Goal: Task Accomplishment & Management: Use online tool/utility

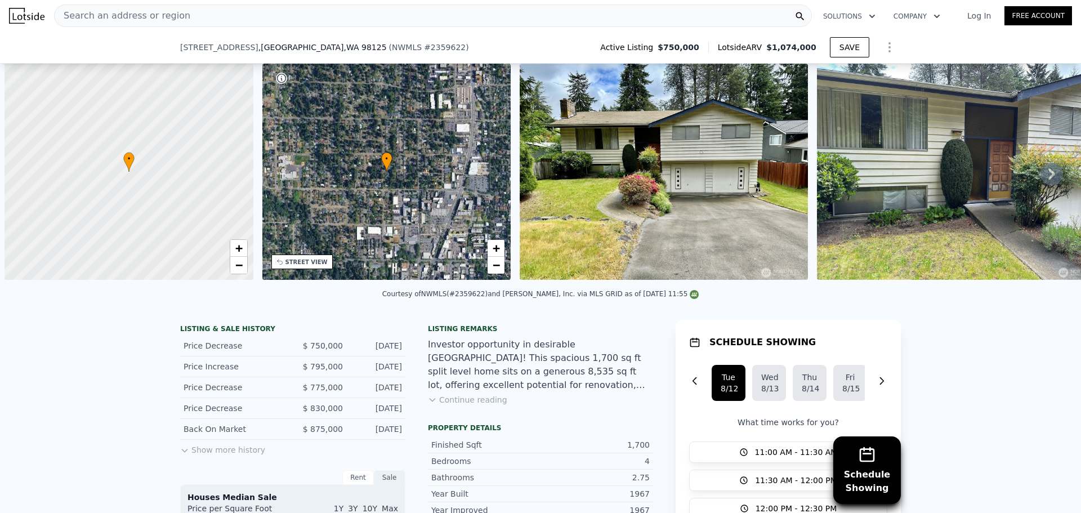
scroll to position [0, 286]
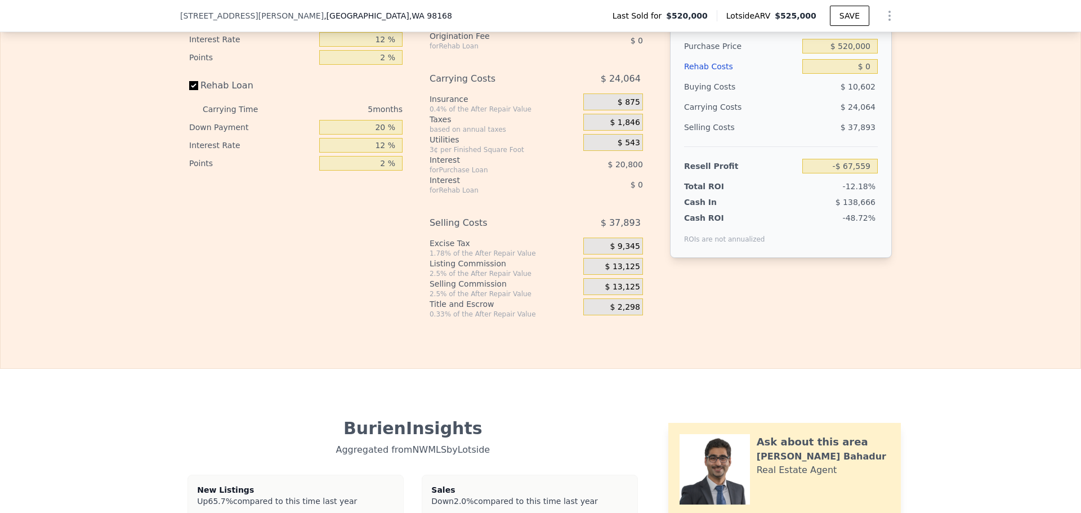
scroll to position [1685, 0]
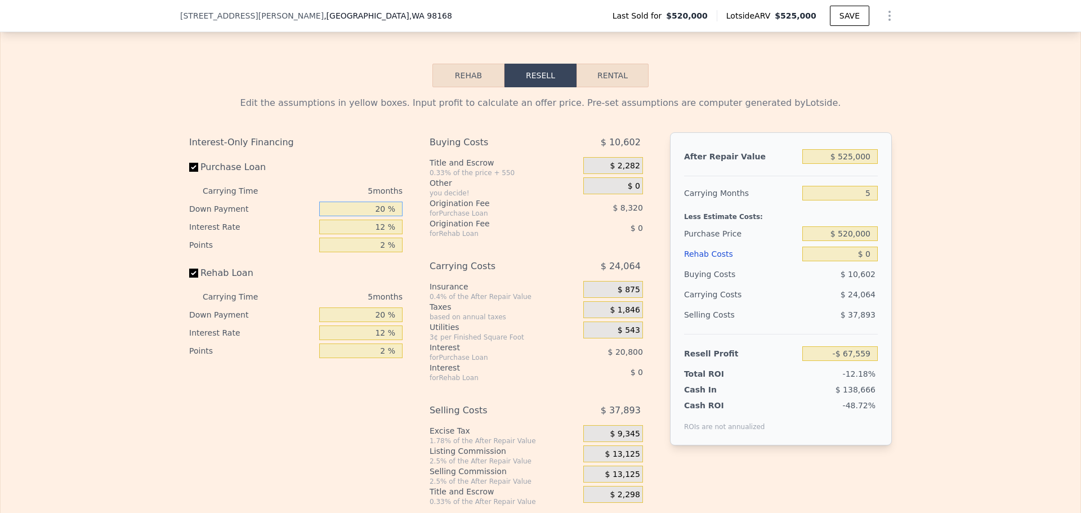
click at [373, 216] on input "20 %" at bounding box center [360, 209] width 83 height 15
type input "10 %"
type input "-$ 71,199"
type input "10 %"
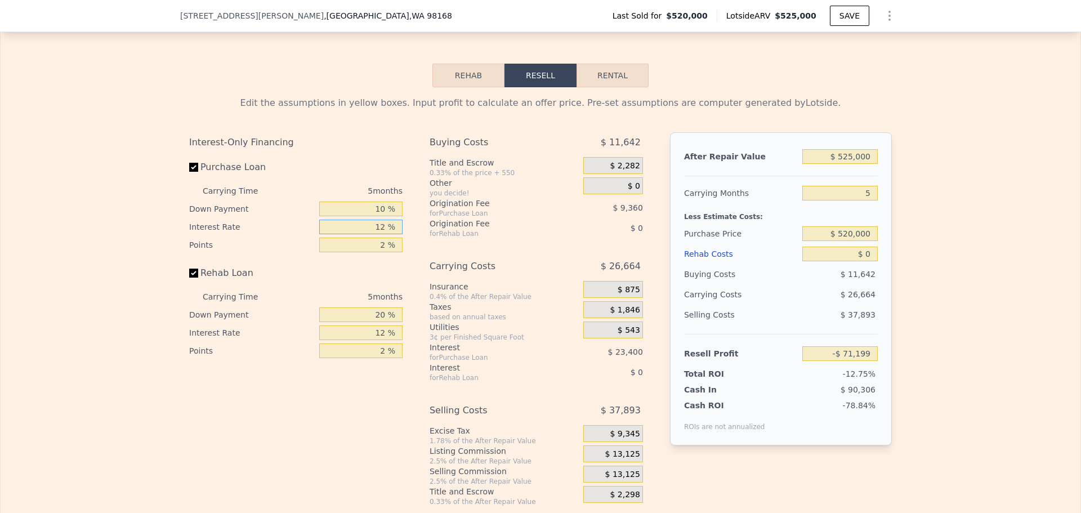
click at [377, 234] on input "12 %" at bounding box center [360, 227] width 83 height 15
click at [857, 241] on input "$ 520,000" at bounding box center [839, 233] width 75 height 15
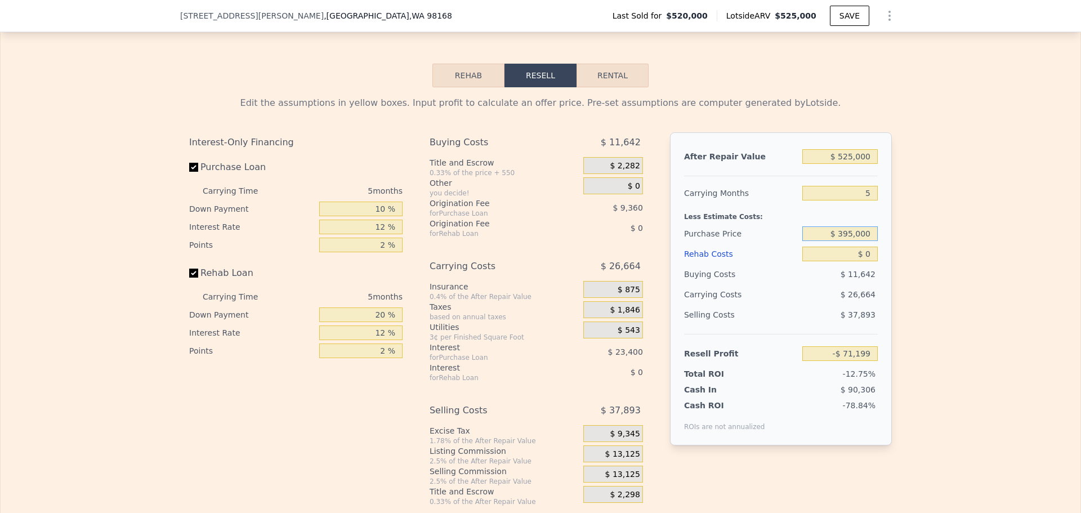
type input "$ 395,000"
click at [857, 261] on input "$ 0" at bounding box center [839, 254] width 75 height 15
type input "$ 62,093"
click at [857, 261] on input "$ 0" at bounding box center [839, 254] width 75 height 15
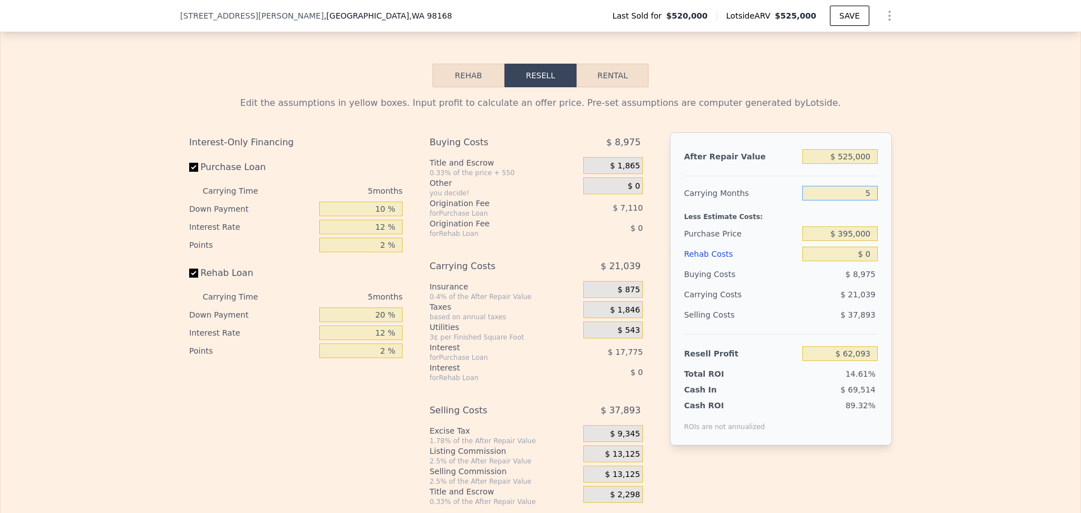
click at [866, 200] on input "5" at bounding box center [839, 193] width 75 height 15
type input "3"
type input "$ 70,508"
click at [861, 200] on input "3" at bounding box center [839, 193] width 75 height 15
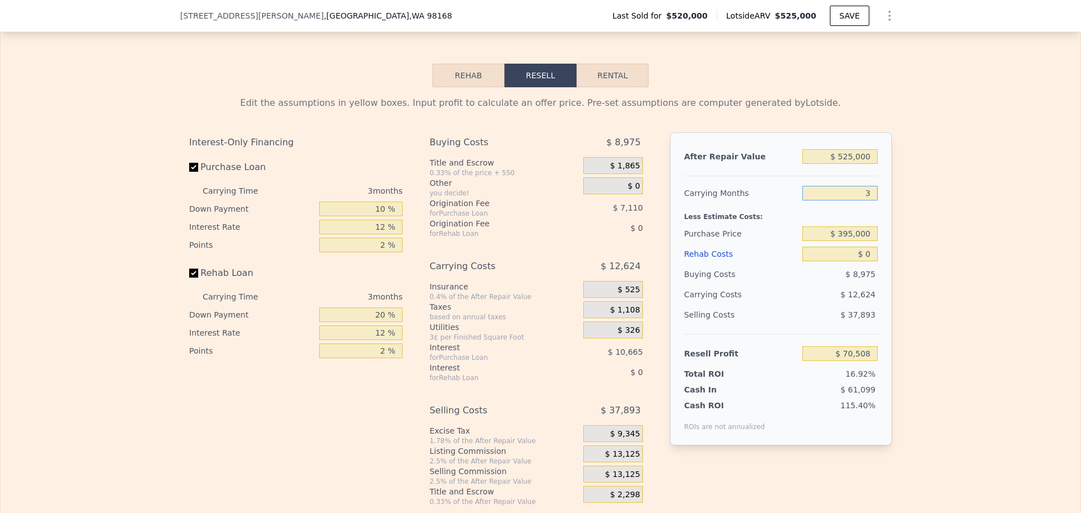
click at [861, 200] on input "3" at bounding box center [839, 193] width 75 height 15
type input "1"
type input "$ 78,924"
type input "1"
click at [619, 460] on span "$ 13,125" at bounding box center [622, 454] width 35 height 10
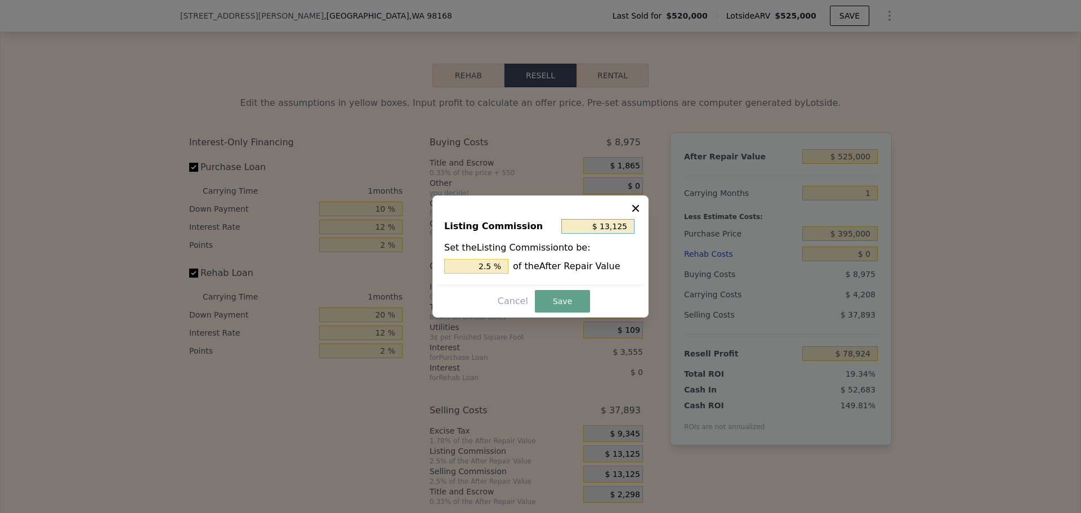
click at [618, 223] on input "$ 13,125" at bounding box center [597, 226] width 73 height 15
type input "$ 1"
type input "0.000 %"
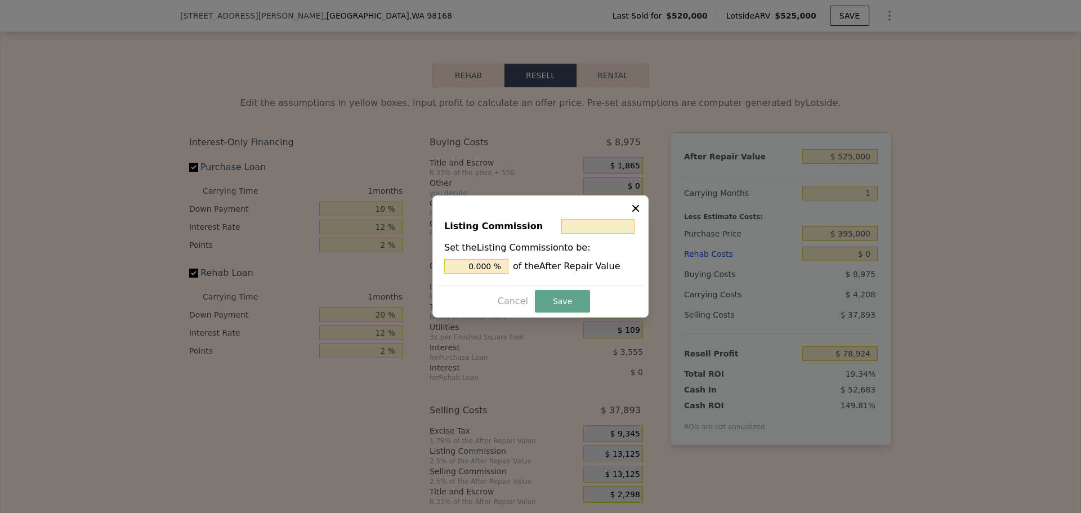
click at [635, 207] on icon at bounding box center [635, 208] width 7 height 7
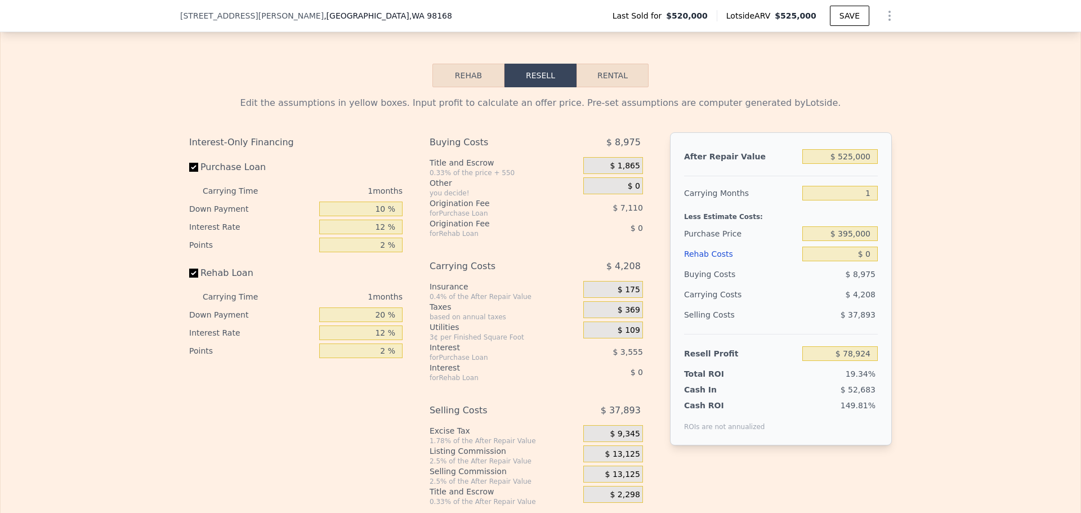
drag, startPoint x: 179, startPoint y: 216, endPoint x: 167, endPoint y: 217, distance: 11.3
click at [180, 216] on div "Edit the assumptions in yellow boxes. Input profit to calculate an offer price.…" at bounding box center [540, 296] width 721 height 419
drag, startPoint x: 167, startPoint y: 217, endPoint x: 105, endPoint y: 203, distance: 64.1
click at [105, 203] on div "Edit the assumptions in yellow boxes. Input profit to calculate an offer price.…" at bounding box center [541, 296] width 1080 height 419
click at [849, 241] on input "$ 395,000" at bounding box center [839, 233] width 75 height 15
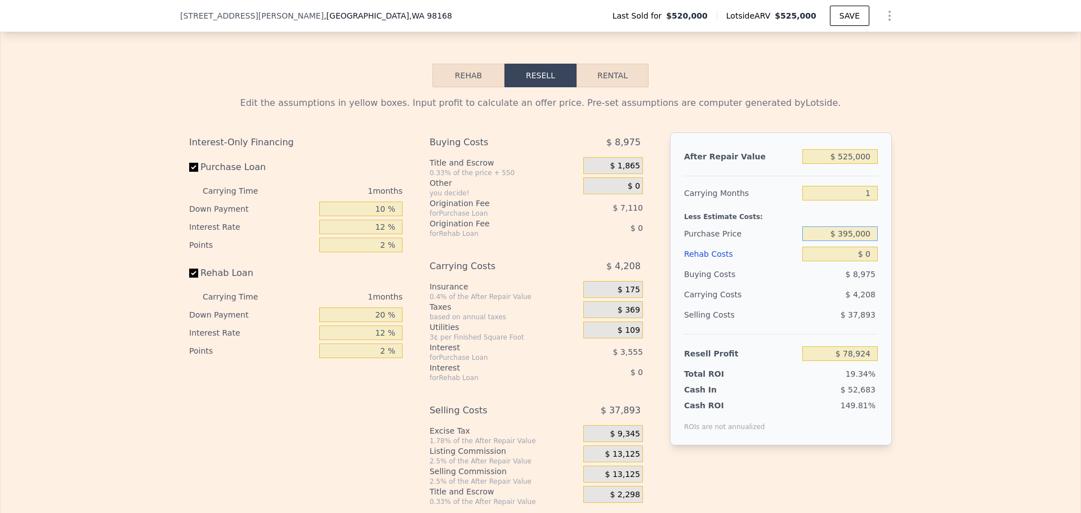
click at [849, 241] on input "$ 395,000" at bounding box center [839, 233] width 75 height 15
type input "5"
type input "-$ 67,559"
type input "$ 283,000"
click at [869, 200] on input "5" at bounding box center [839, 193] width 75 height 15
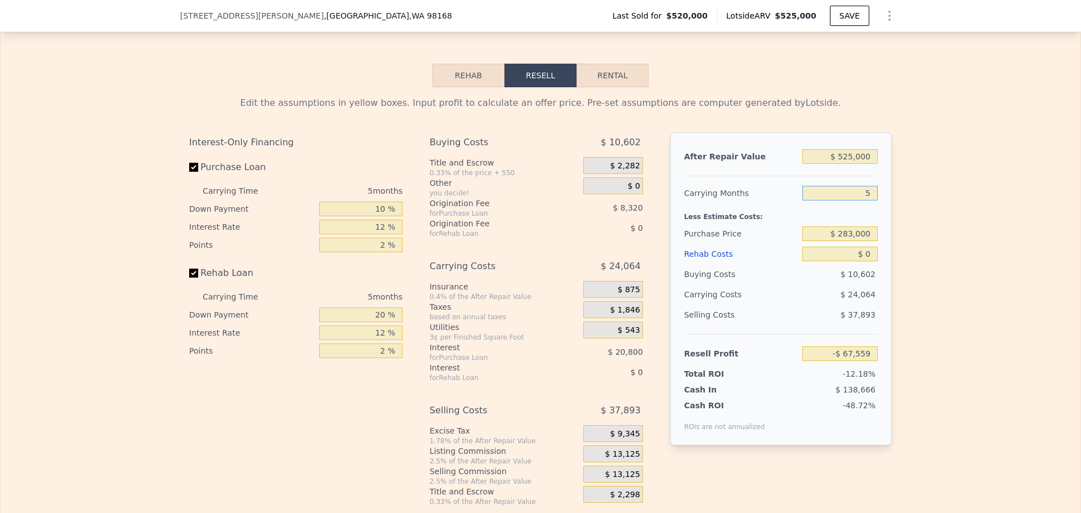
type input "$ 183,503"
click at [869, 200] on input "5" at bounding box center [839, 193] width 75 height 15
type input "3"
type input "$ 189,336"
type input "3"
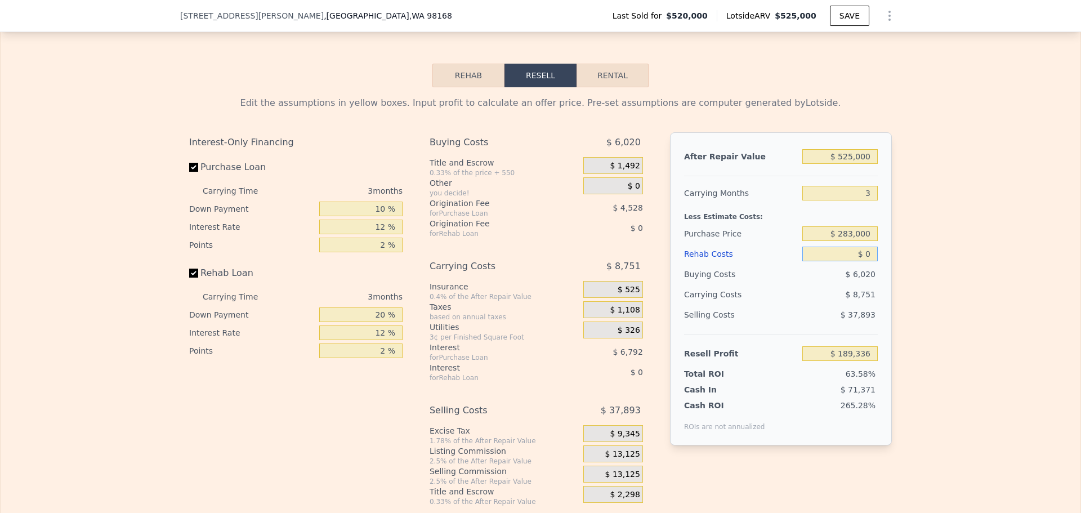
click at [860, 261] on input "$ 0" at bounding box center [839, 254] width 75 height 15
type input "$ 12"
type input "$ 189,324"
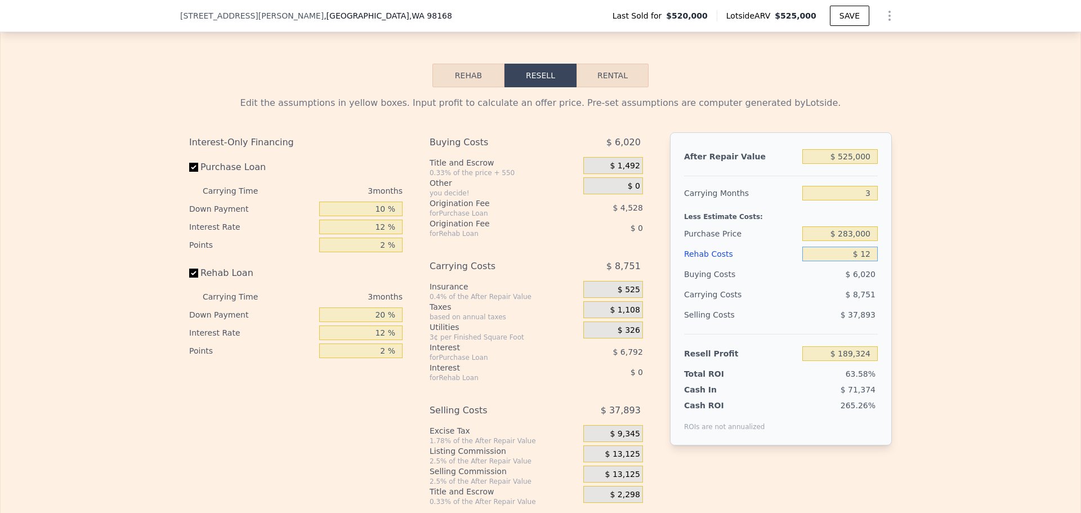
type input "$ 120"
type input "$ 189,211"
type input "$ 120,000"
type input "$ 64,536"
type input "$ 120,000"
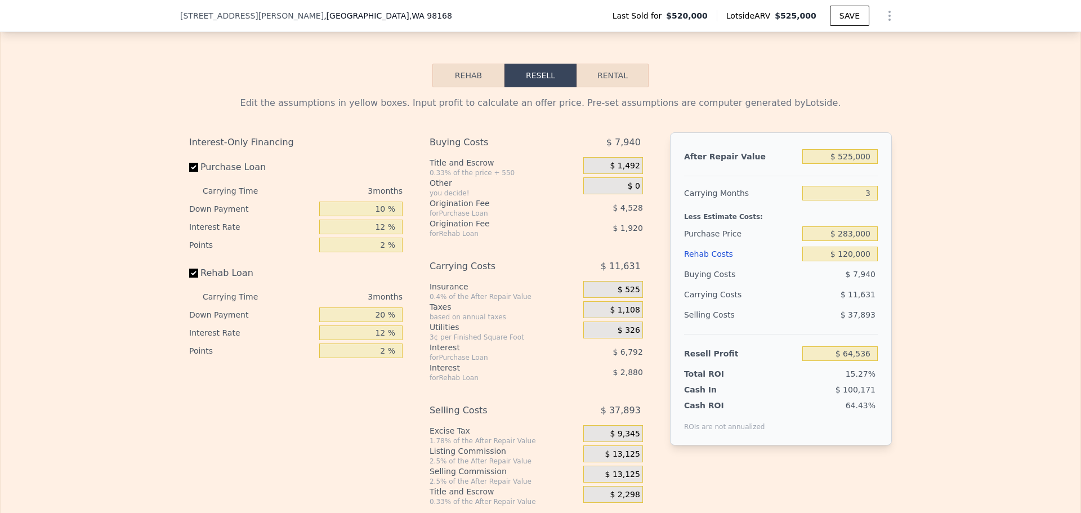
click at [628, 460] on span "$ 13,125" at bounding box center [622, 454] width 35 height 10
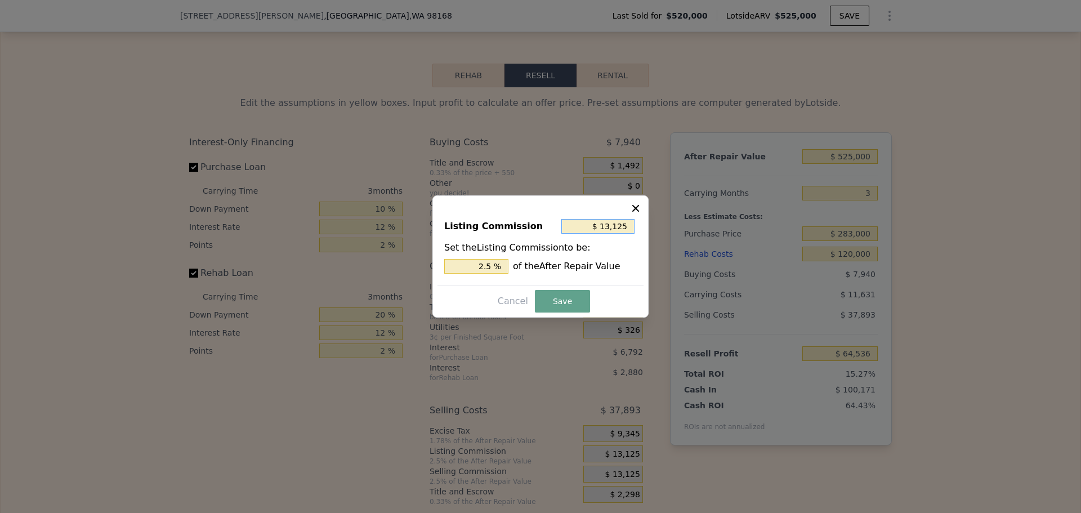
click at [614, 229] on input "$ 13,125" at bounding box center [597, 226] width 73 height 15
click at [855, 158] on div at bounding box center [540, 256] width 1081 height 513
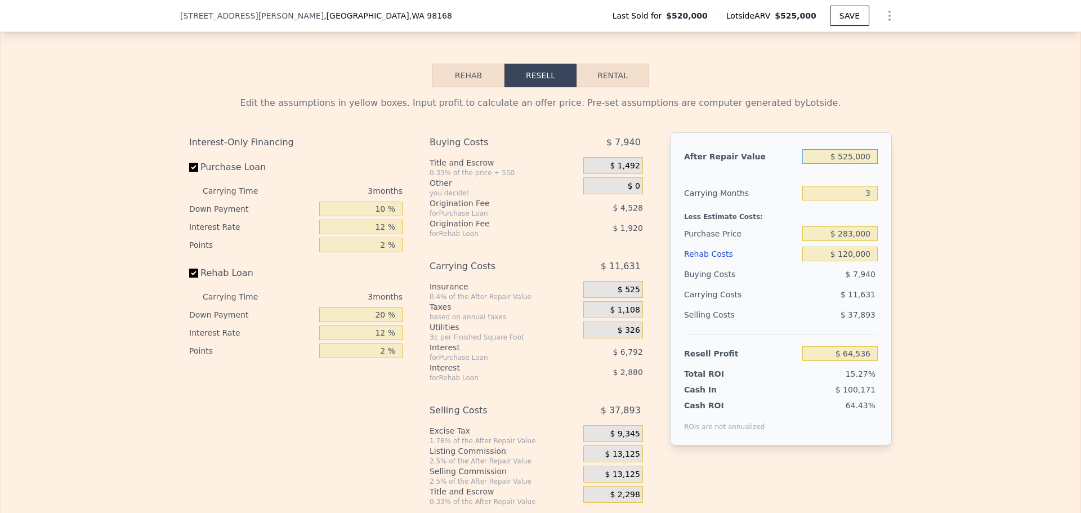
click at [864, 164] on input "$ 525,000" at bounding box center [839, 156] width 75 height 15
type input "$ 505"
type input "-$ 422,129"
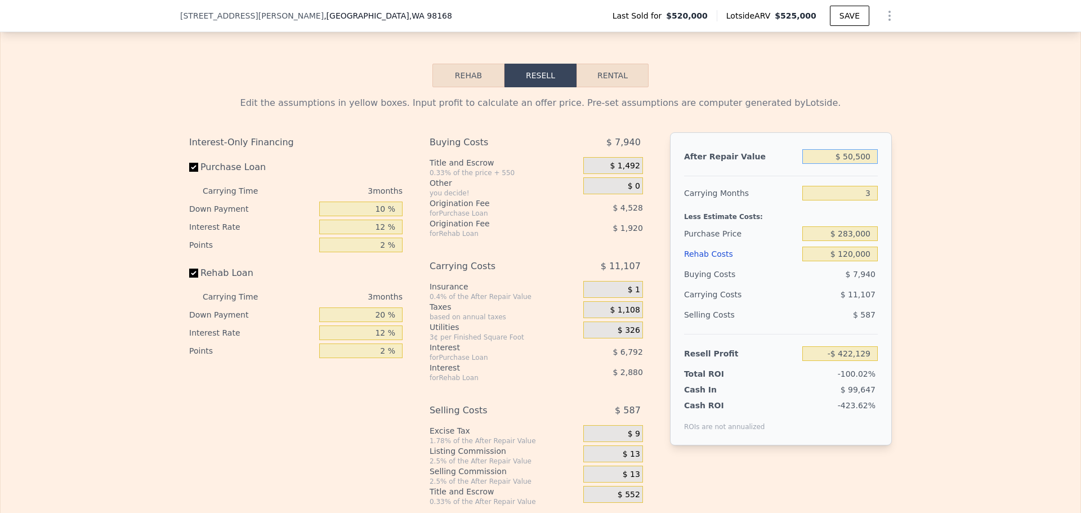
type input "$ 505,000"
type input "$ 45,978"
type input "$ 505,000"
click at [625, 460] on span "$ 12,625" at bounding box center [622, 454] width 35 height 10
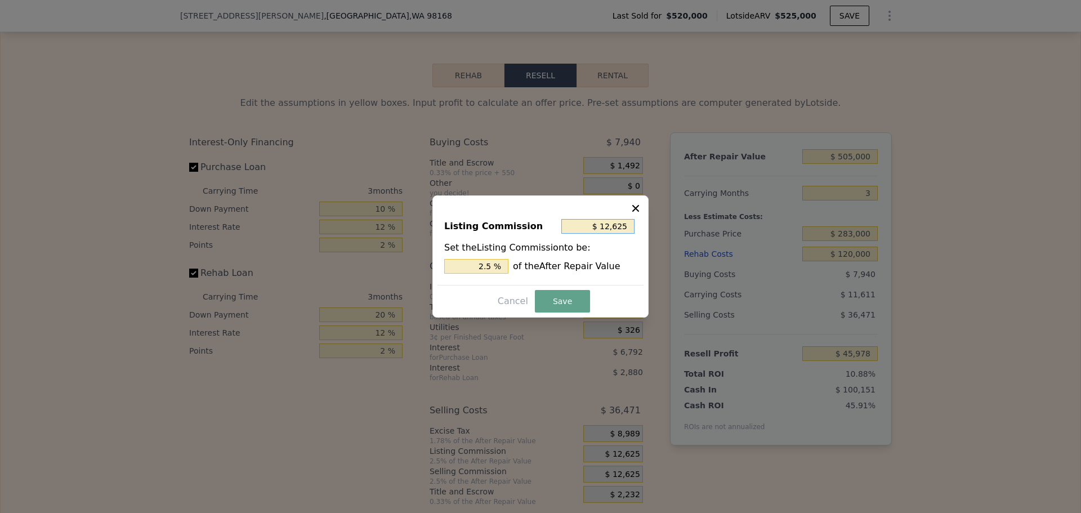
click at [613, 226] on input "$ 12,625" at bounding box center [597, 226] width 73 height 15
type input "$ 1"
type input "0.000 %"
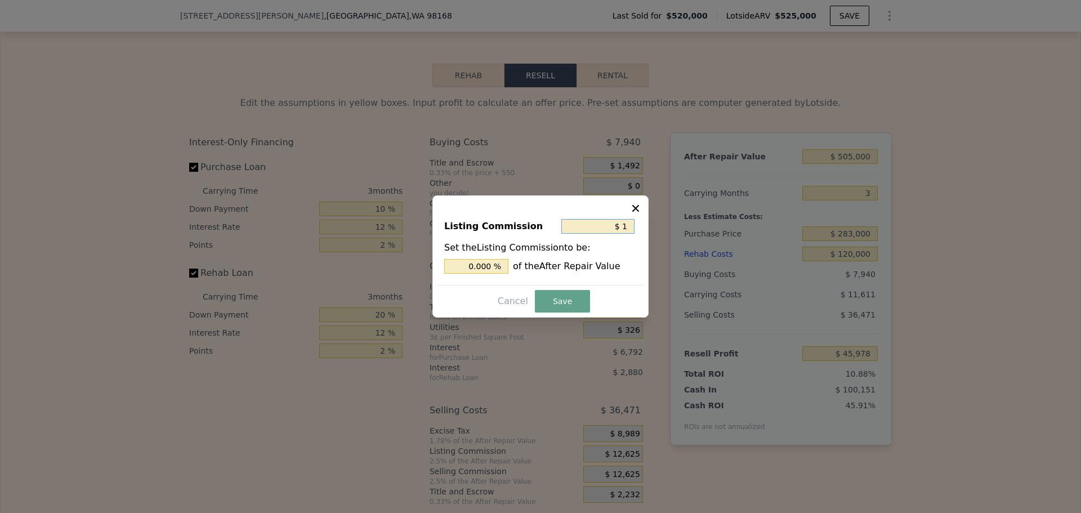
type input "$ 10"
type input "0.002 %"
type input "$ 100"
type input "0.020 %"
type input "$ 1,000"
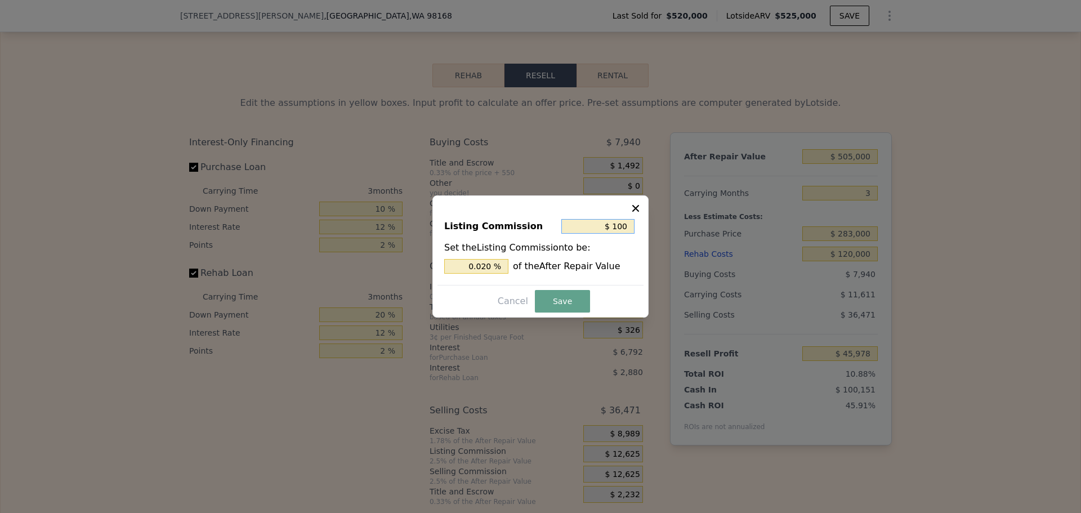
type input "0.198 %"
type input "$ 100"
type input "0.020 %"
type input "$ 1,000"
type input "0.198 %"
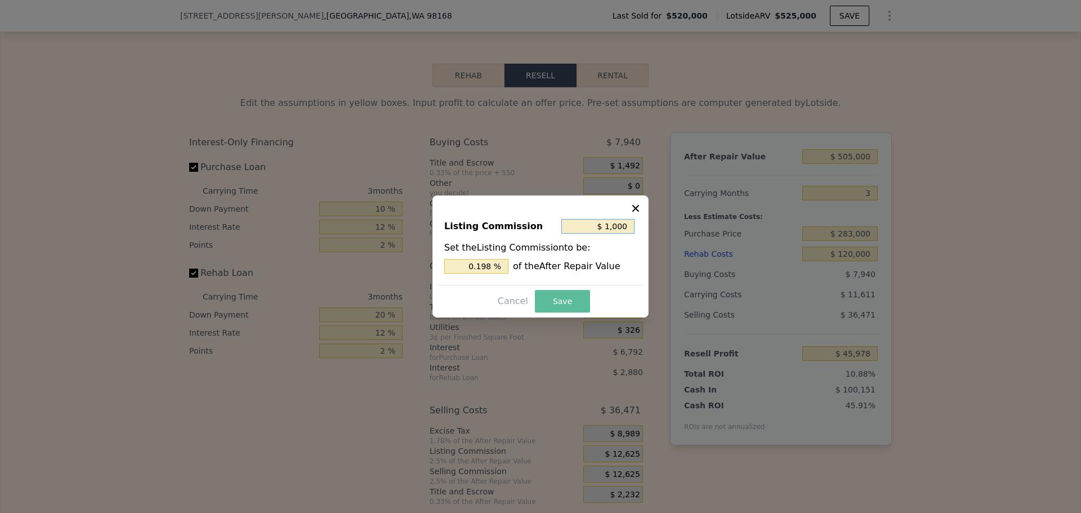
type input "$ 1,000"
click at [565, 293] on button "Save" at bounding box center [562, 301] width 55 height 23
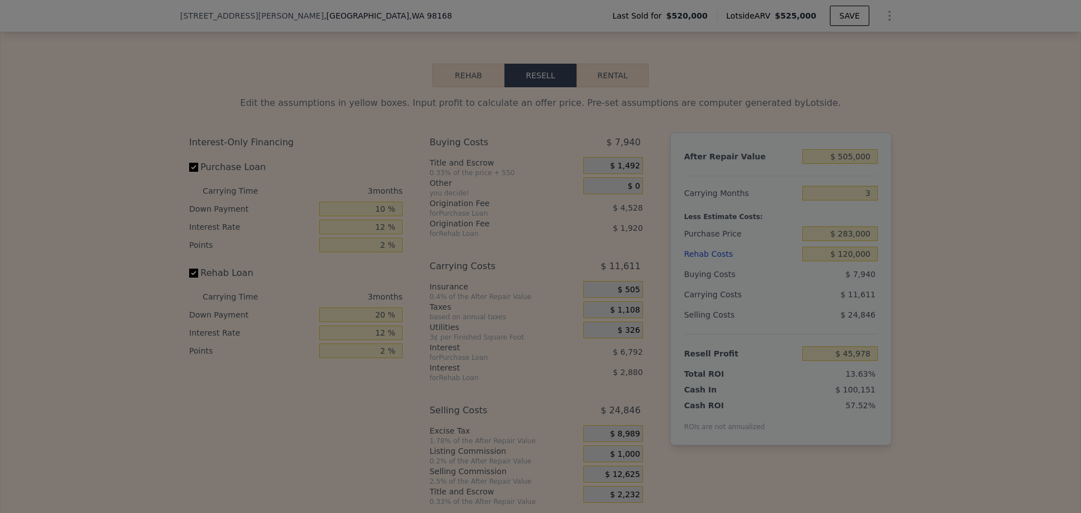
type input "$ 57,603"
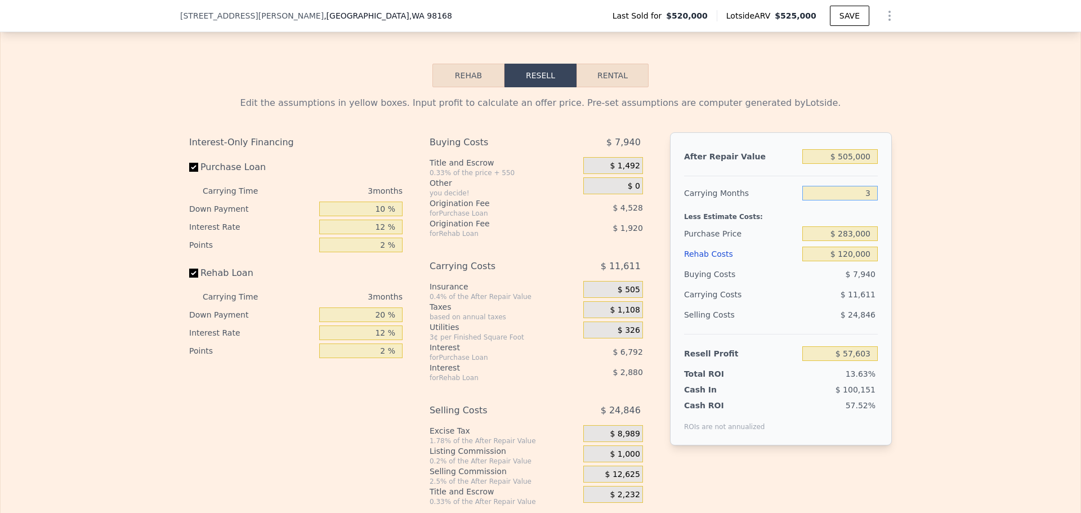
click at [864, 200] on input "3" at bounding box center [839, 193] width 75 height 15
type input "5"
type input "$ 49,863"
type input "5"
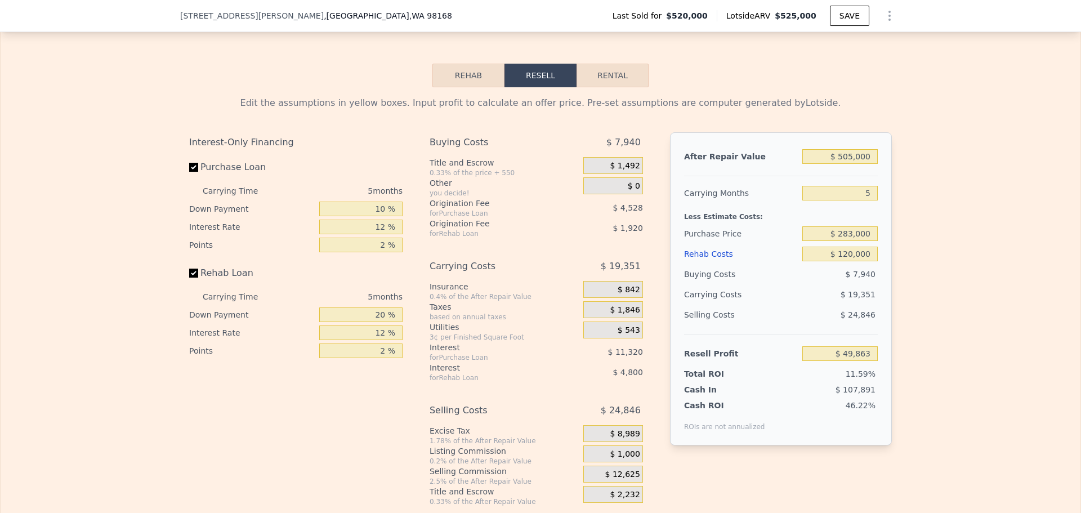
click at [782, 224] on div "Less Estimate Costs:" at bounding box center [781, 213] width 194 height 20
click at [376, 234] on input "12 %" at bounding box center [360, 227] width 83 height 15
type input "10 %"
type input "$ 51,748"
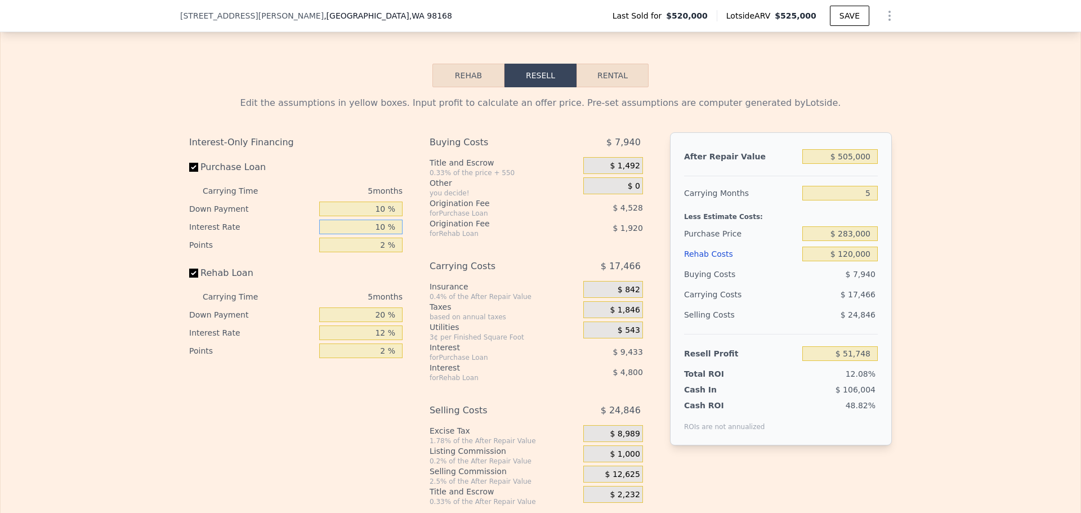
type input "10 %"
click at [375, 252] on input "2 %" at bounding box center [360, 245] width 83 height 15
type input "1 %"
type input "$ 54,012"
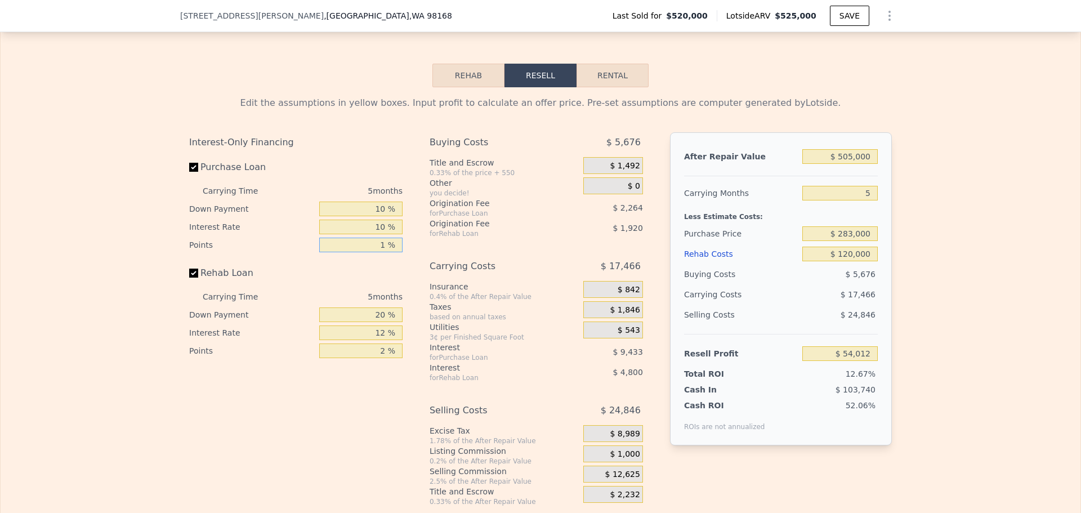
type input "1 %"
click at [374, 358] on input "2 %" at bounding box center [360, 351] width 83 height 15
type input "1 %"
type input "$ 54,972"
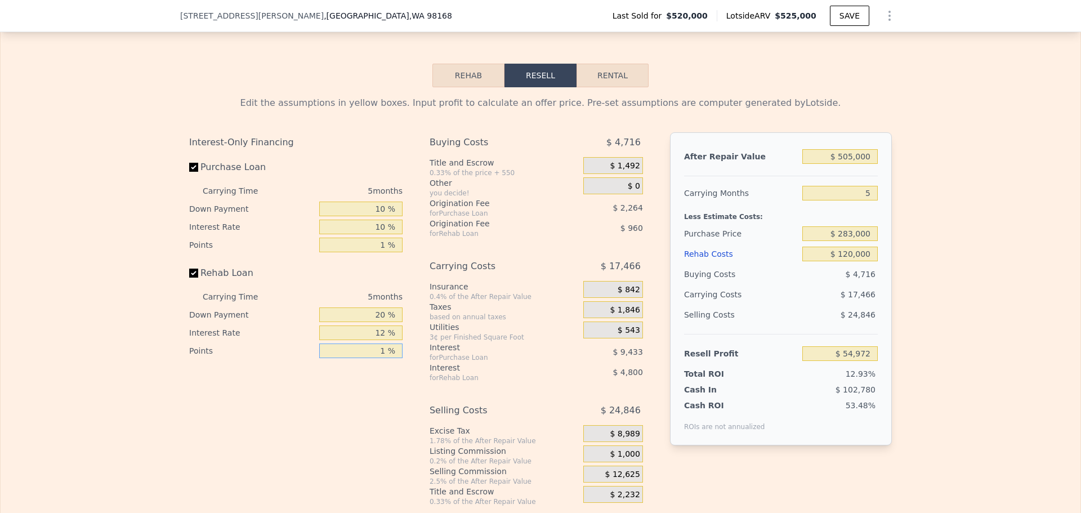
type input "1 %"
click at [374, 322] on input "20 %" at bounding box center [360, 314] width 83 height 15
type input "10 %"
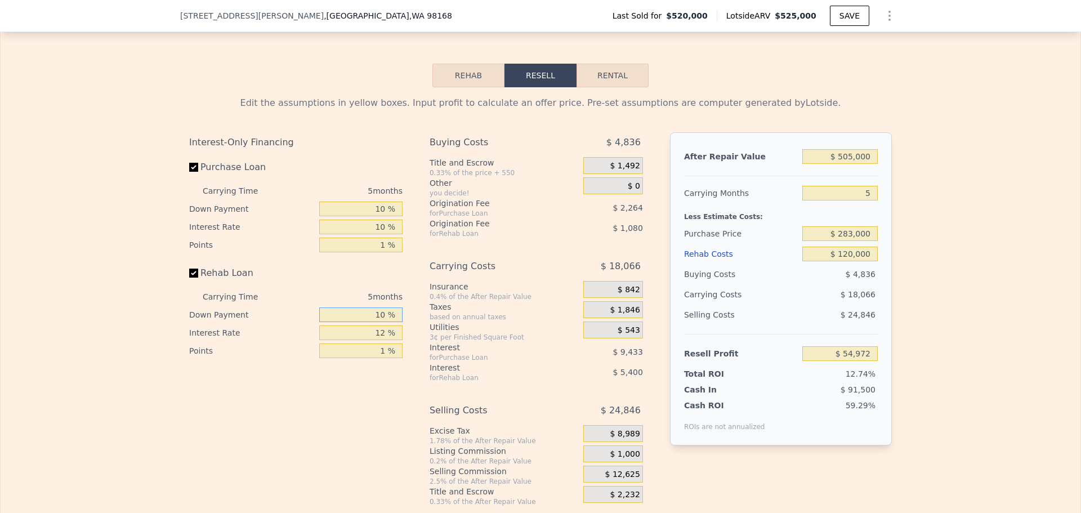
type input "$ 54,252"
type input "10 %"
click at [377, 340] on input "12 %" at bounding box center [360, 332] width 83 height 15
type input "10 %"
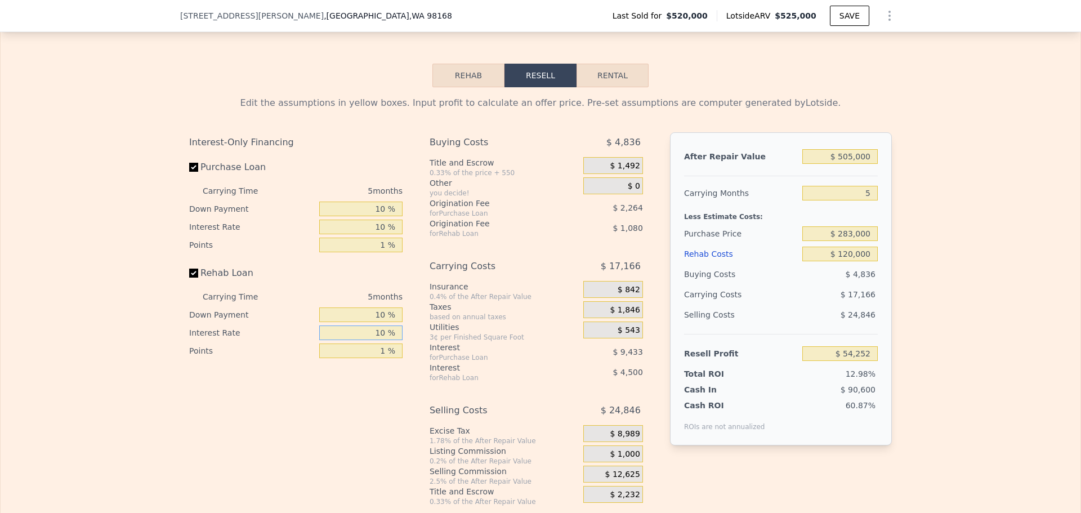
type input "$ 55,152"
type input "10 %"
click at [775, 420] on div "60.87%" at bounding box center [823, 416] width 109 height 32
click at [743, 364] on div "Resell Profit" at bounding box center [741, 354] width 114 height 20
drag, startPoint x: 743, startPoint y: 366, endPoint x: 676, endPoint y: 324, distance: 78.7
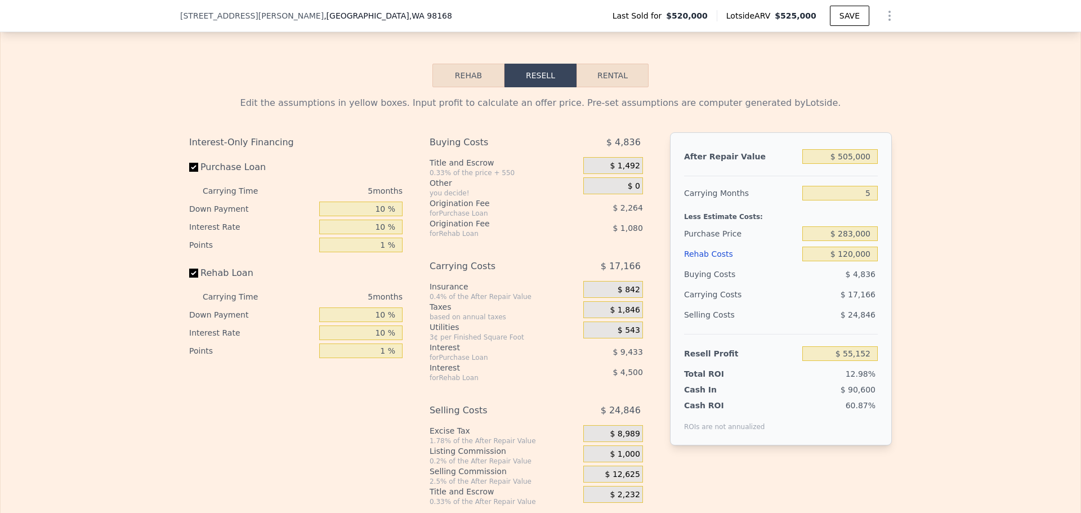
click at [676, 324] on div "After Repair Value $ 505,000 Carrying Months 5 Less Estimate Costs: Purchase Pr…" at bounding box center [781, 288] width 222 height 313
click at [859, 200] on div "5" at bounding box center [839, 193] width 75 height 20
click at [863, 200] on input "5" at bounding box center [839, 193] width 75 height 15
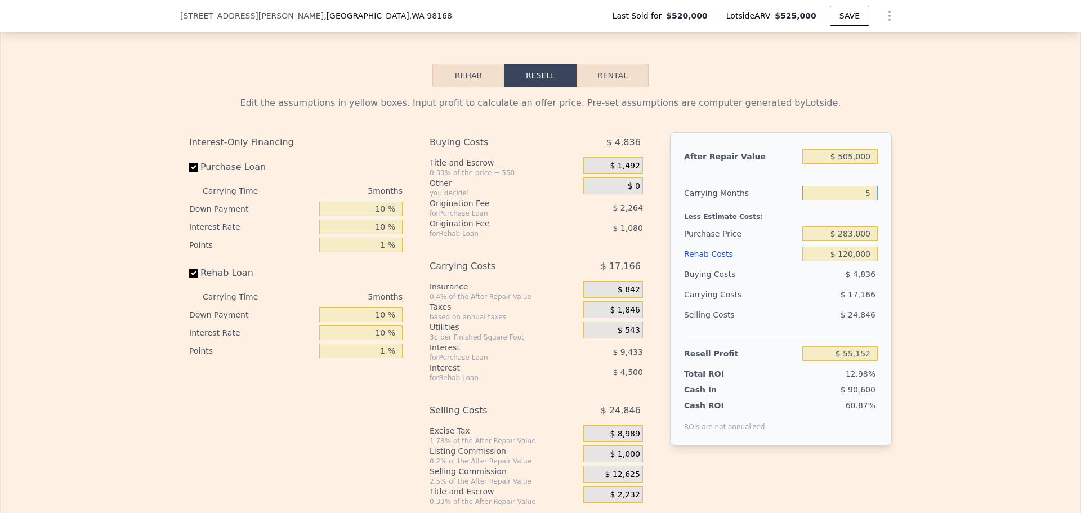
type input "4"
type input "$ 58,586"
type input "4"
click at [930, 353] on div "Edit the assumptions in yellow boxes. Input profit to calculate an offer price.…" at bounding box center [541, 296] width 1080 height 419
type input "$ 525,000"
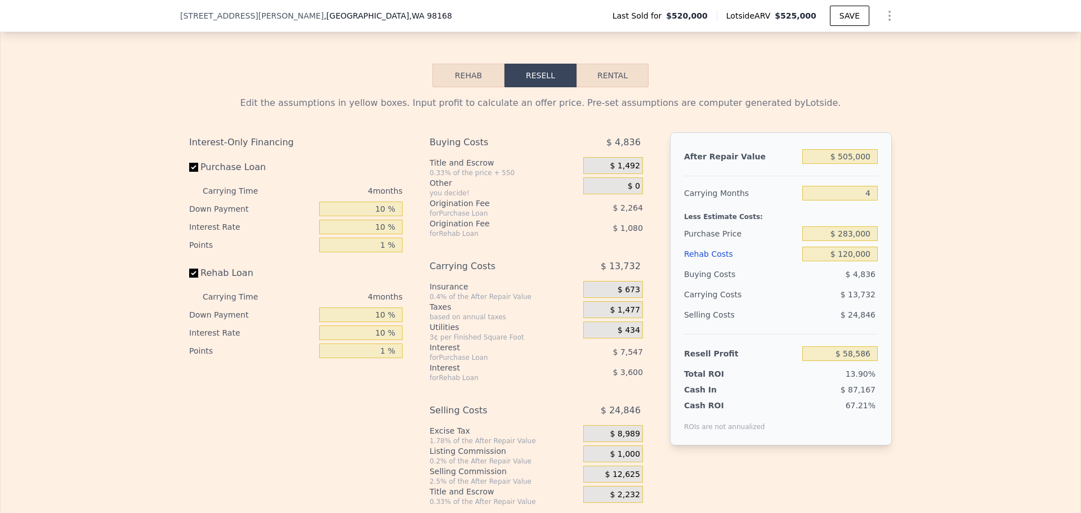
type input "5"
type input "$ 0"
type input "-$ 67,559"
click at [561, 403] on div "Buying Costs $ 10,602 Title and Escrow 0.33% of the price + 550 $ 2,282 Other y…" at bounding box center [536, 319] width 213 height 374
drag, startPoint x: 549, startPoint y: 405, endPoint x: 516, endPoint y: 405, distance: 32.1
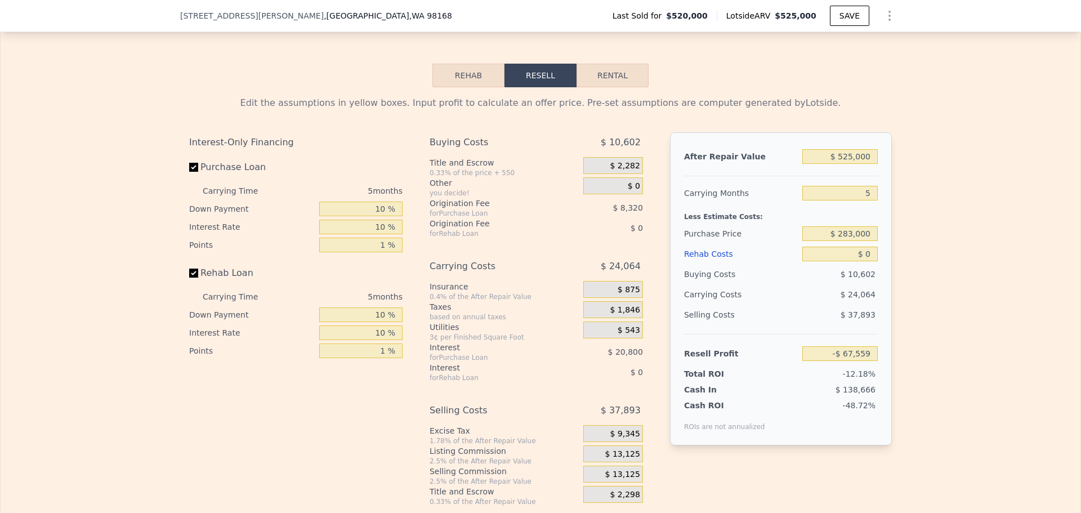
click at [516, 405] on div "Buying Costs $ 10,602 Title and Escrow 0.33% of the price + 550 $ 2,282 Other y…" at bounding box center [536, 319] width 213 height 374
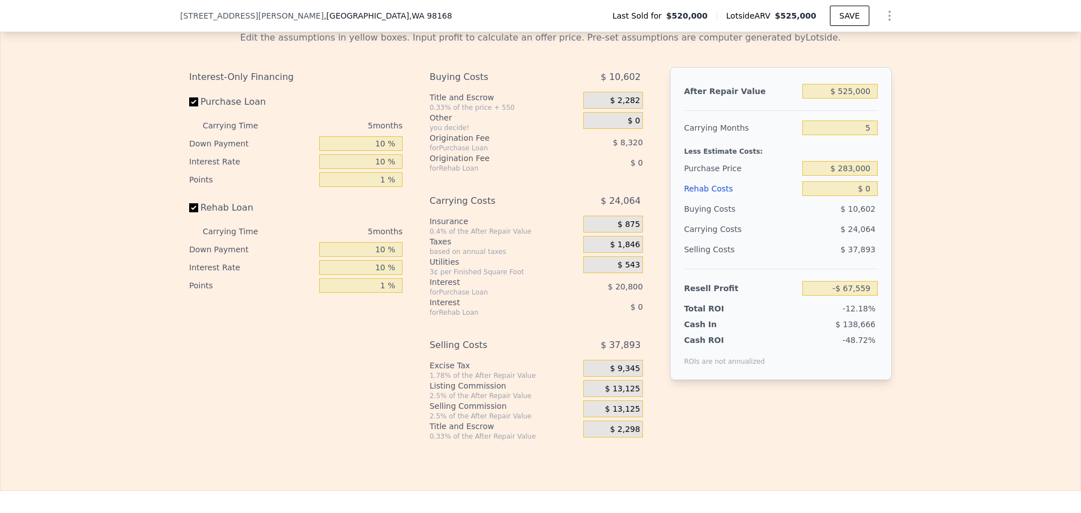
scroll to position [1729, 0]
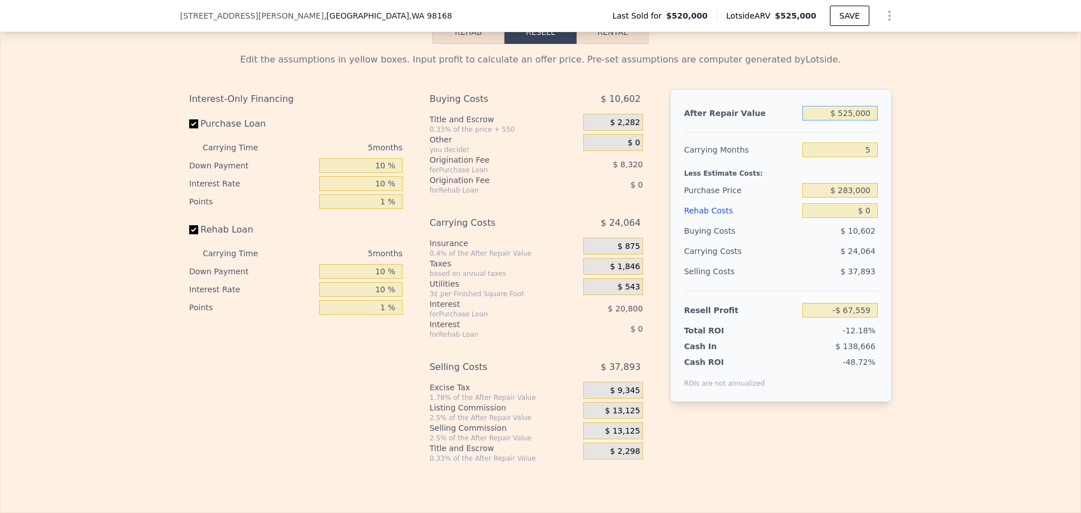
click at [862, 121] on input "$ 525,000" at bounding box center [839, 113] width 75 height 15
drag, startPoint x: 862, startPoint y: 129, endPoint x: 853, endPoint y: 135, distance: 10.9
click at [854, 121] on input "$ 525,000" at bounding box center [839, 113] width 75 height 15
type input "$ 505"
type input "-$ 553,874"
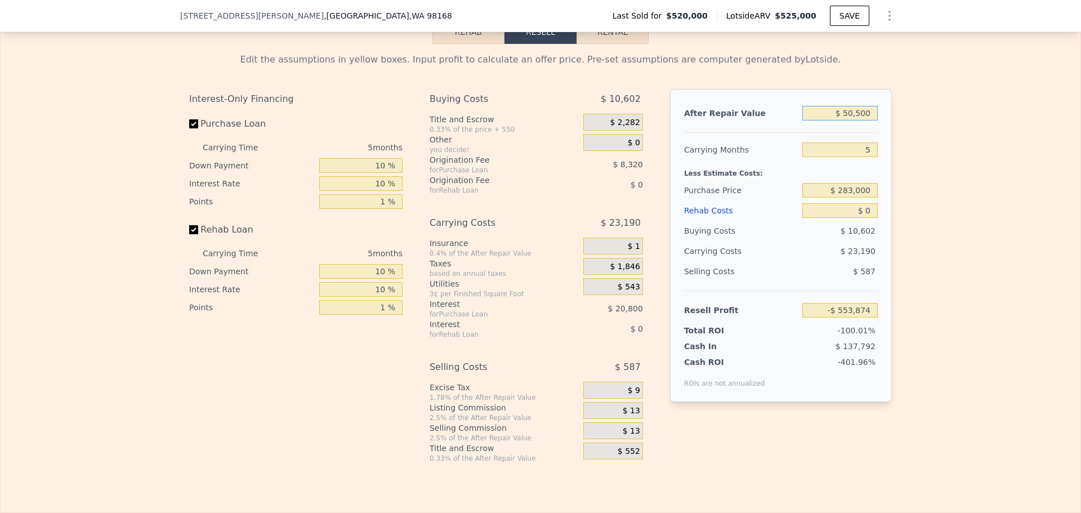
type input "$ 505,000"
type input "-$ 86,104"
type input "$ 505,000"
click at [863, 157] on input "5" at bounding box center [839, 149] width 75 height 15
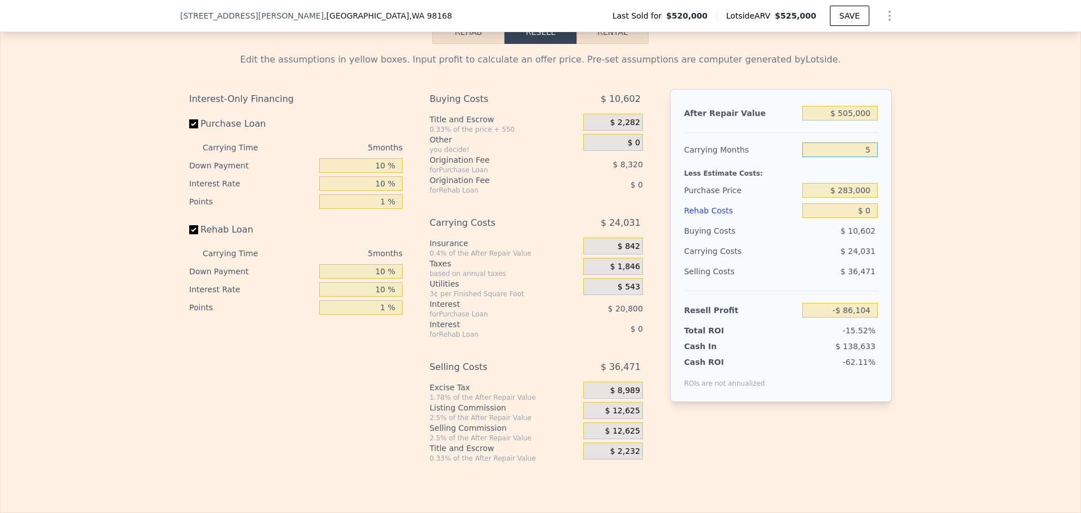
type input "4"
type input "-$ 81,297"
type input "4"
click at [862, 198] on input "$ 283,000" at bounding box center [839, 190] width 75 height 15
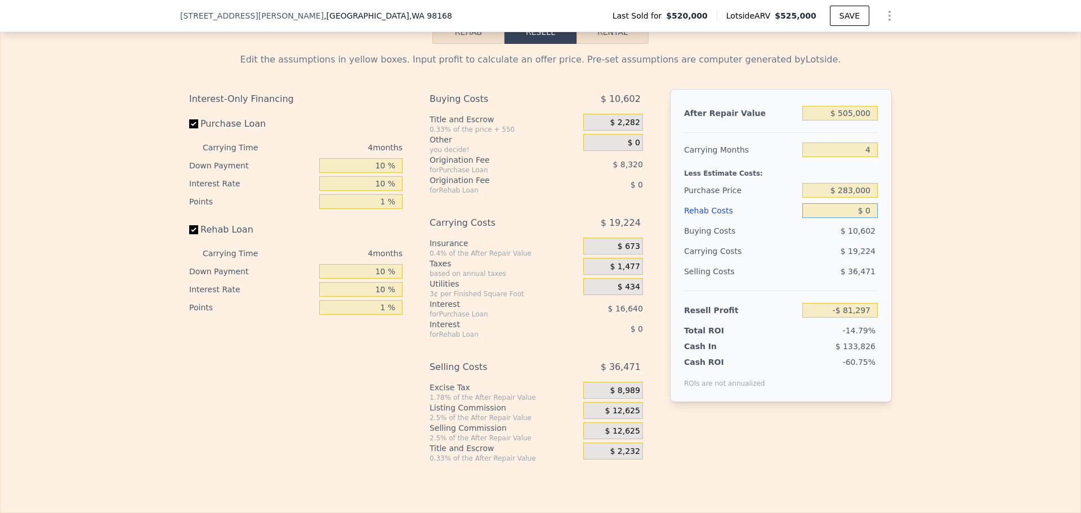
click at [860, 218] on input "$ 0" at bounding box center [839, 210] width 75 height 15
type input "$ 167,869"
click at [860, 218] on input "$ 0" at bounding box center [839, 210] width 75 height 15
type input "$ 11"
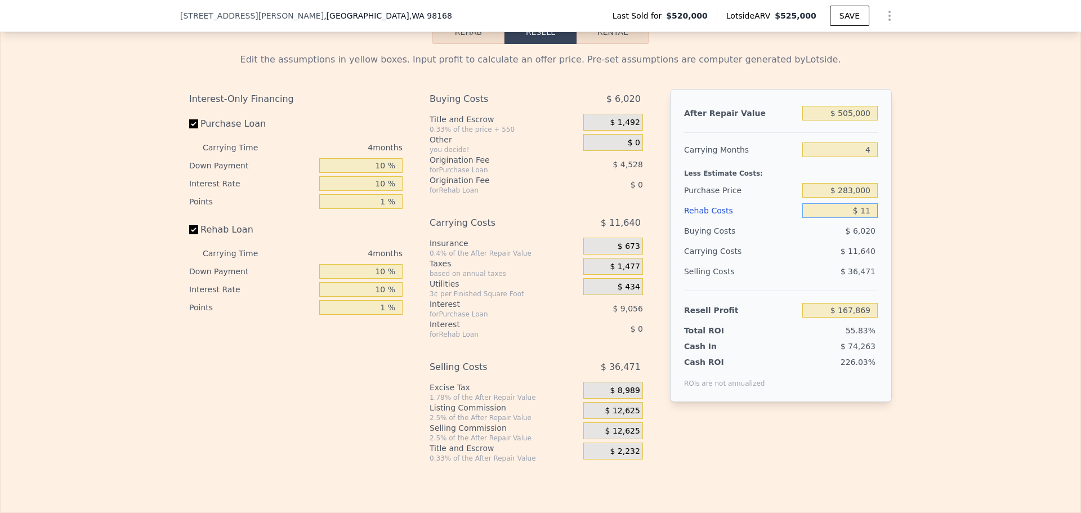
type input "$ 167,858"
type input "$ 115"
type input "$ 167,748"
type input "$ 115,000"
type input "$ 47,349"
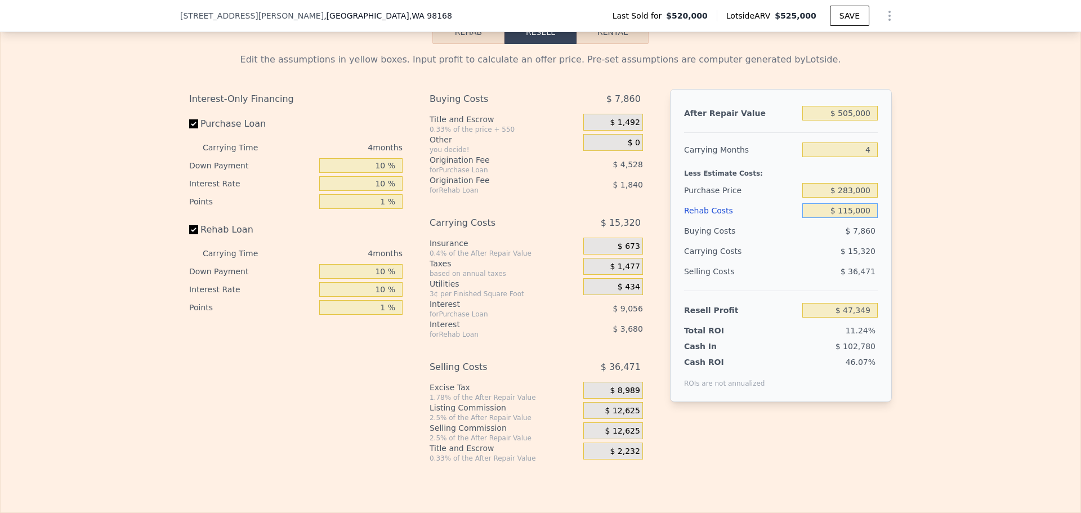
type input "$ 115,000"
click at [855, 198] on input "$ 283,000" at bounding box center [839, 190] width 75 height 15
click at [724, 320] on div "Resell Profit" at bounding box center [741, 310] width 114 height 20
click at [613, 416] on span "$ 12,625" at bounding box center [622, 411] width 35 height 10
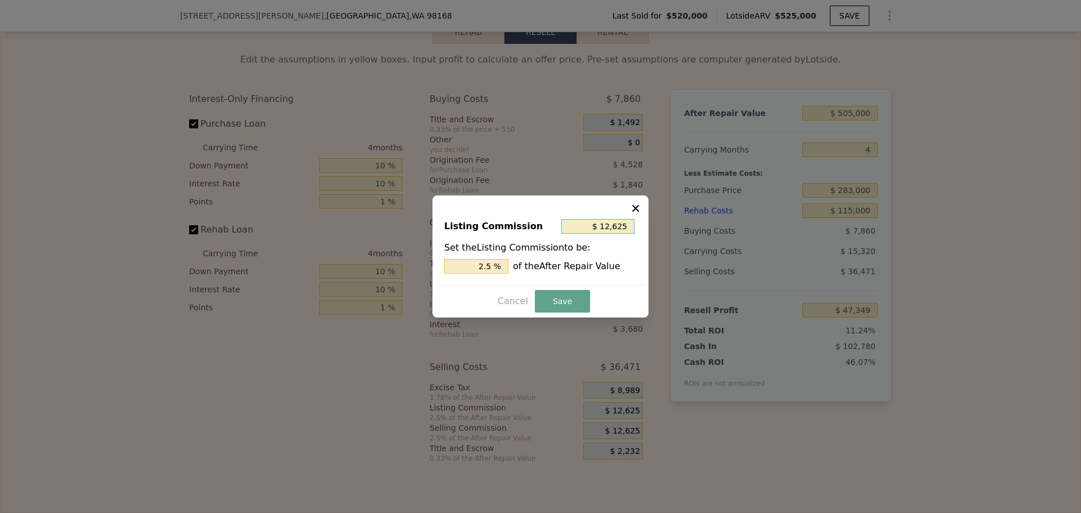
click at [614, 221] on input "$ 12,625" at bounding box center [597, 226] width 73 height 15
type input "$ 1"
type input "0.000 %"
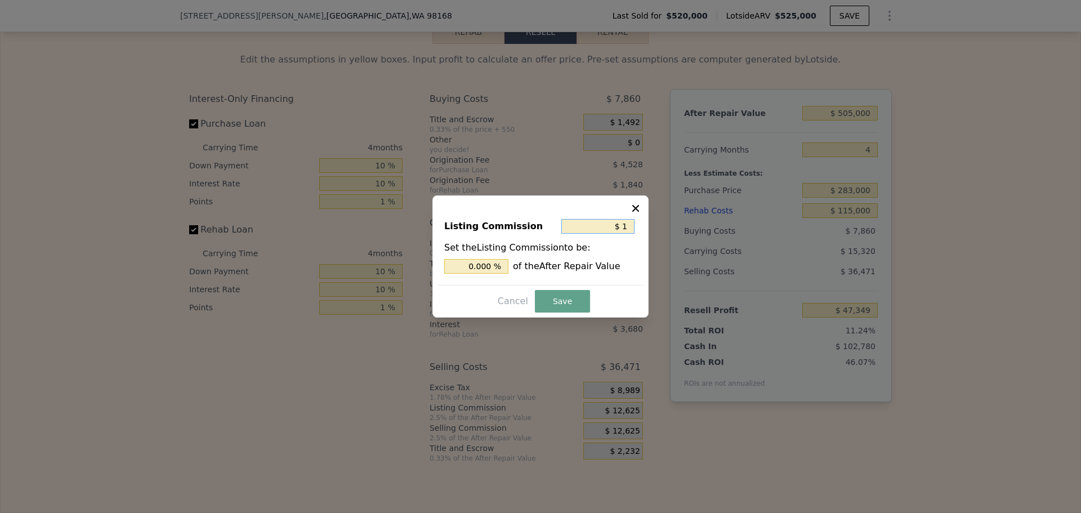
type input "$ 10"
type input "0.002 %"
type input "$ 100"
type input "0.020 %"
type input "$ 1,000"
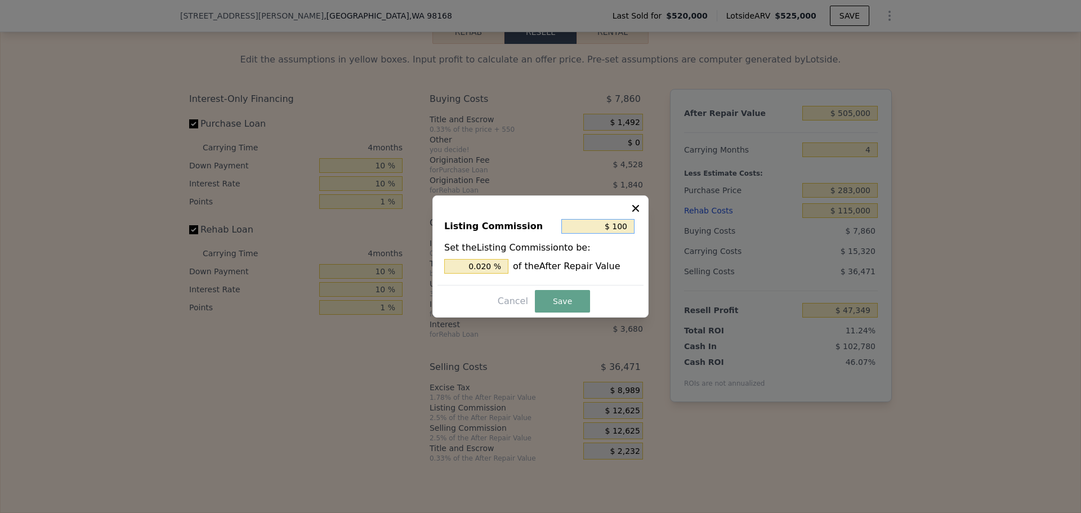
type input "0.198 %"
type input "$ 1,000"
click at [536, 304] on button "Save" at bounding box center [562, 301] width 55 height 23
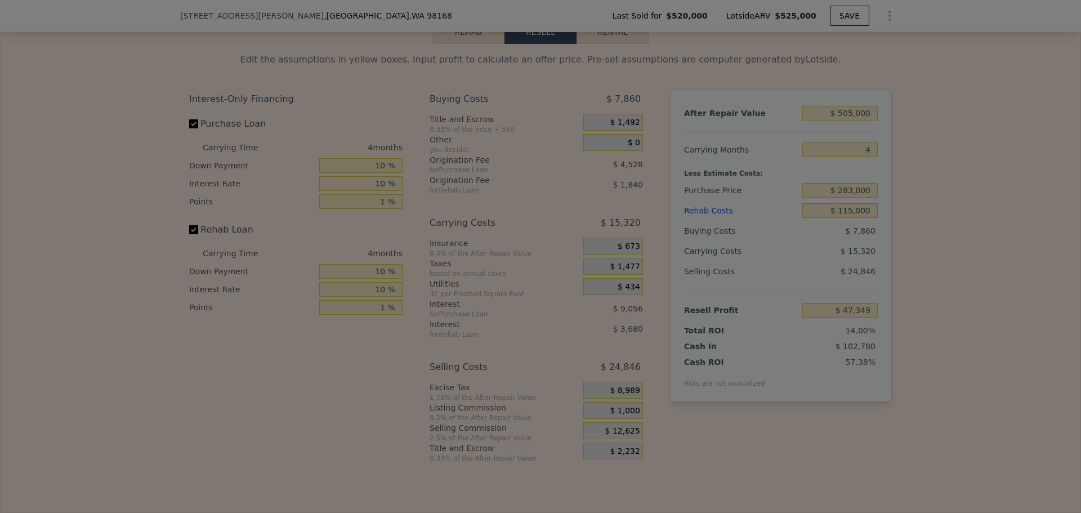
type input "$ 58,974"
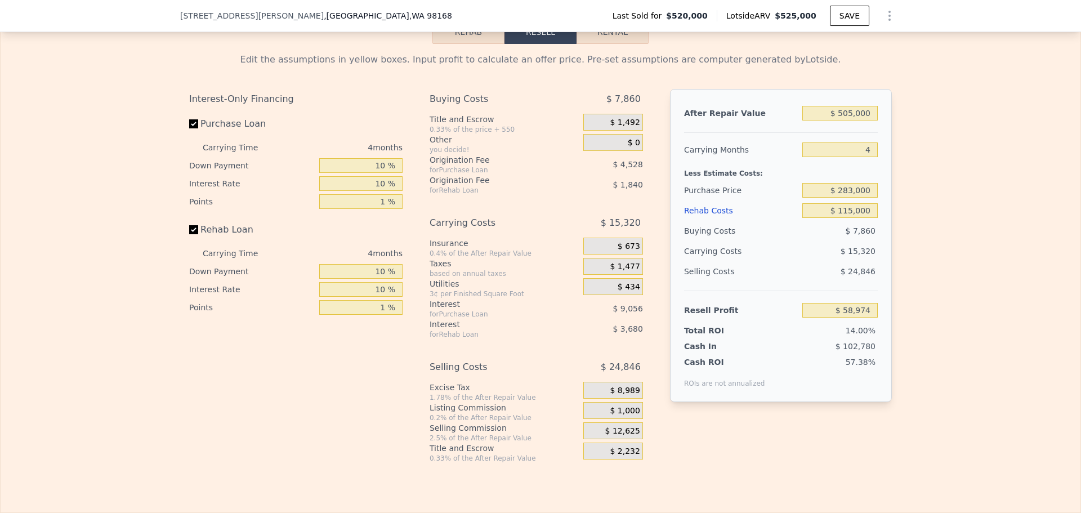
type input "$ 525,000"
type input "5"
type input "$ 0"
type input "-$ 67,559"
click at [622, 128] on span "$ 2,282" at bounding box center [625, 123] width 30 height 10
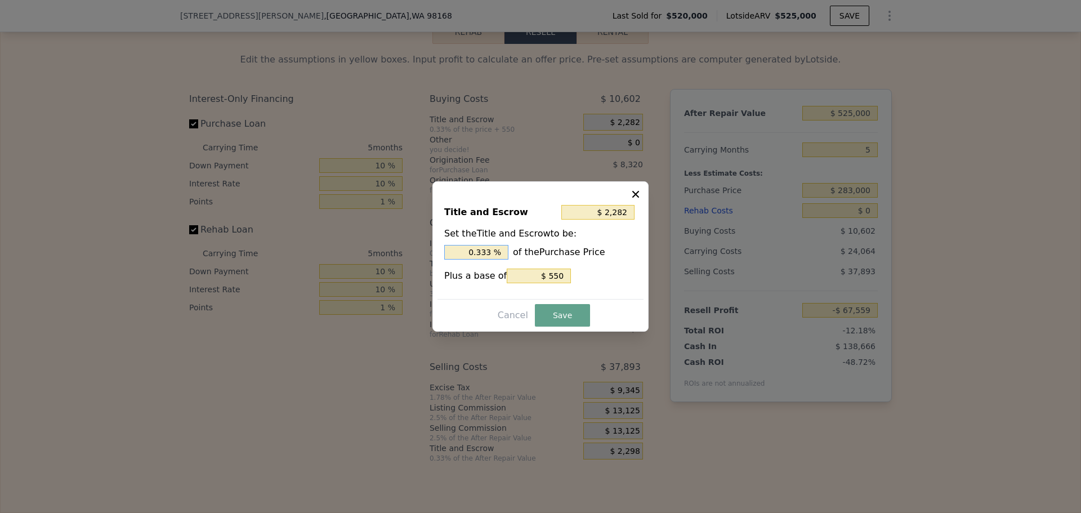
click at [490, 252] on input "0.333 %" at bounding box center [476, 252] width 64 height 15
type input "$ 5,750"
type input "1 %"
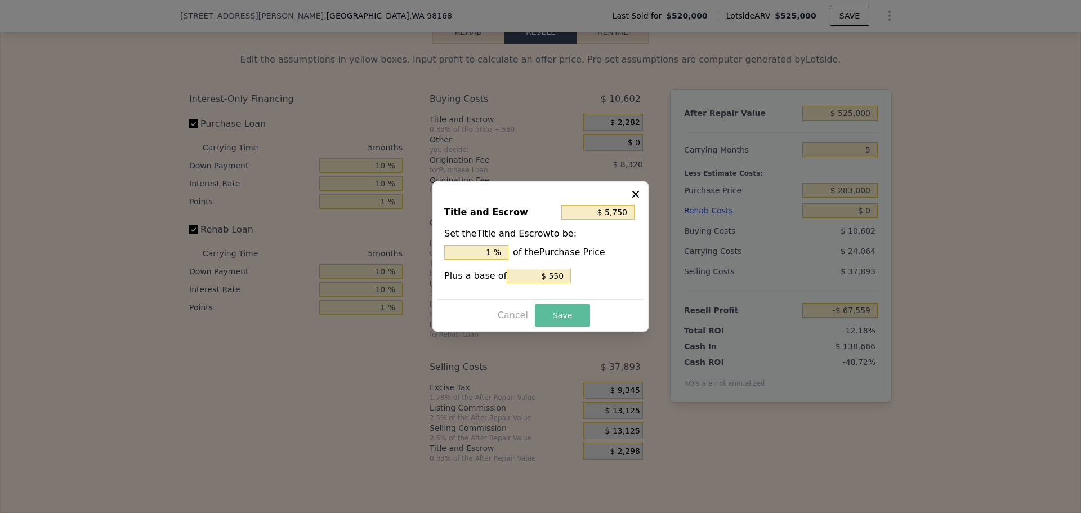
click at [558, 313] on button "Save" at bounding box center [562, 315] width 55 height 23
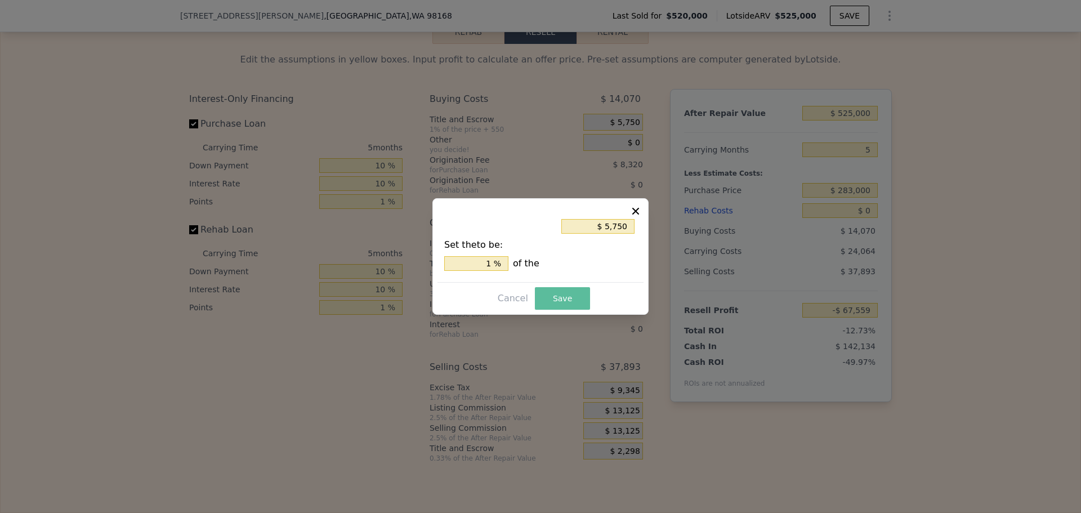
type input "-$ 71,027"
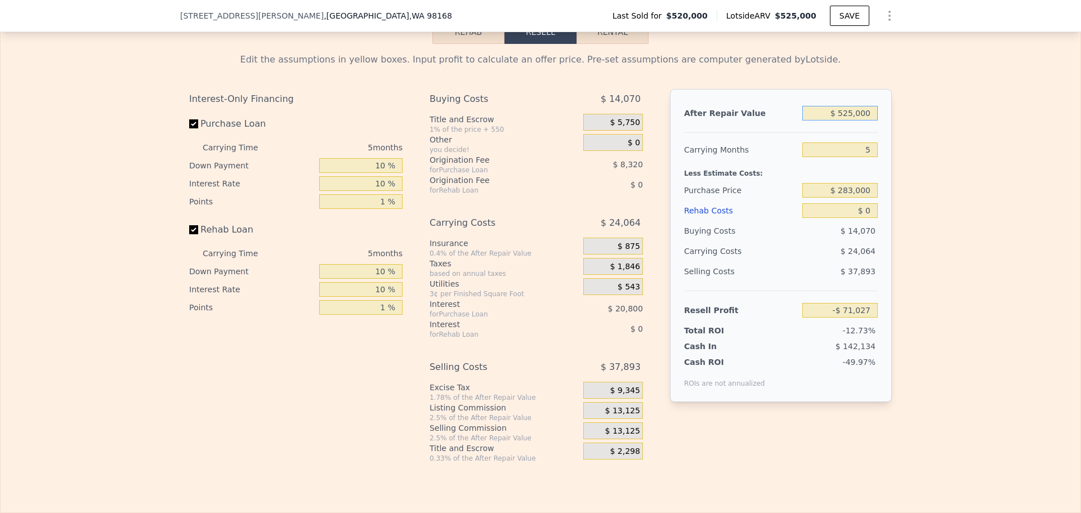
click at [862, 121] on input "$ 525,000" at bounding box center [839, 113] width 75 height 15
click at [541, 339] on div "for Rehab Loan" at bounding box center [493, 334] width 126 height 9
click at [626, 252] on span "$ 875" at bounding box center [629, 247] width 23 height 10
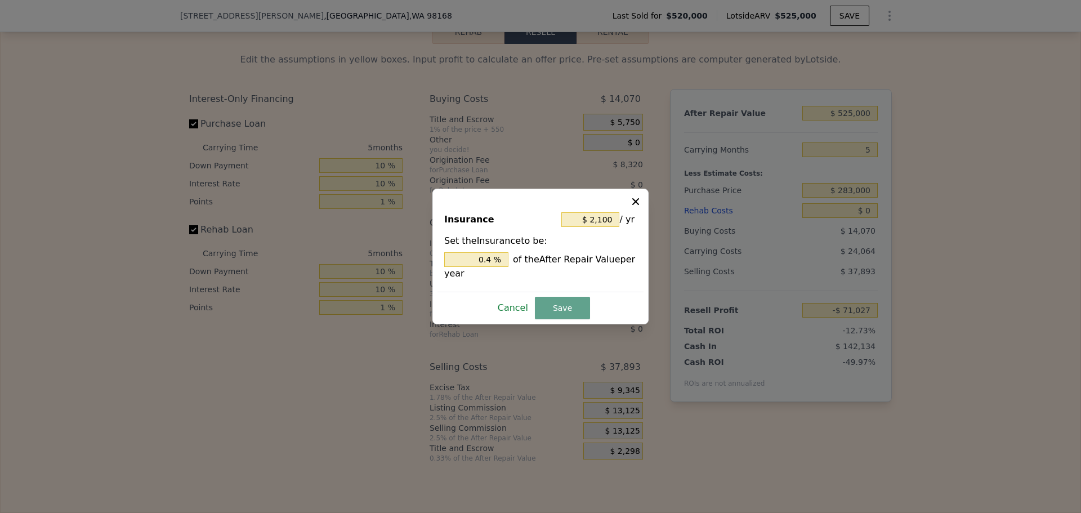
click at [521, 309] on button "Cancel" at bounding box center [512, 308] width 39 height 18
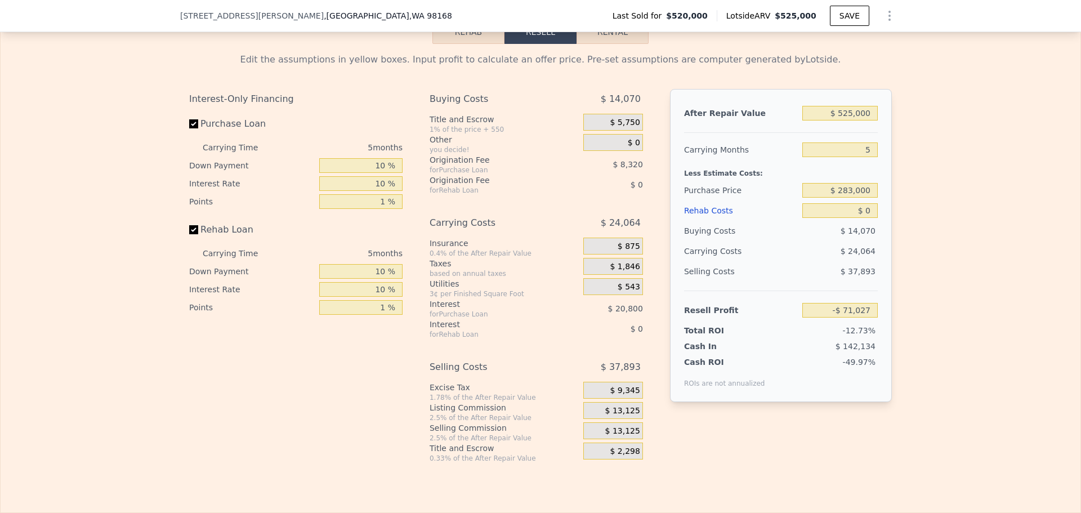
click at [626, 292] on span "$ 543" at bounding box center [629, 287] width 23 height 10
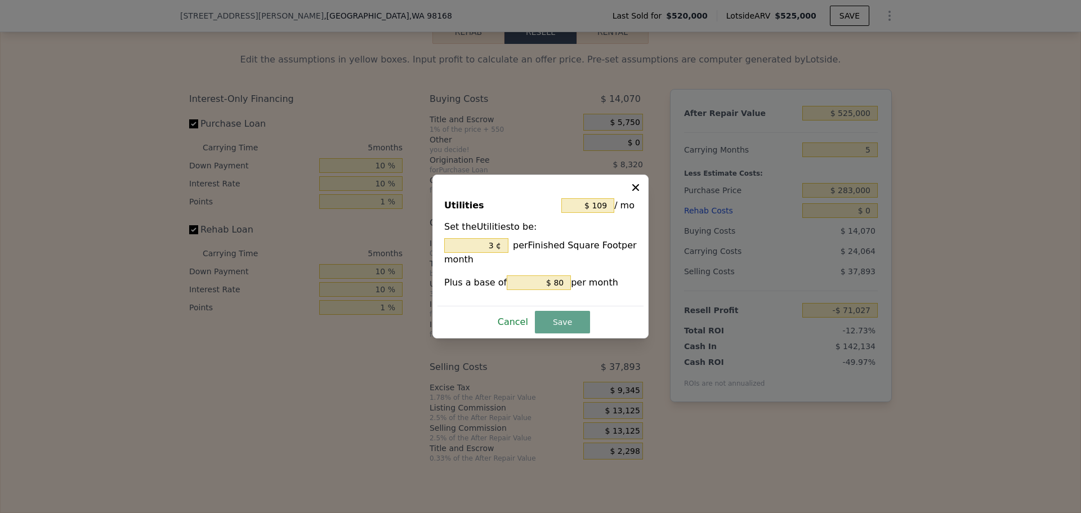
click at [519, 325] on button "Cancel" at bounding box center [512, 322] width 39 height 18
type input "3 %"
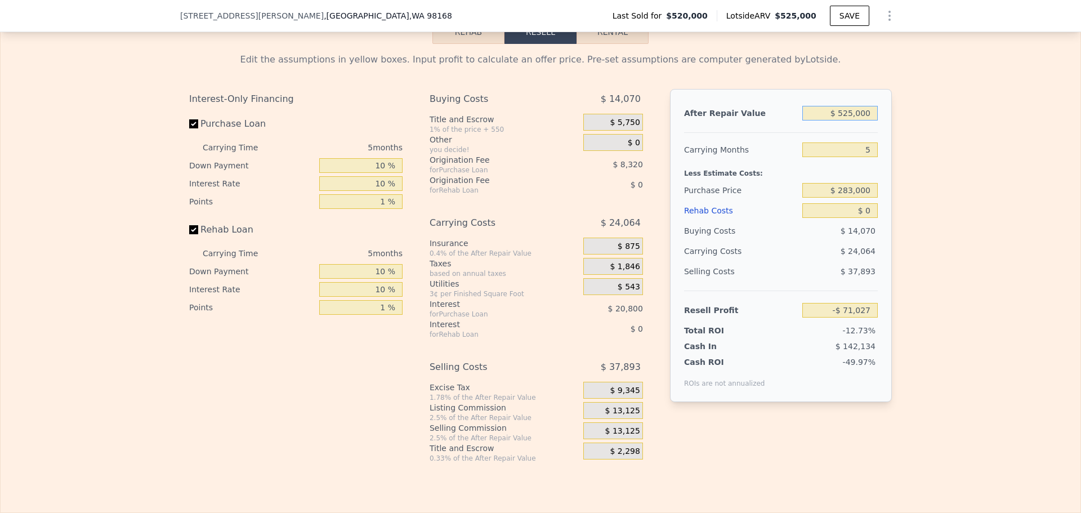
click at [868, 121] on input "$ 525,000" at bounding box center [839, 113] width 75 height 15
type input "$ 505"
type input "-$ 557,342"
type input "$ 505,000"
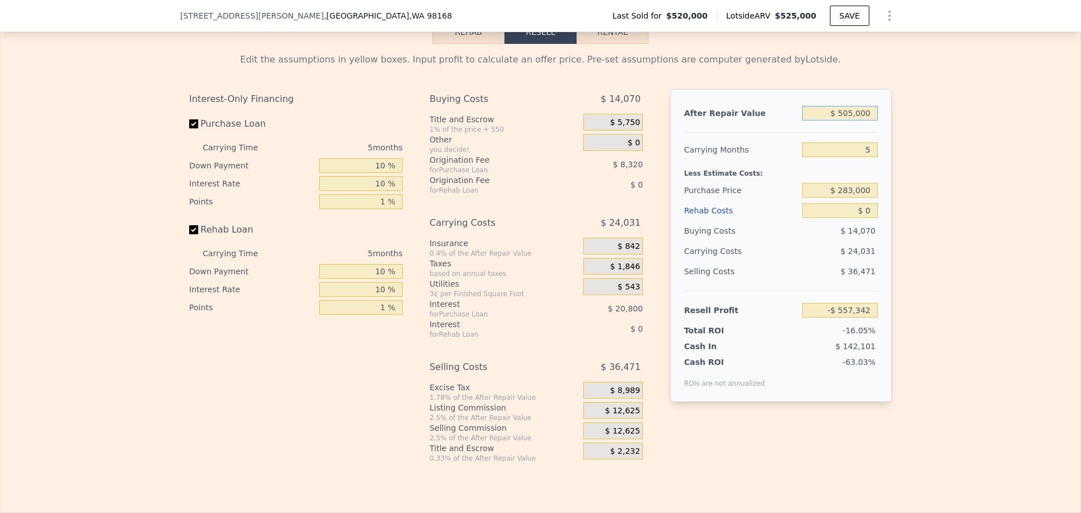
type input "-$ 89,572"
type input "$ 505,000"
click at [857, 218] on input "$ 0" at bounding box center [839, 210] width 75 height 15
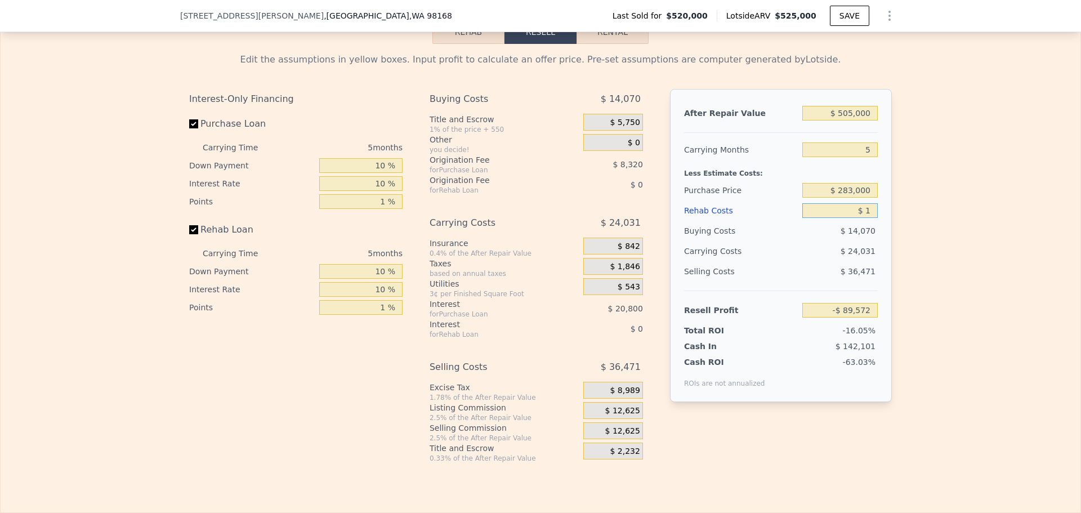
type input "$ 11"
type input "-$ 89,583"
type input "$ 115"
type input "-$ 89,694"
type input "$ 115,000"
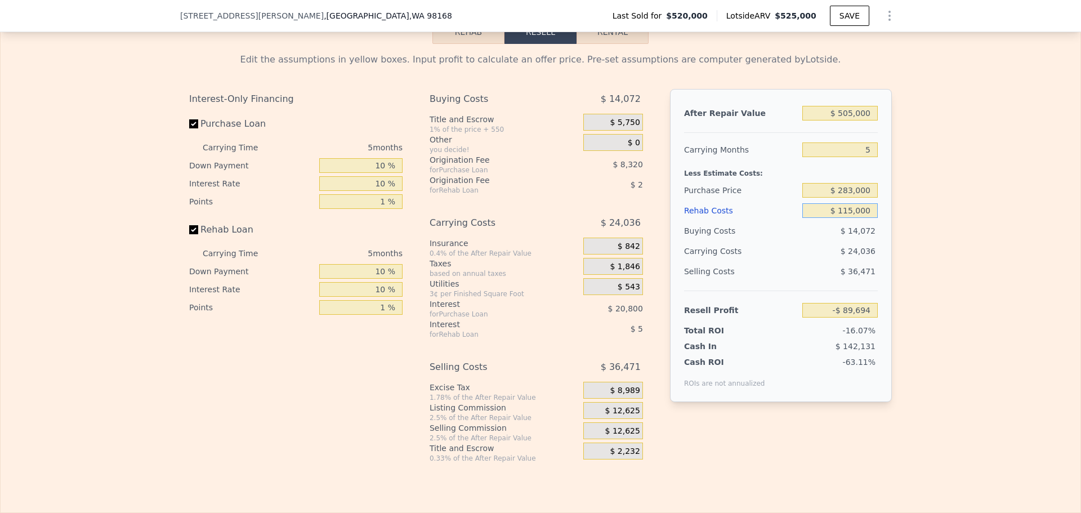
type input "-$ 211,012"
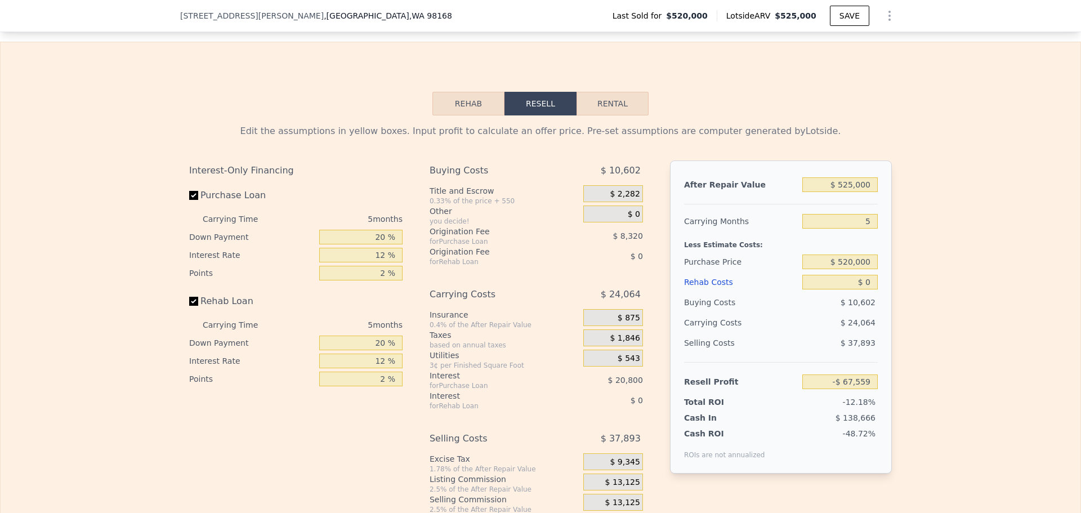
scroll to position [1685, 0]
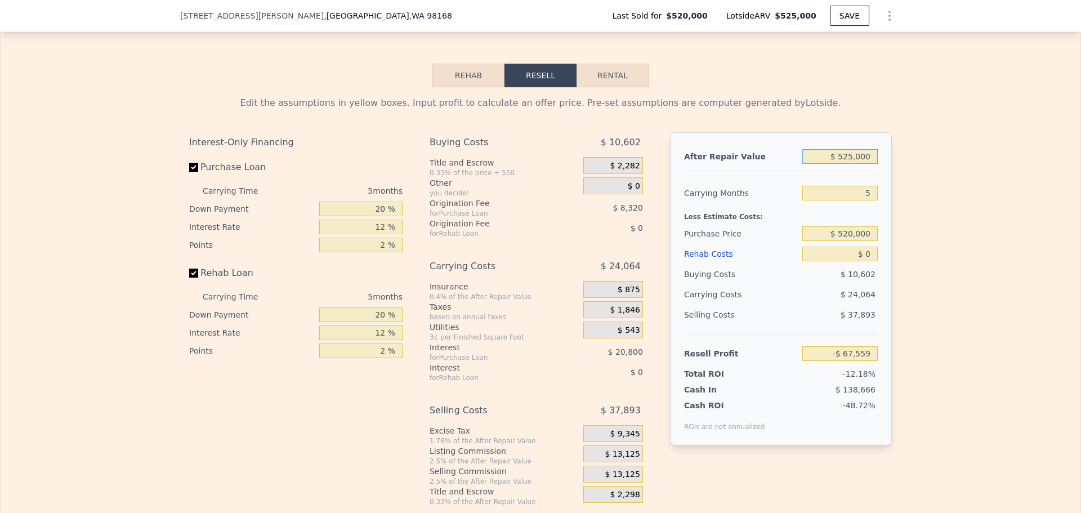
click at [864, 164] on input "$ 525,000" at bounding box center [839, 156] width 75 height 15
type input "$ 505,000"
type input "-$ 86,104"
type input "$ 505,000"
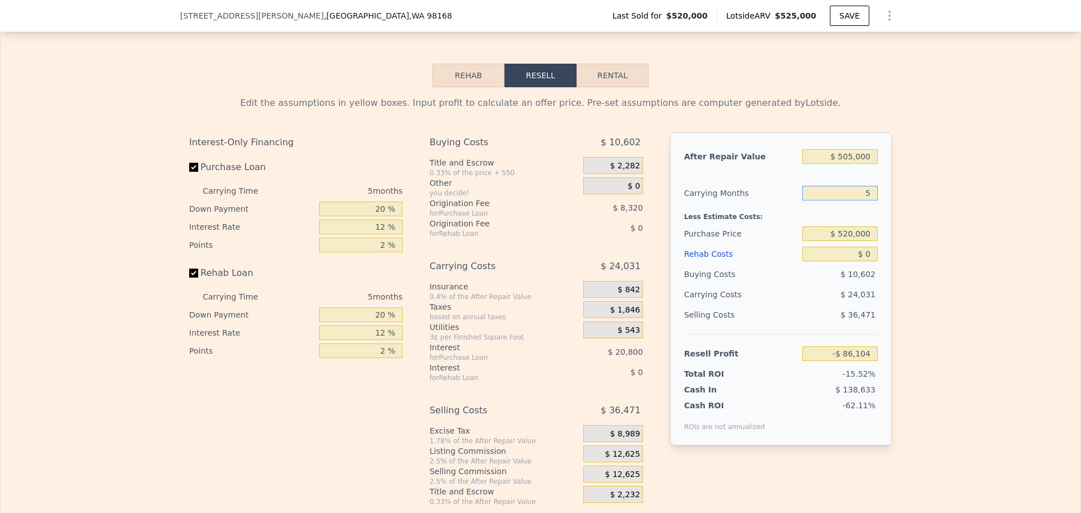
click at [870, 200] on input "5" at bounding box center [839, 193] width 75 height 15
type input "4"
type input "-$ 81,297"
type input "4"
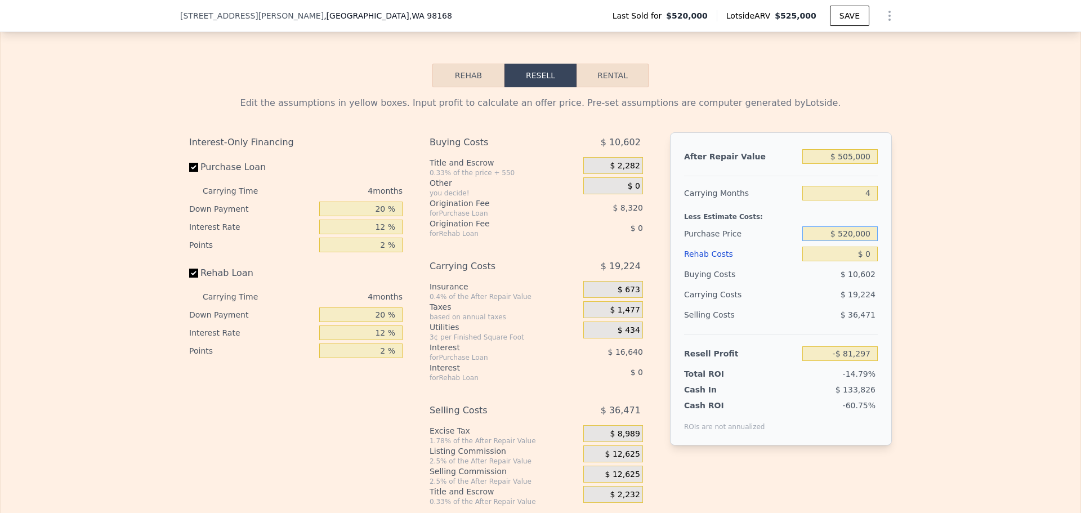
click at [850, 241] on input "$ 520,000" at bounding box center [839, 233] width 75 height 15
click at [859, 241] on input "$ 520,000" at bounding box center [839, 233] width 75 height 15
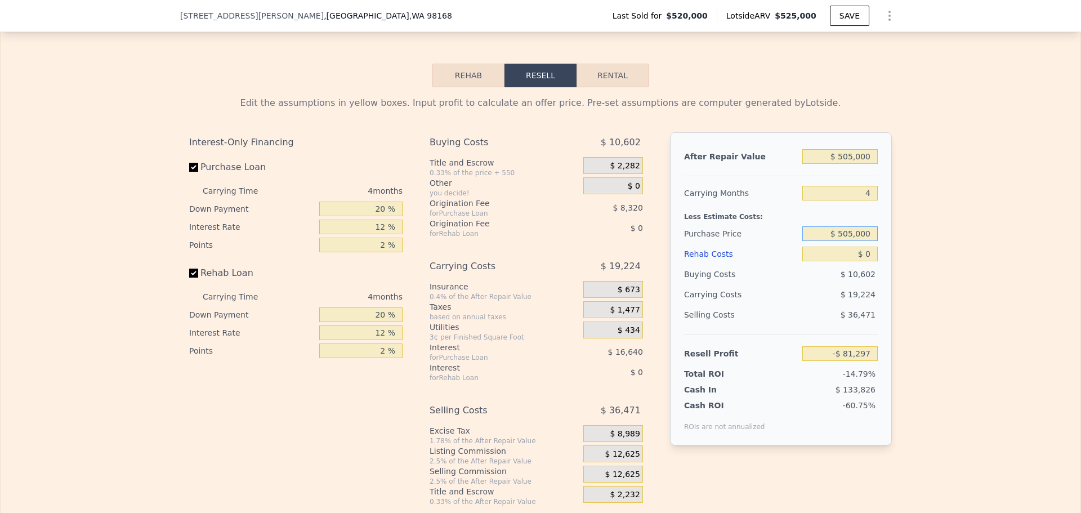
type input "$ 505,000"
click at [831, 261] on div "$ 0" at bounding box center [839, 254] width 75 height 20
type input "-$ 65,527"
click at [862, 261] on input "$ 0" at bounding box center [839, 254] width 75 height 15
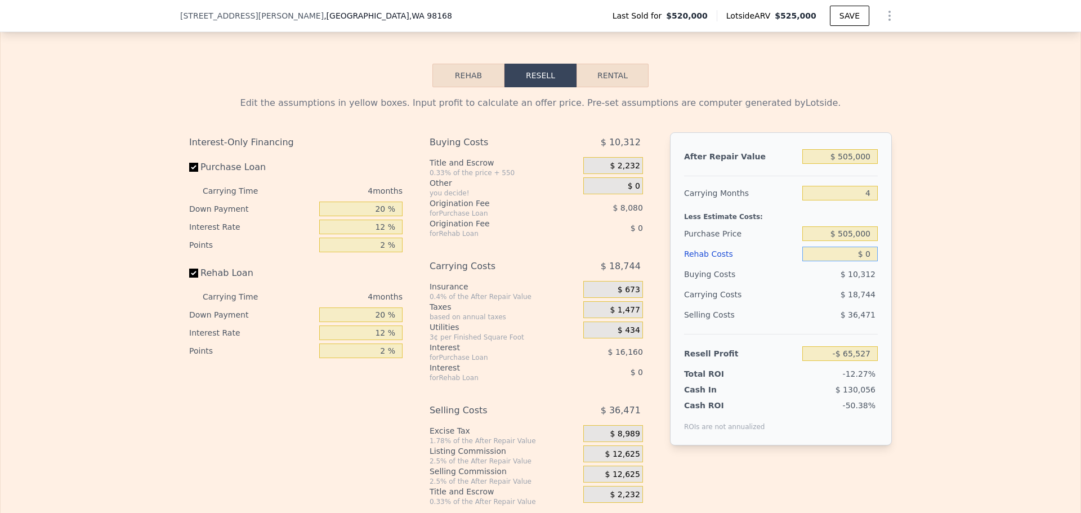
click at [862, 261] on input "$ 0" at bounding box center [839, 254] width 75 height 15
type input "$ 5"
type input "-$ 65,532"
type input "$ 5"
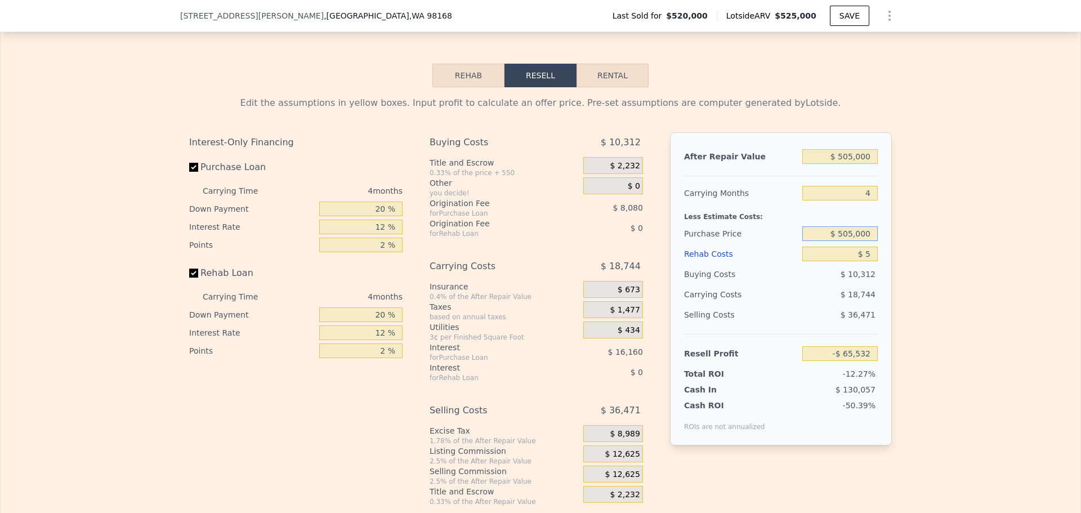
click at [851, 241] on input "$ 505,000" at bounding box center [839, 233] width 75 height 15
type input "$ 283,000"
click at [791, 325] on div "Selling Costs" at bounding box center [741, 315] width 114 height 20
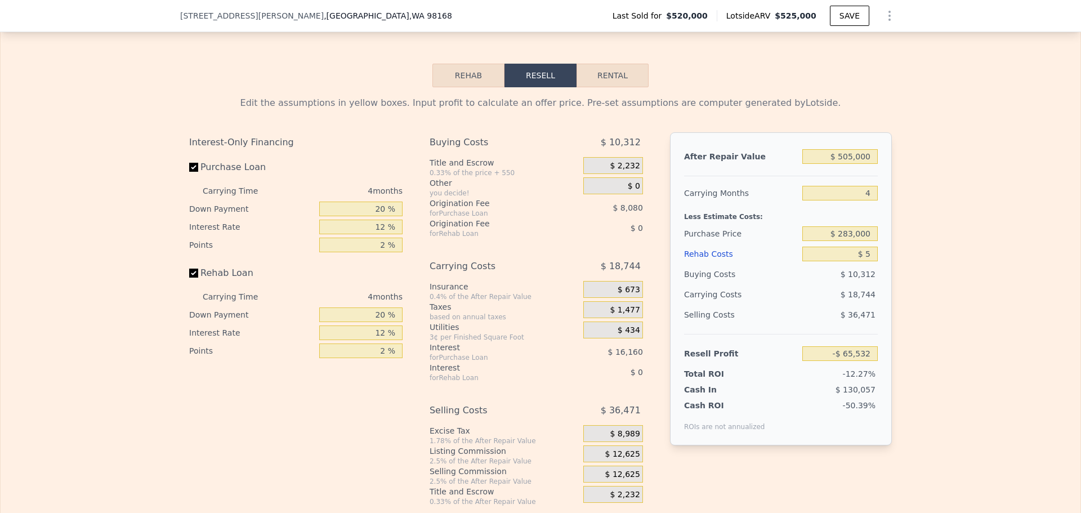
type input "$ 167,864"
click at [863, 261] on input "$ 5" at bounding box center [839, 254] width 75 height 15
type input "$ 11"
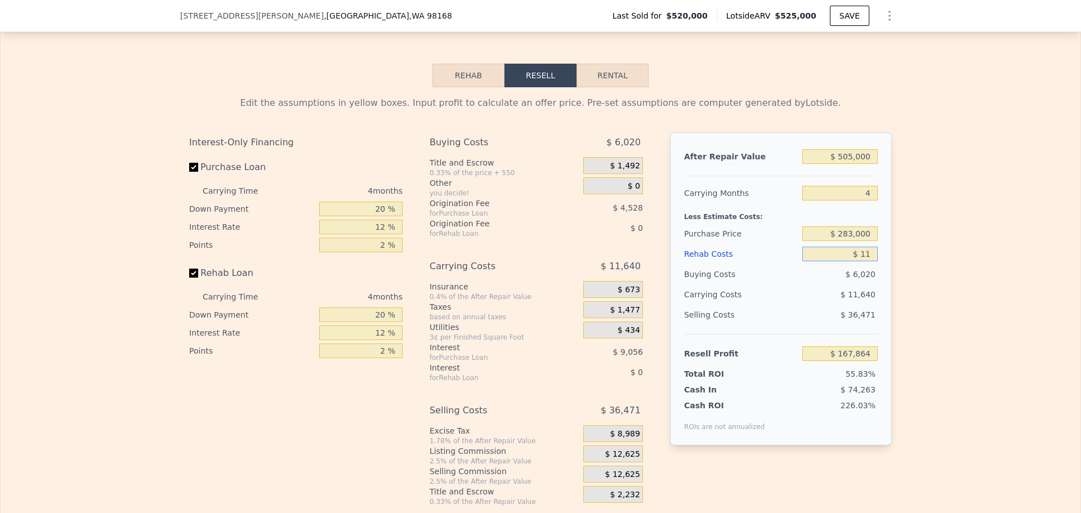
type input "$ 167,858"
type input "$ 115"
type input "$ 167,748"
type input "$ 1,150"
type input "$ 166,665"
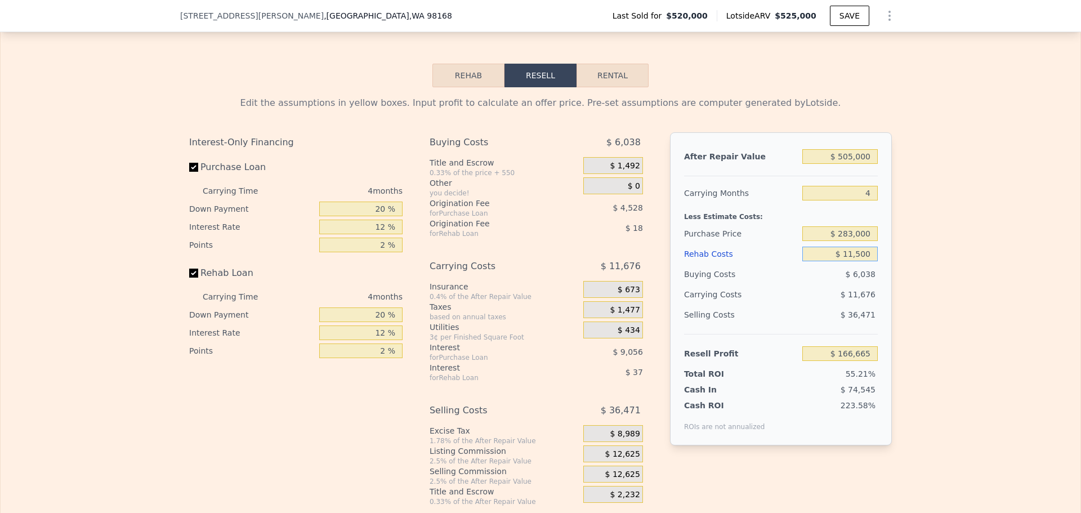
type input "$ 115,000"
type input "$ 47,349"
type input "$ 115,000"
click at [802, 325] on div "$ 36,471" at bounding box center [840, 315] width 76 height 20
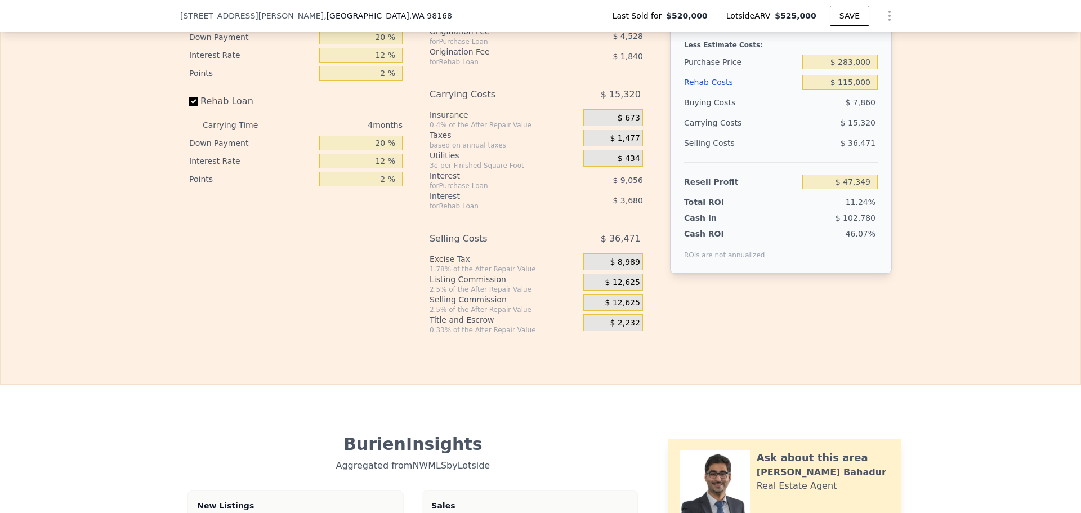
scroll to position [1873, 0]
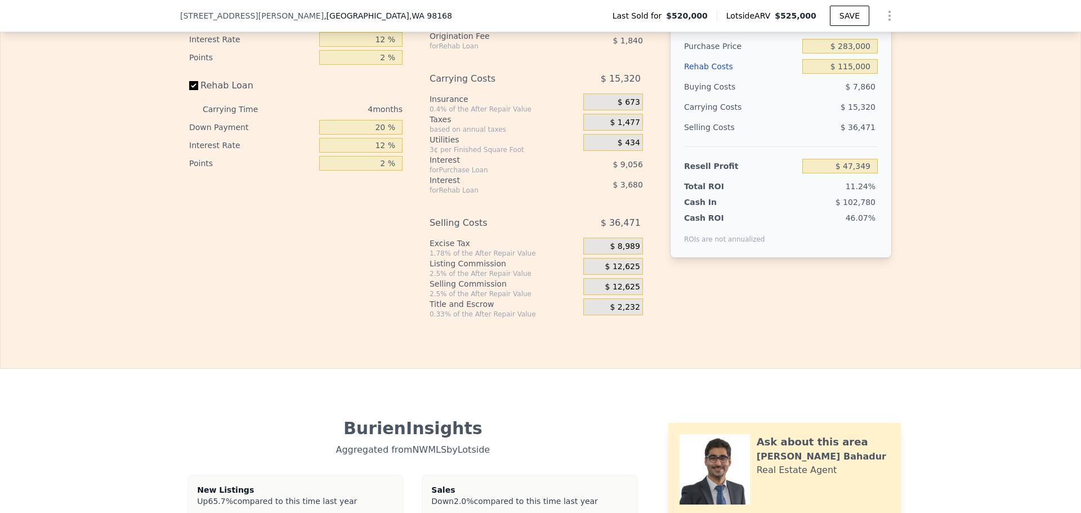
click at [618, 272] on span "$ 12,625" at bounding box center [622, 267] width 35 height 10
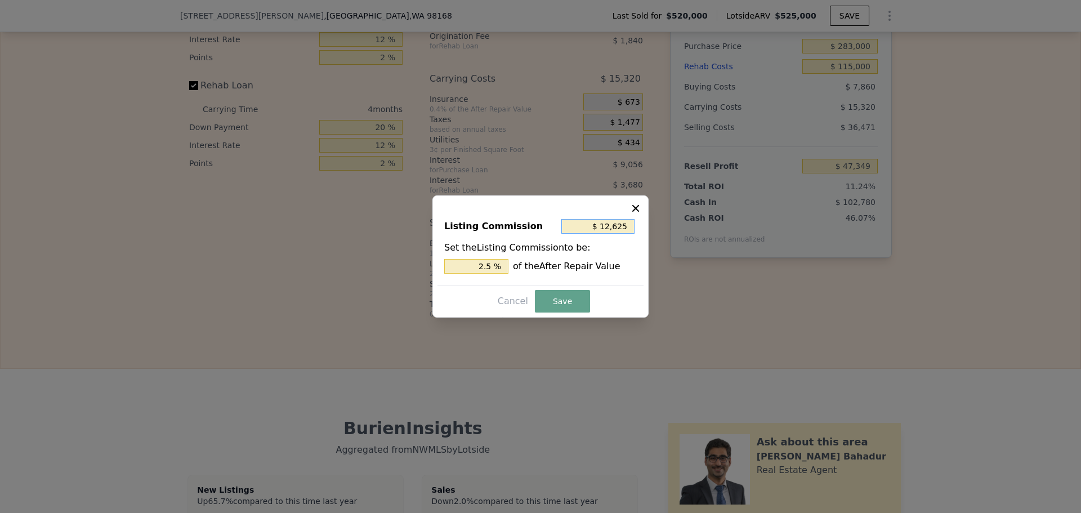
click at [610, 227] on input "$ 12,625" at bounding box center [597, 226] width 73 height 15
type input "$ 1"
type input "0.000 %"
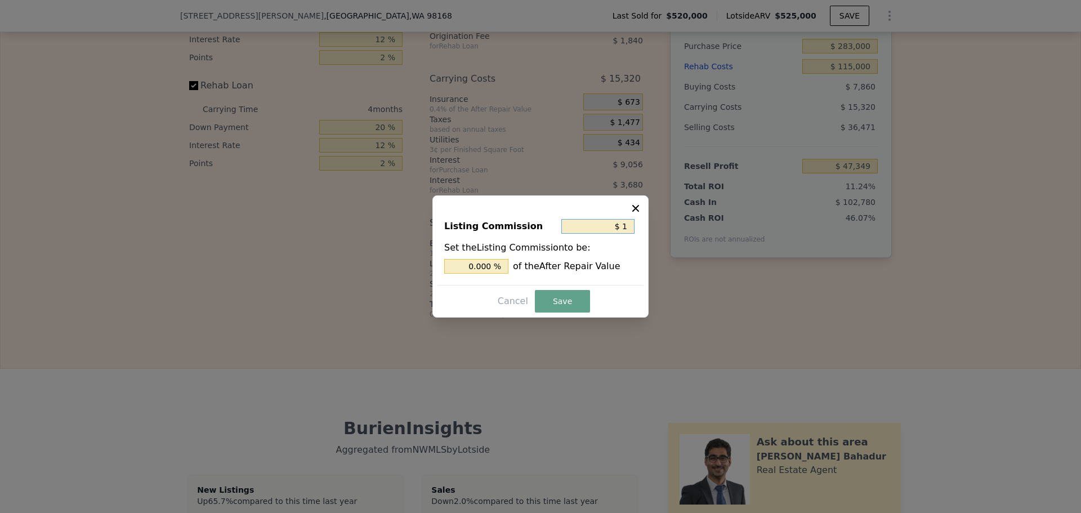
type input "$ 19"
type input "0.004 %"
type input "$ 199"
type input "0.039 %"
type input "$ 1,999"
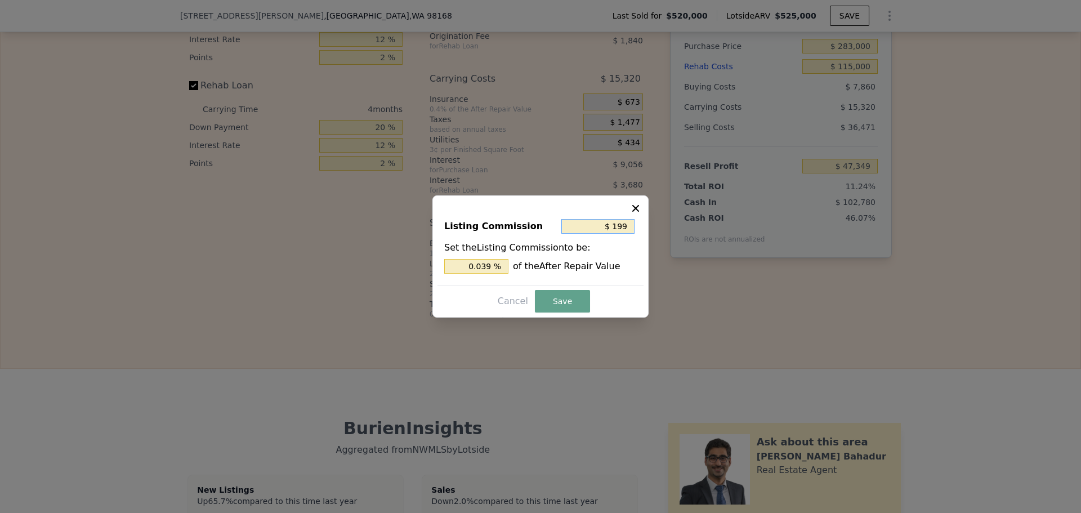
type input "0.396 %"
type input "$ 199"
type input "0.039 %"
type input "$ 19"
type input "0.004 %"
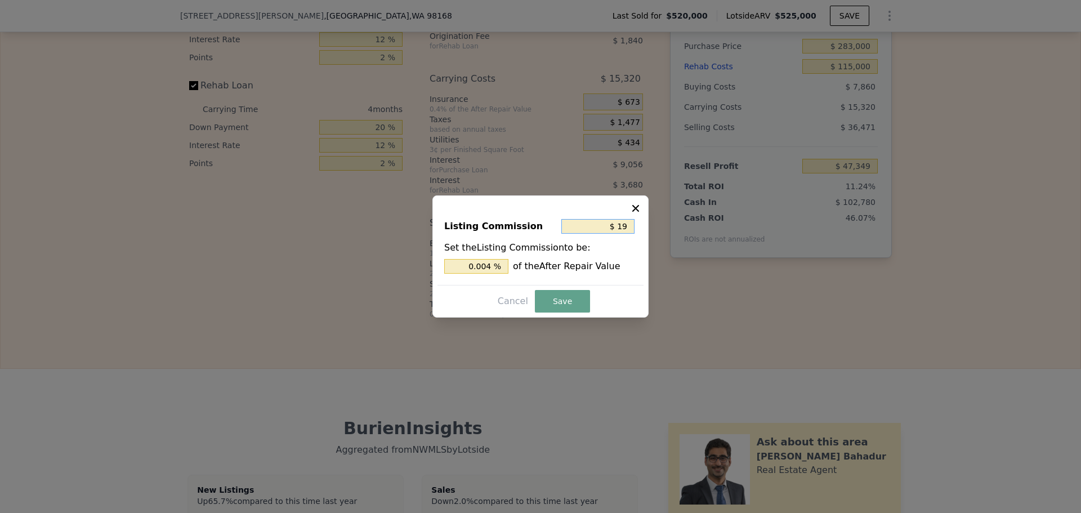
type input "$ 1"
type input "0.000 %"
type input "$ 10"
type input "0.002 %"
type input "$ 100"
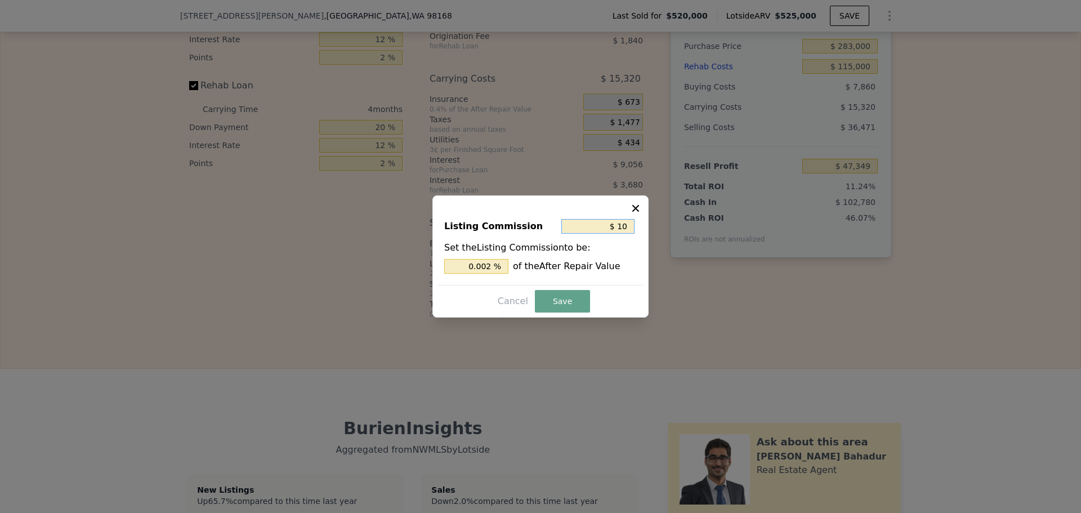
type input "0.020 %"
type input "$ 1,000"
type input "0.198 %"
type input "$ 1,000"
click at [561, 301] on button "Save" at bounding box center [562, 301] width 55 height 23
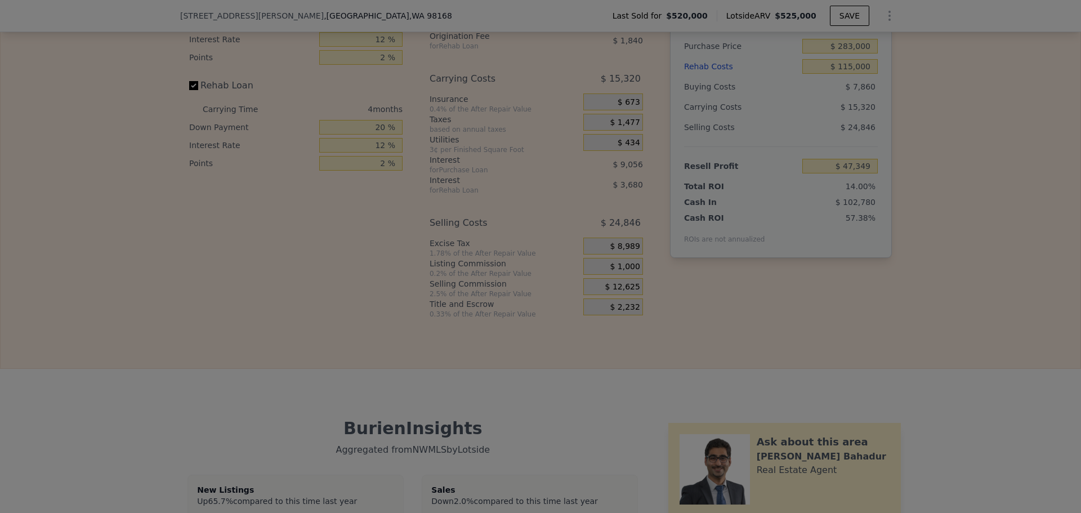
type input "$ 58,974"
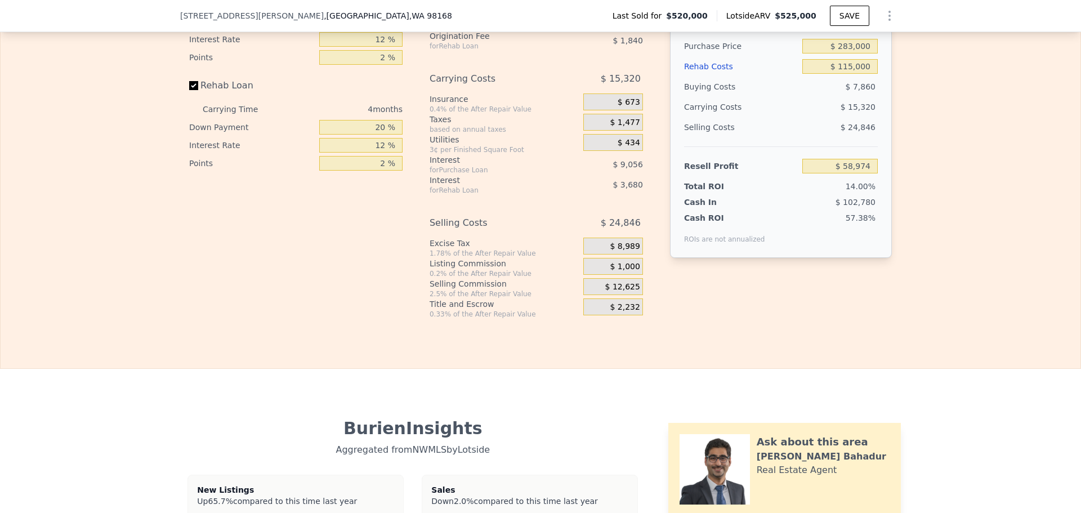
scroll to position [1685, 0]
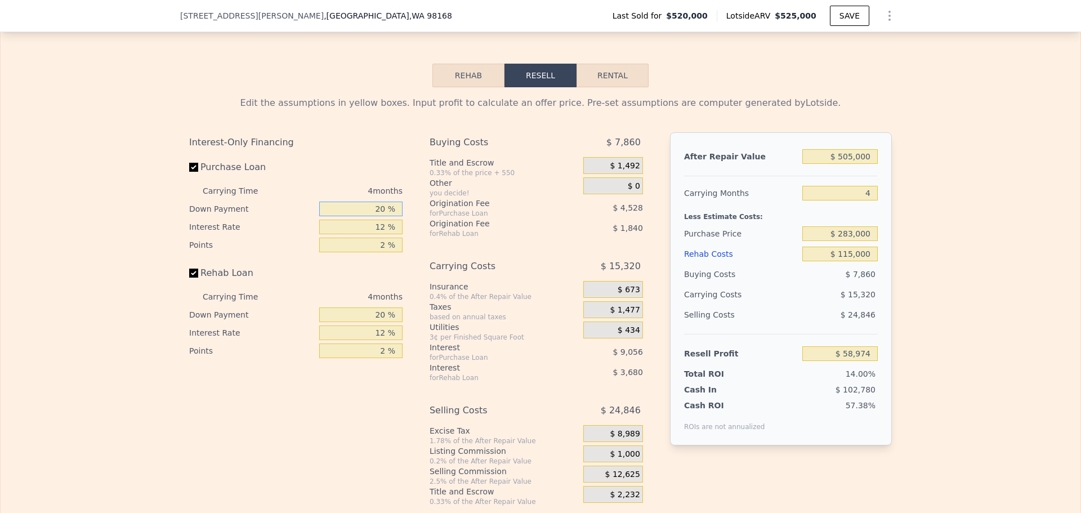
click at [374, 216] on input "20 %" at bounding box center [360, 209] width 83 height 15
type input "1 %"
type input "$ 55,747"
type input "10 %"
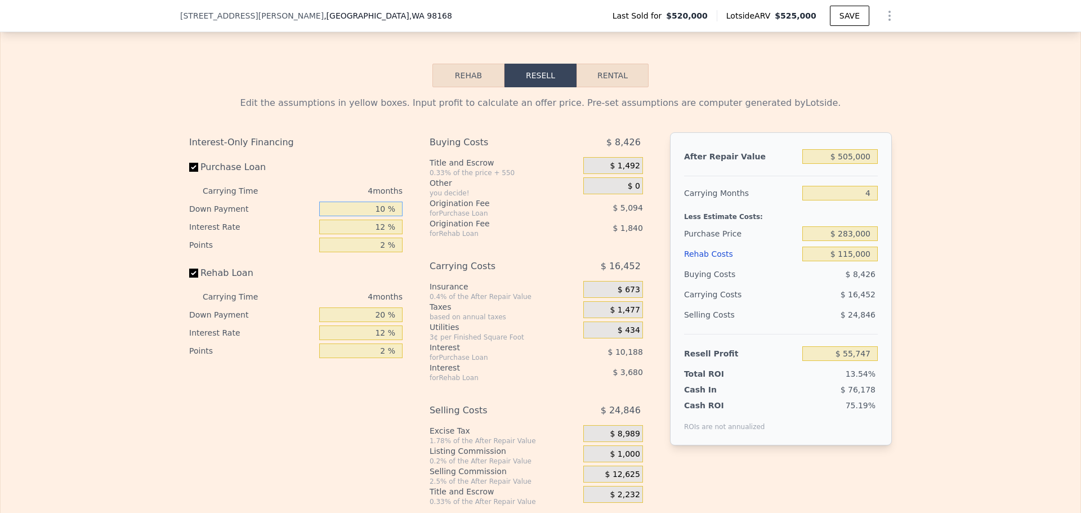
type input "$ 57,276"
type input "10 %"
click at [375, 234] on input "12 %" at bounding box center [360, 227] width 83 height 15
type input "1 %"
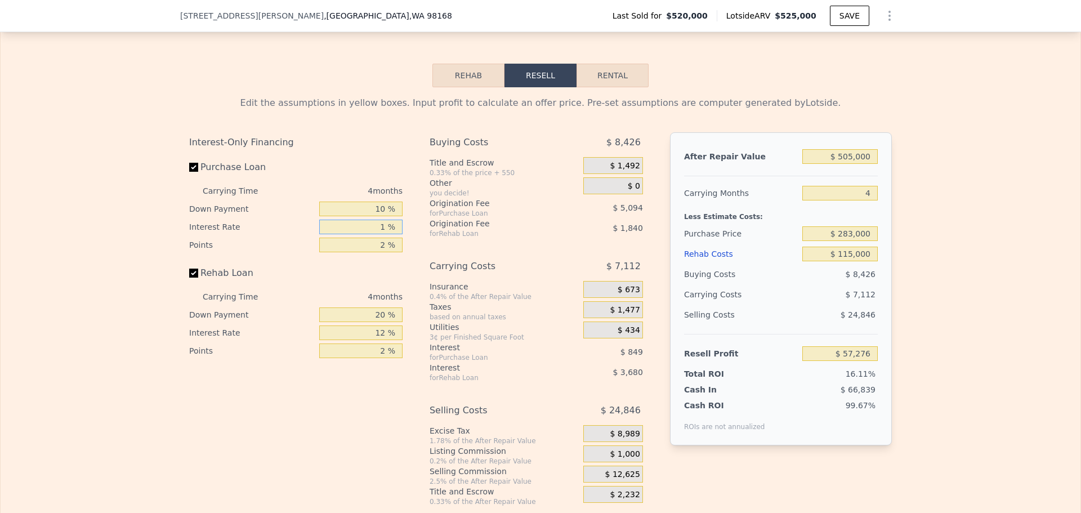
type input "$ 66,616"
type input "10 %"
type input "$ 58,972"
type input "10 %"
click at [367, 252] on input "2 %" at bounding box center [360, 245] width 83 height 15
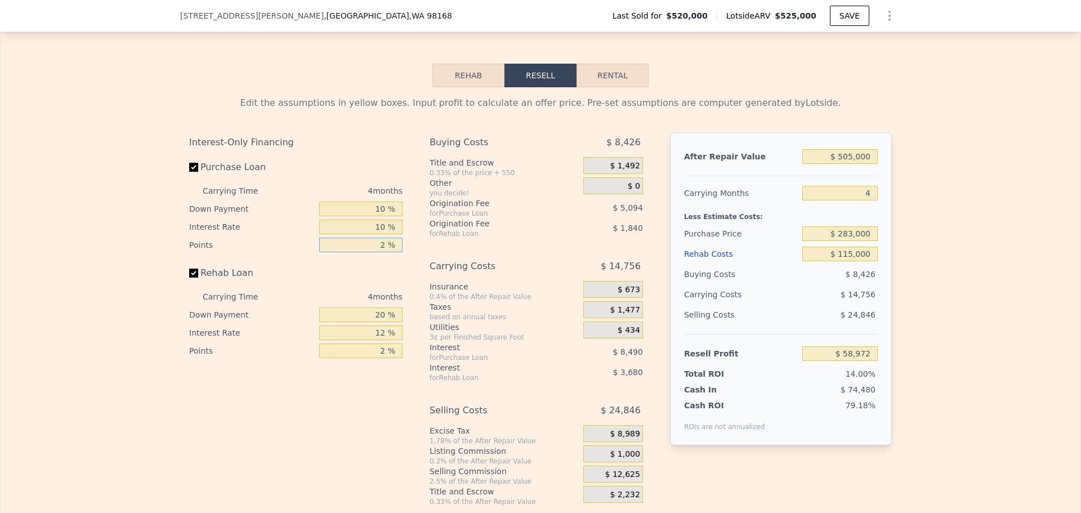
click at [367, 252] on input "2 %" at bounding box center [360, 245] width 83 height 15
type input "2 %"
type input "1 %"
type input "$ 61,519"
type input "1 %"
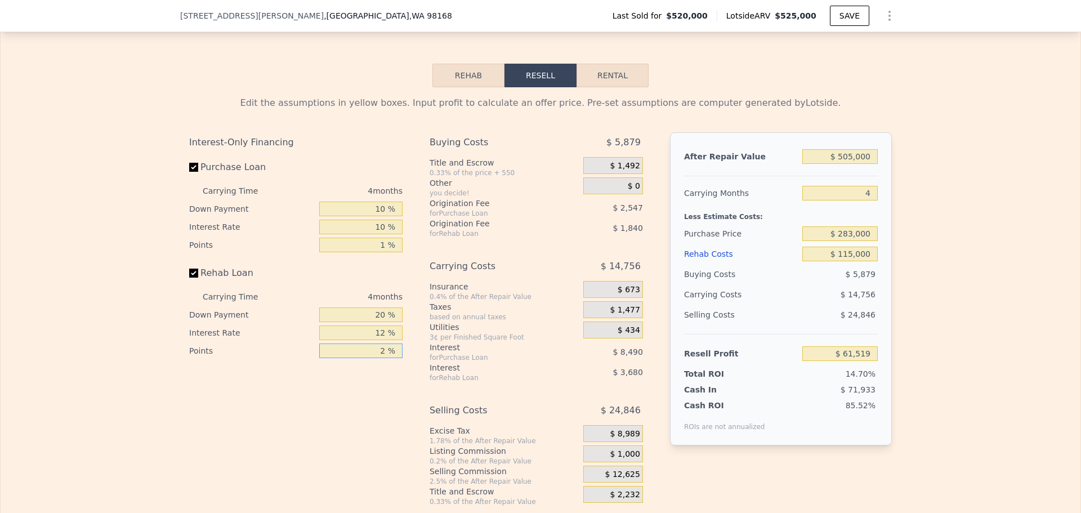
click at [370, 358] on input "2 %" at bounding box center [360, 351] width 83 height 15
type input "1 %"
type input "$ 62,439"
type input "1 %"
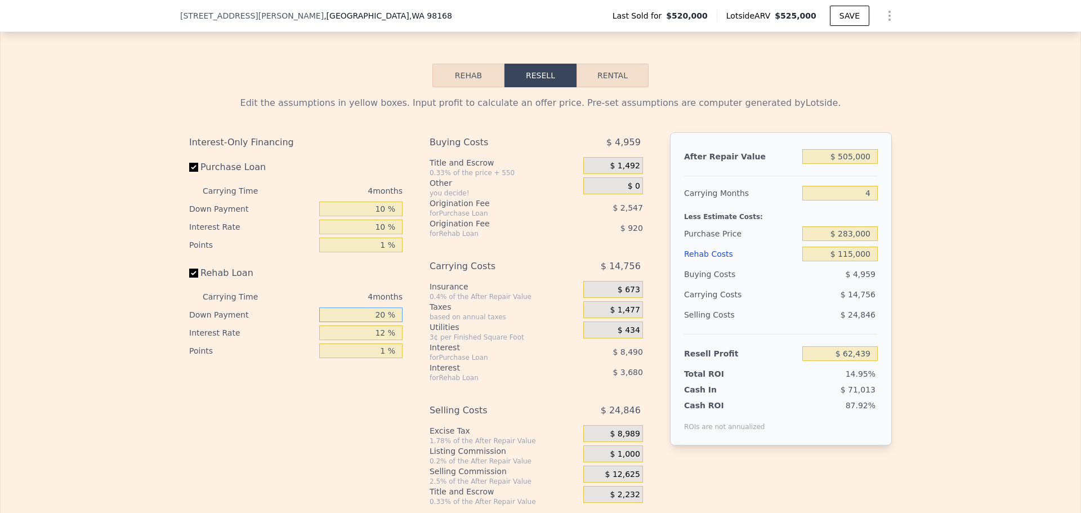
click at [373, 322] on input "20 %" at bounding box center [360, 314] width 83 height 15
type input "1 %"
type input "$ 61,344"
type input "10 %"
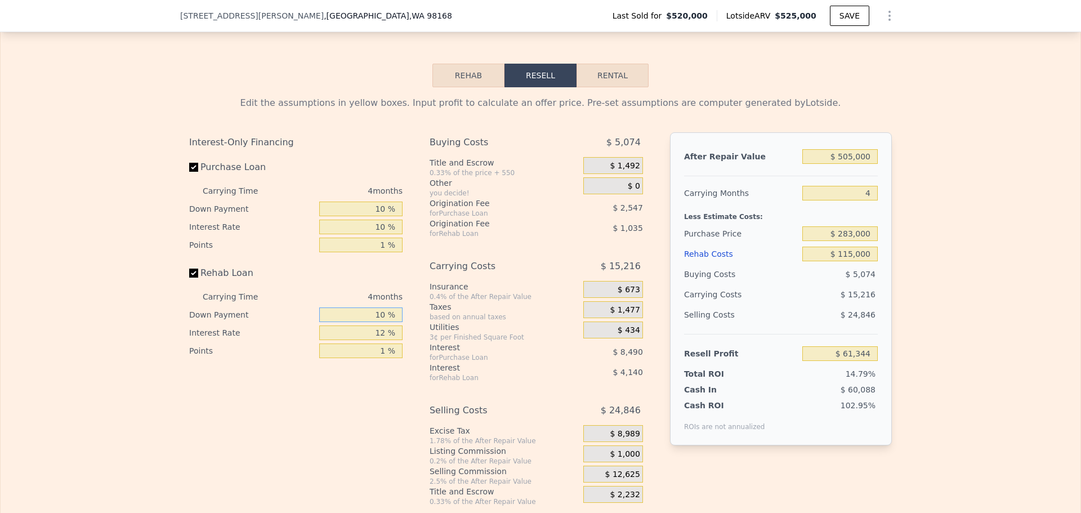
type input "$ 61,864"
type input "10 %"
click at [372, 340] on input "12 %" at bounding box center [360, 332] width 83 height 15
type input "10 %"
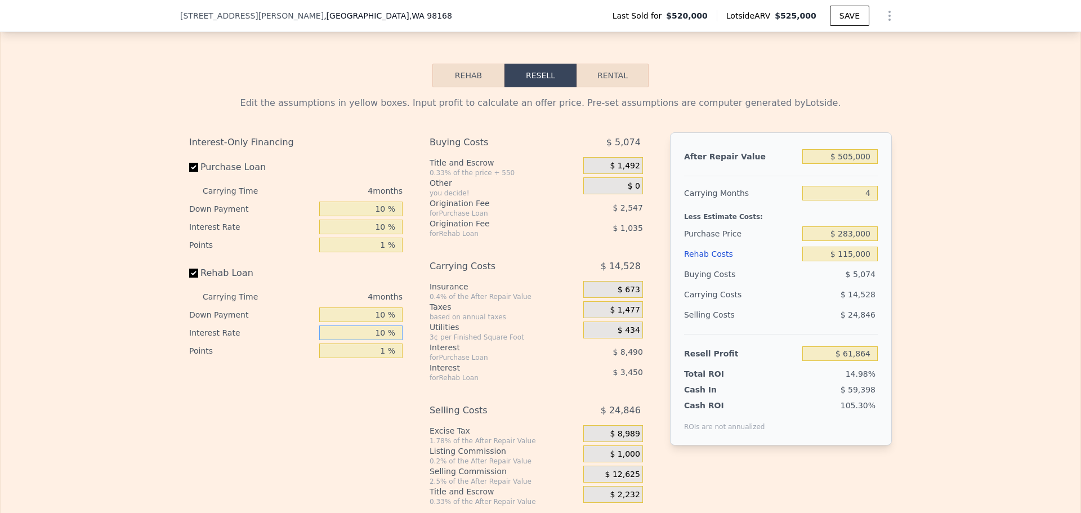
type input "$ 62,552"
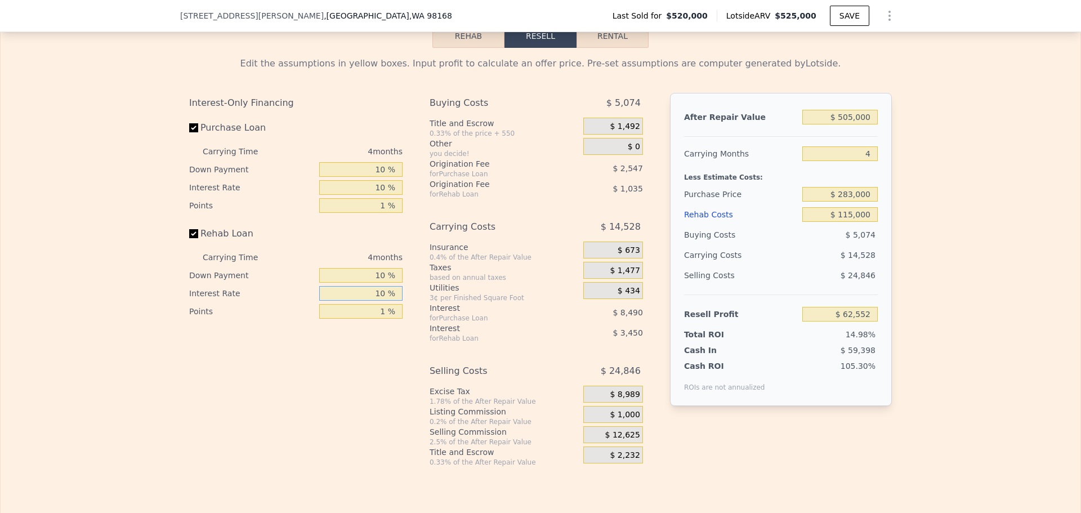
scroll to position [1733, 0]
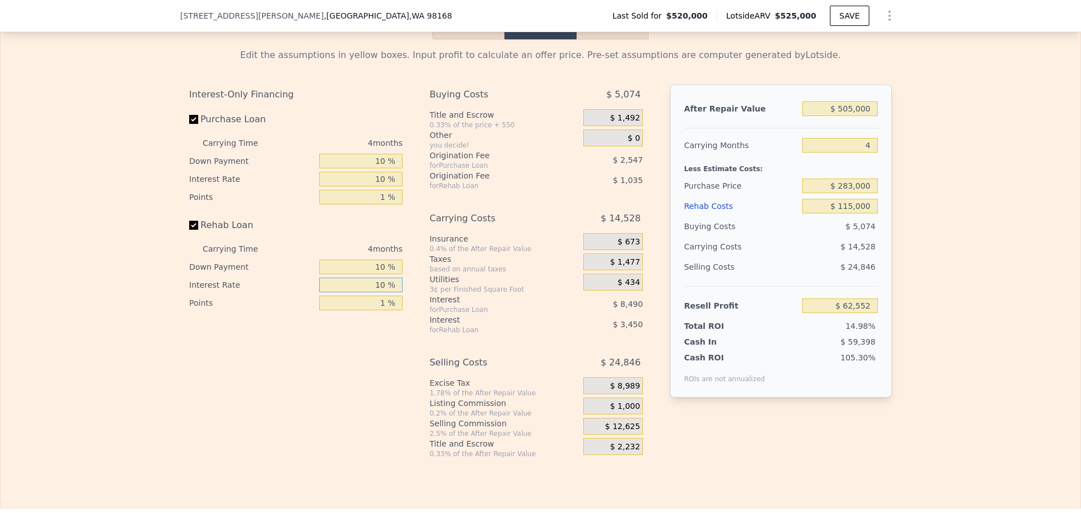
type input "10 %"
type input "$ 525,000"
type input "5"
type input "$ 0"
type input "-$ 67,559"
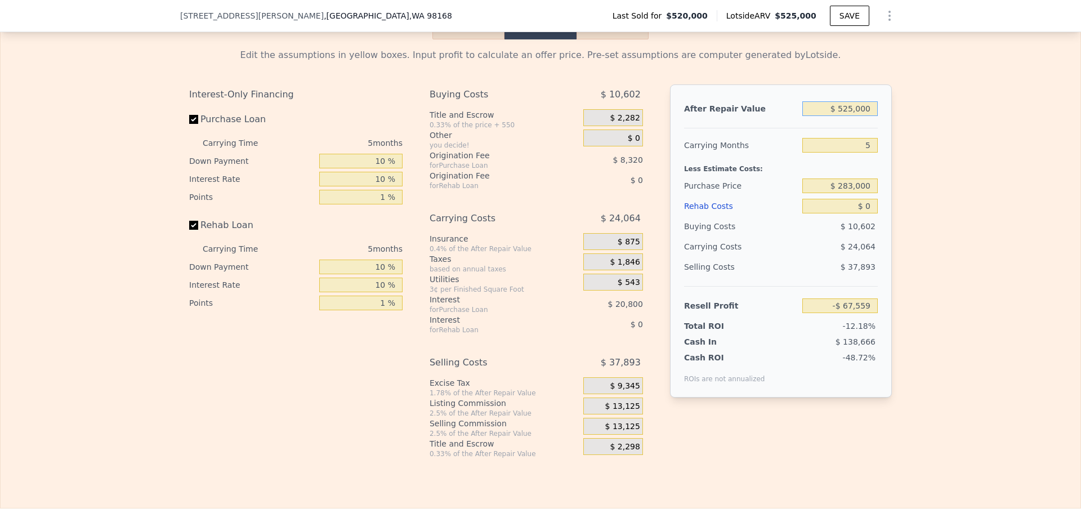
click at [846, 116] on input "$ 525,000" at bounding box center [839, 108] width 75 height 15
type input "$ 505,000"
type input "-$ 86,104"
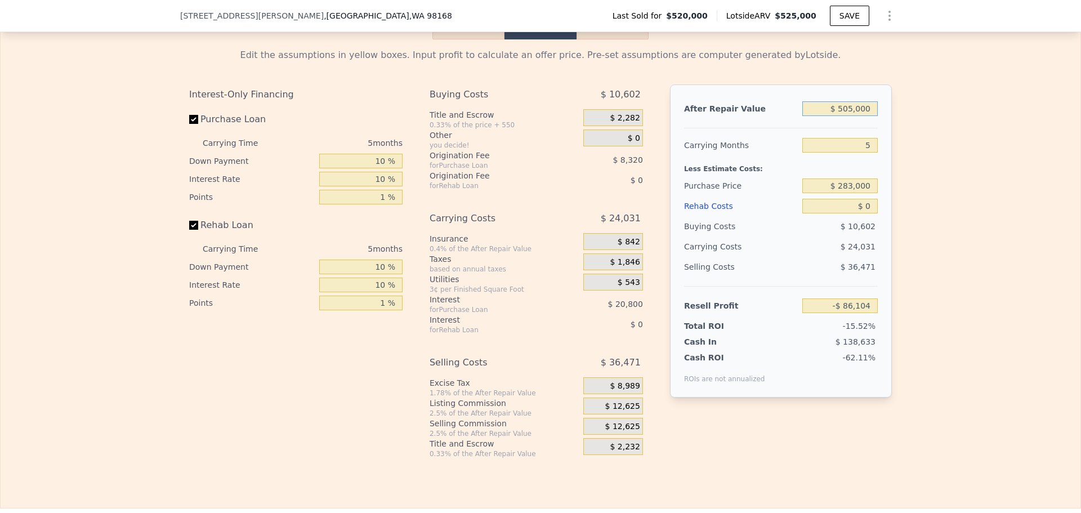
type input "$ 505,000"
click at [864, 153] on input "5" at bounding box center [839, 145] width 75 height 15
type input "4"
type input "-$ 81,297"
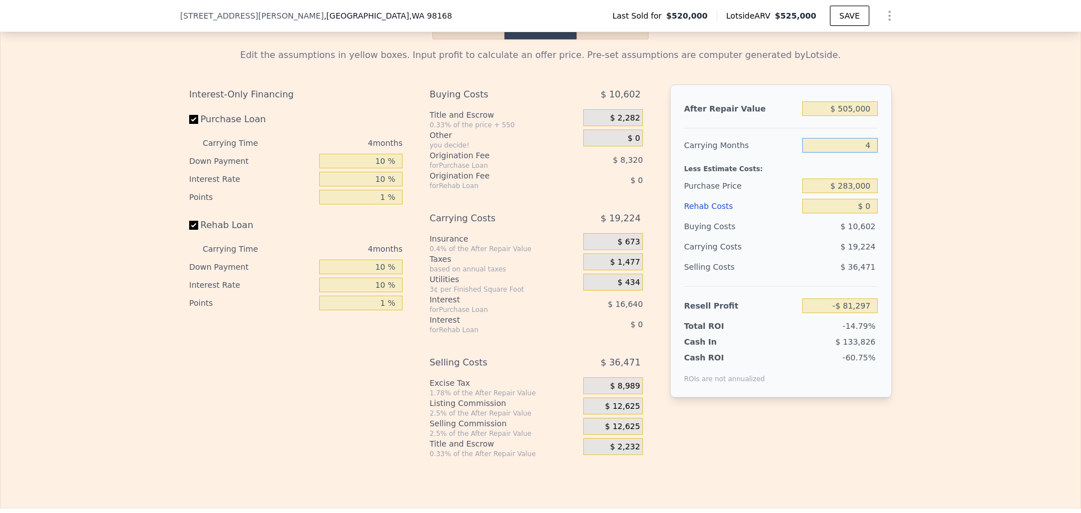
type input "4"
click at [858, 213] on input "$ 0" at bounding box center [839, 206] width 75 height 15
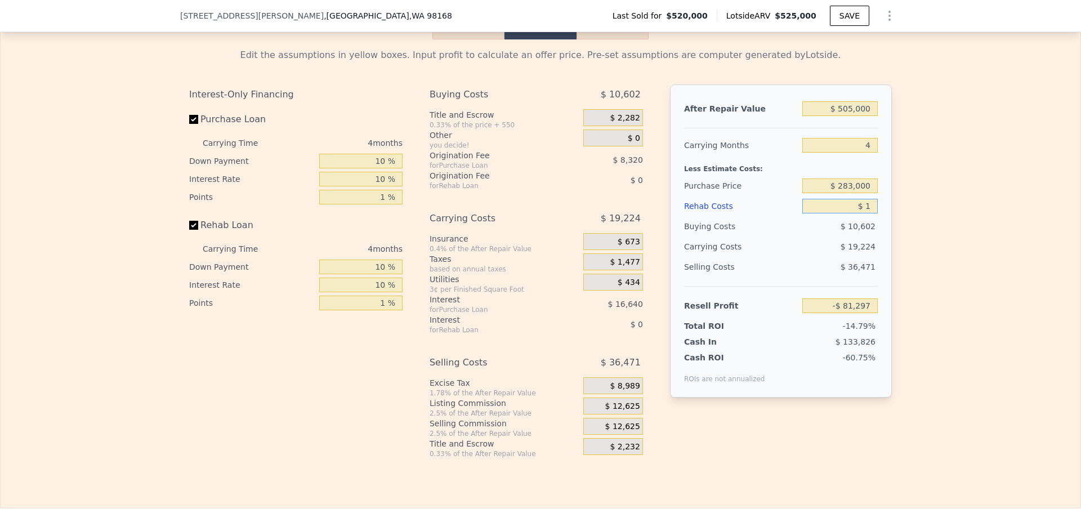
type input "$ 11"
type input "-$ 81,308"
type input "$ 115"
type input "-$ 81,418"
type input "$ 115,000"
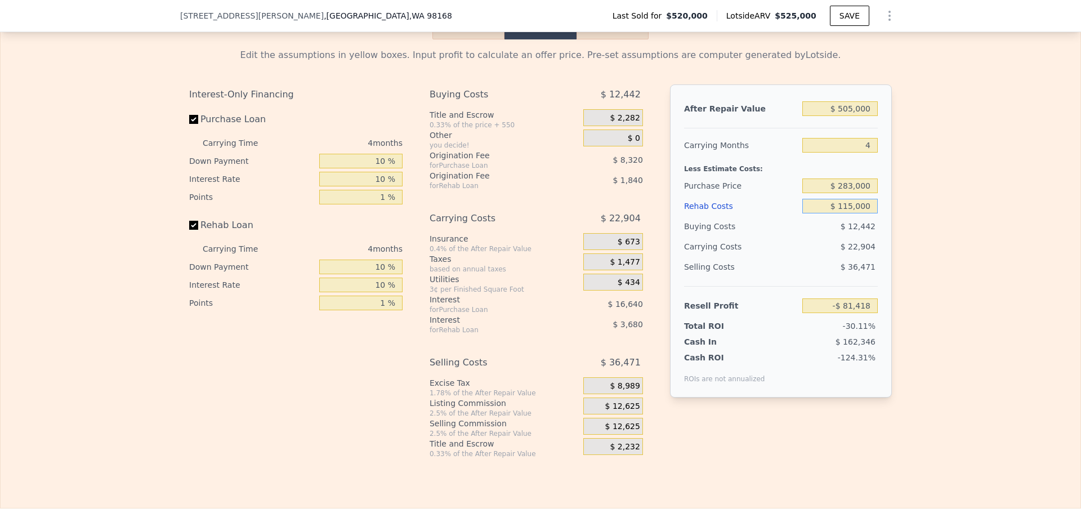
type input "-$ 201,817"
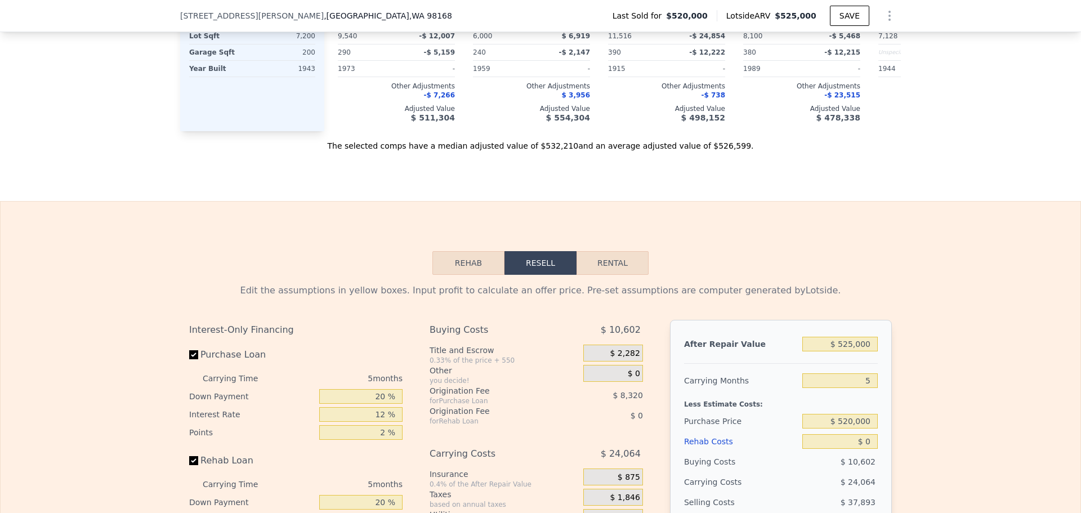
scroll to position [1685, 0]
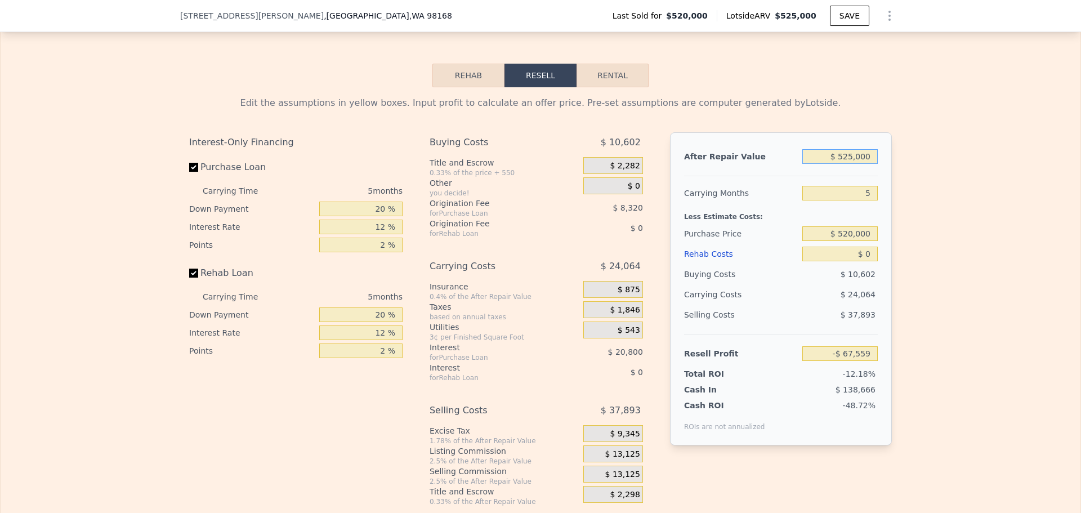
click at [845, 164] on input "$ 525,000" at bounding box center [839, 156] width 75 height 15
type input "$ 505,000"
type input "-$ 86,104"
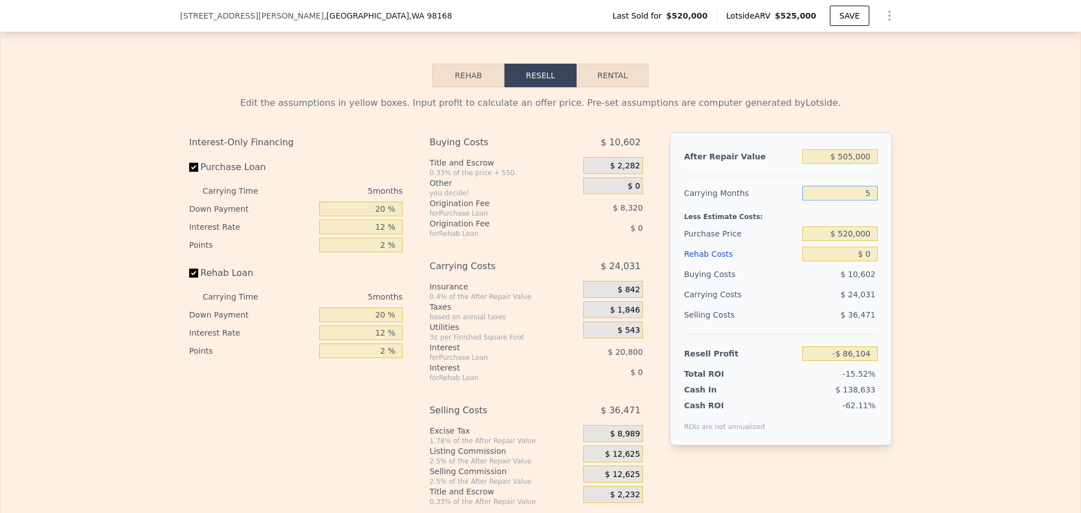
click at [869, 200] on input "5" at bounding box center [839, 193] width 75 height 15
click at [855, 241] on input "$ 520,000" at bounding box center [839, 233] width 75 height 15
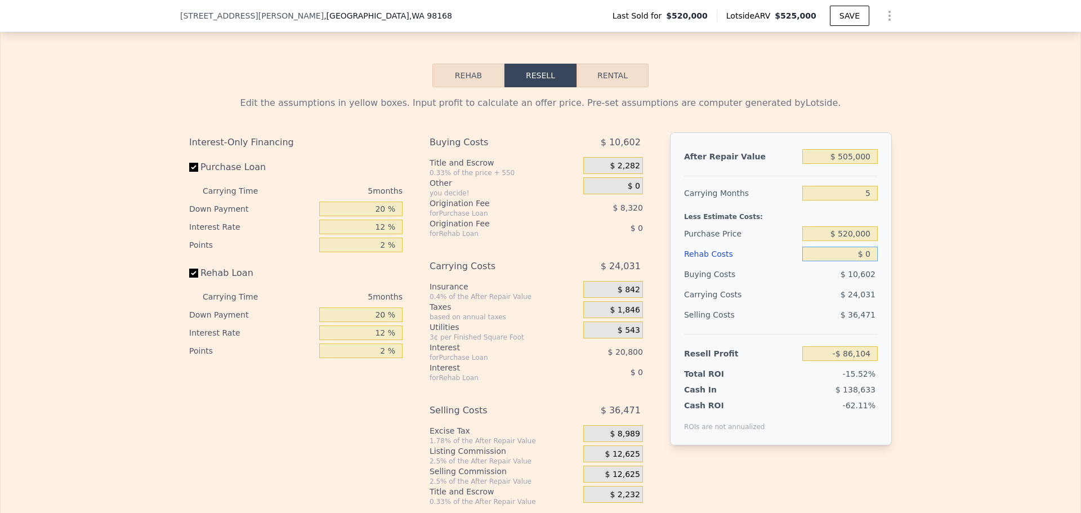
click at [857, 261] on input "$ 0" at bounding box center [839, 254] width 75 height 15
click at [859, 241] on input "$ 520,000" at bounding box center [839, 233] width 75 height 15
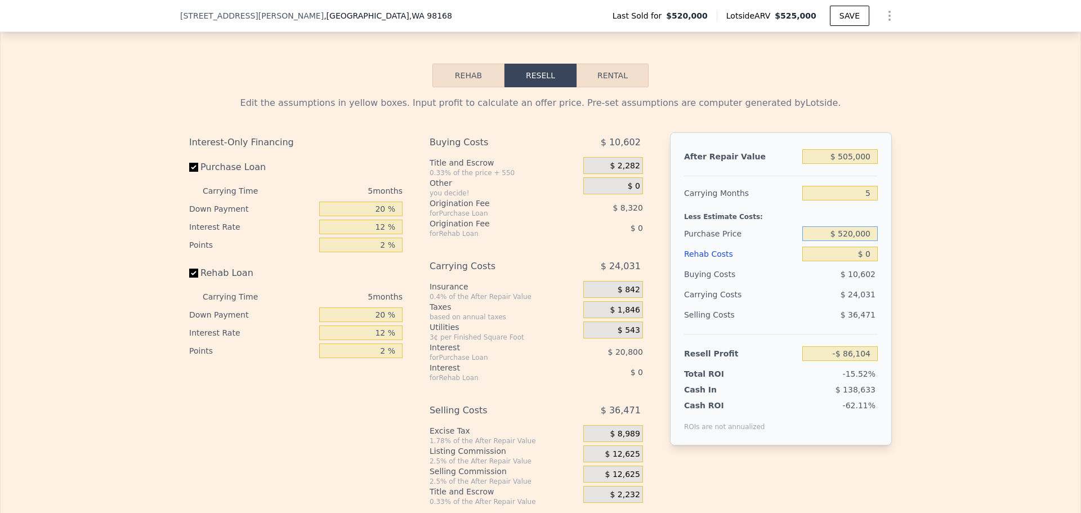
click at [859, 241] on input "$ 520,000" at bounding box center [839, 233] width 75 height 15
type input "$ 525,000"
type input "-$ 67,559"
click at [754, 334] on div "Selling Costs $ 37,893" at bounding box center [781, 319] width 194 height 29
click at [854, 164] on input "$ 525,000" at bounding box center [839, 156] width 75 height 15
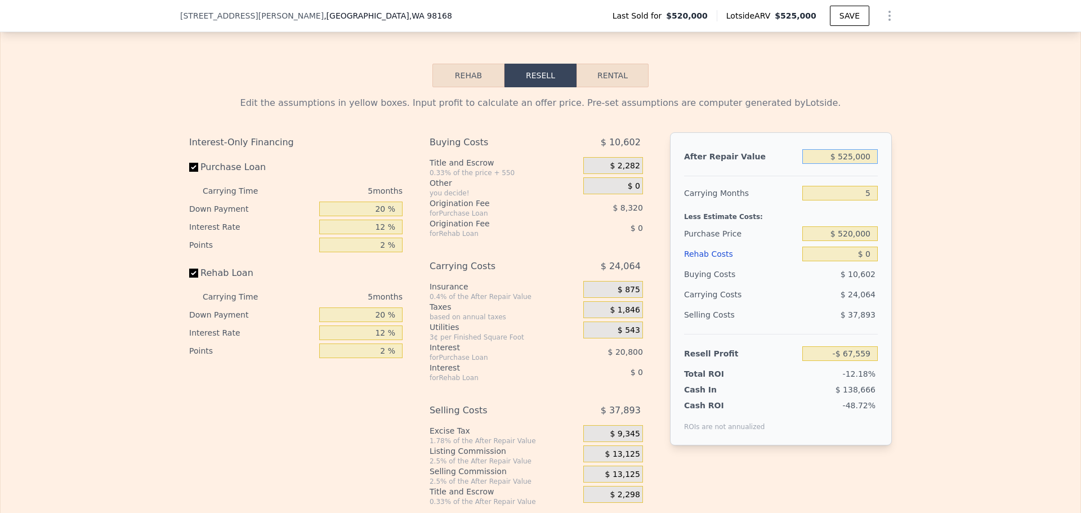
click at [854, 164] on input "$ 525,000" at bounding box center [839, 156] width 75 height 15
type input "$ 505,000"
type input "-$ 86,104"
click at [863, 200] on input "5" at bounding box center [839, 193] width 75 height 15
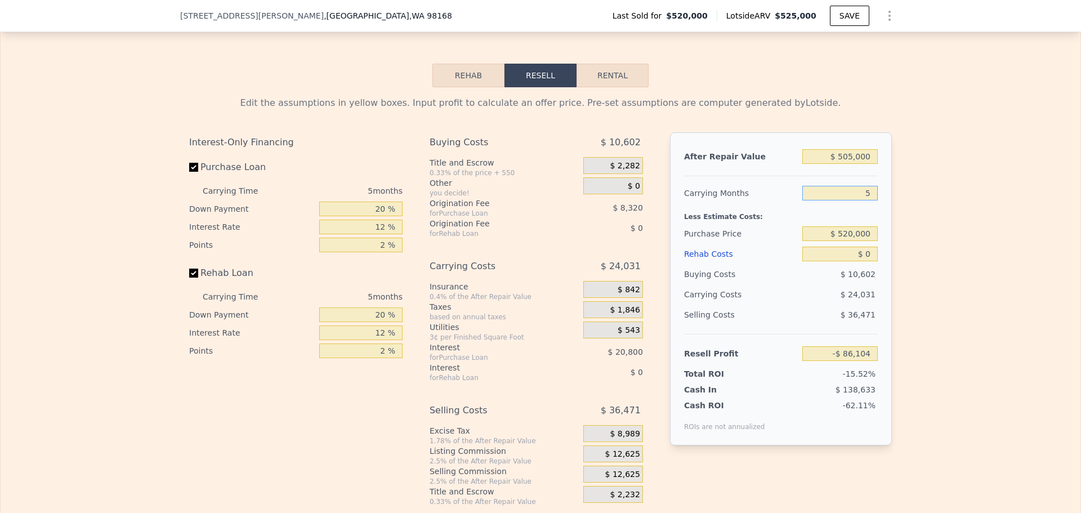
click at [863, 200] on input "5" at bounding box center [839, 193] width 75 height 15
click at [978, 288] on div "Edit the assumptions in yellow boxes. Input profit to calculate an offer price.…" at bounding box center [541, 296] width 1080 height 419
drag, startPoint x: 170, startPoint y: 16, endPoint x: 340, endPoint y: 17, distance: 170.1
click at [340, 17] on div "12416 Roseberg Ave S , Seattle , WA 98168 Last Sold for $520,000 Lotside ARV $5…" at bounding box center [540, 16] width 1081 height 32
copy div "12416 Roseberg Ave S , Seattle , WA 98168"
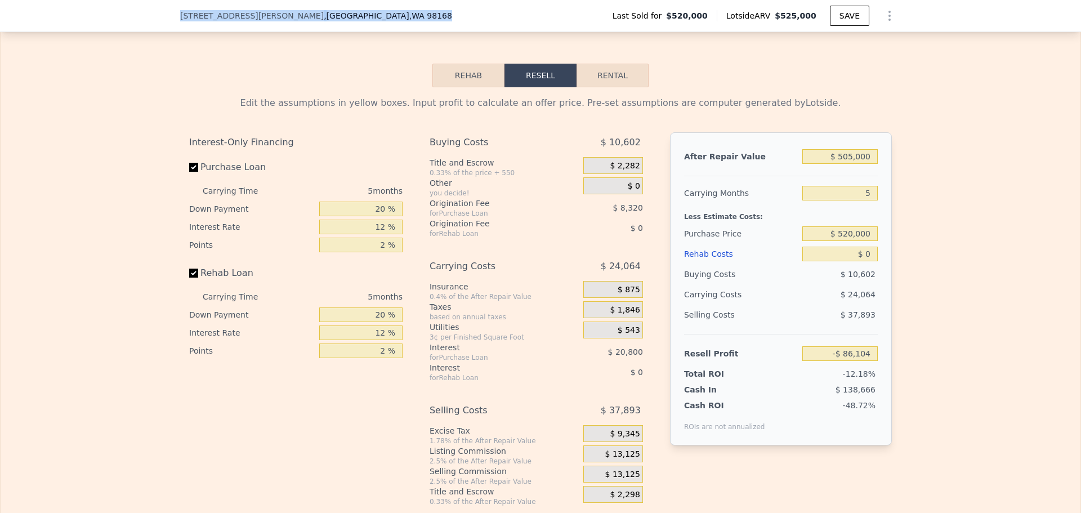
type input "$ 525,000"
type input "-$ 67,559"
click at [842, 164] on input "$ 525,000" at bounding box center [839, 156] width 75 height 15
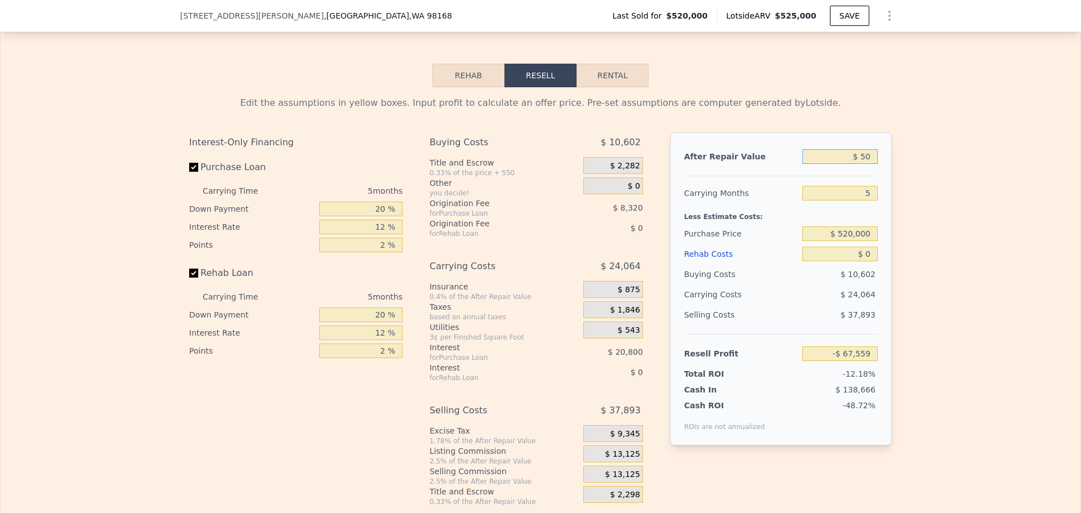
type input "$ 505"
type input "-$ 553,874"
type input "$ 505,000"
type input "-$ 86,104"
type input "$ 505,000"
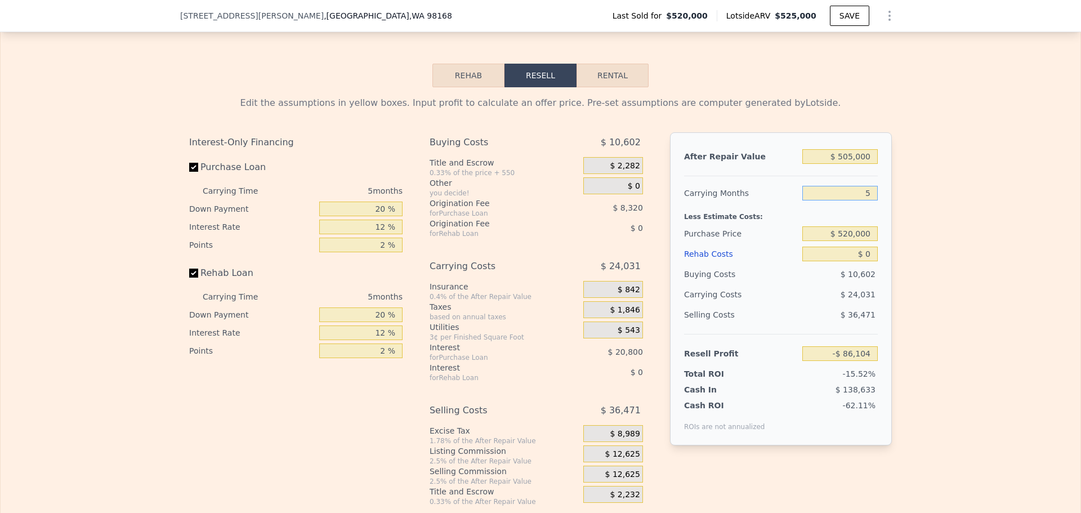
click at [868, 200] on input "5" at bounding box center [839, 193] width 75 height 15
click at [358, 432] on div "Interest-Only Financing Purchase Loan Carrying Time 5 months Down Payment 20 % …" at bounding box center [300, 319] width 222 height 374
drag, startPoint x: 356, startPoint y: 432, endPoint x: 319, endPoint y: 440, distance: 37.6
click at [354, 433] on div "Interest-Only Financing Purchase Loan Carrying Time 5 months Down Payment 20 % …" at bounding box center [300, 319] width 222 height 374
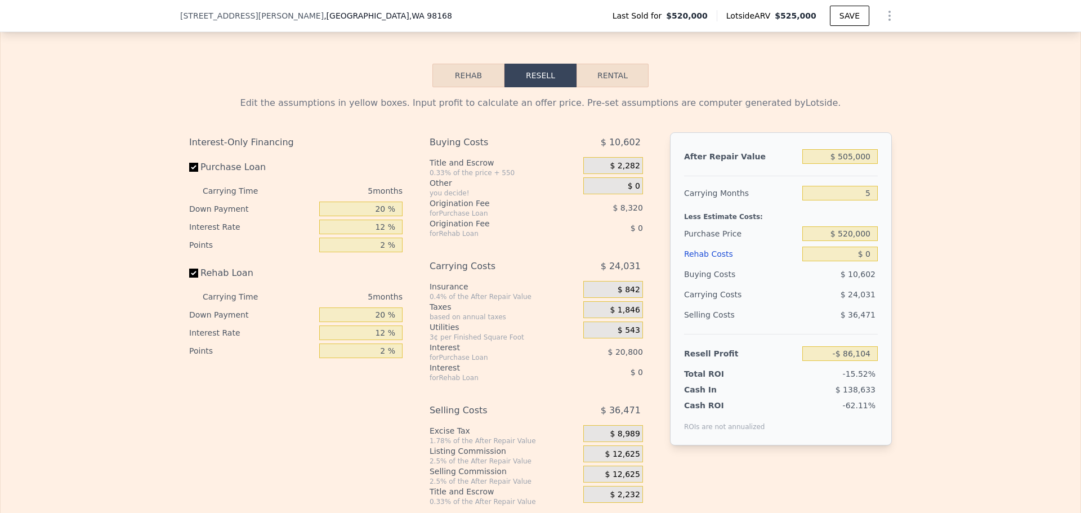
drag, startPoint x: 319, startPoint y: 440, endPoint x: 279, endPoint y: 439, distance: 40.0
click at [279, 439] on div "Interest-Only Financing Purchase Loan Carrying Time 5 months Down Payment 20 % …" at bounding box center [300, 319] width 222 height 374
click at [408, 166] on div "Interest-Only Financing Purchase Loan Carrying Time 5 months Down Payment 20 % …" at bounding box center [540, 319] width 703 height 374
drag, startPoint x: 394, startPoint y: 164, endPoint x: 338, endPoint y: 138, distance: 61.7
click at [338, 138] on div "Edit the assumptions in yellow boxes. Input profit to calculate an offer price.…" at bounding box center [540, 301] width 703 height 410
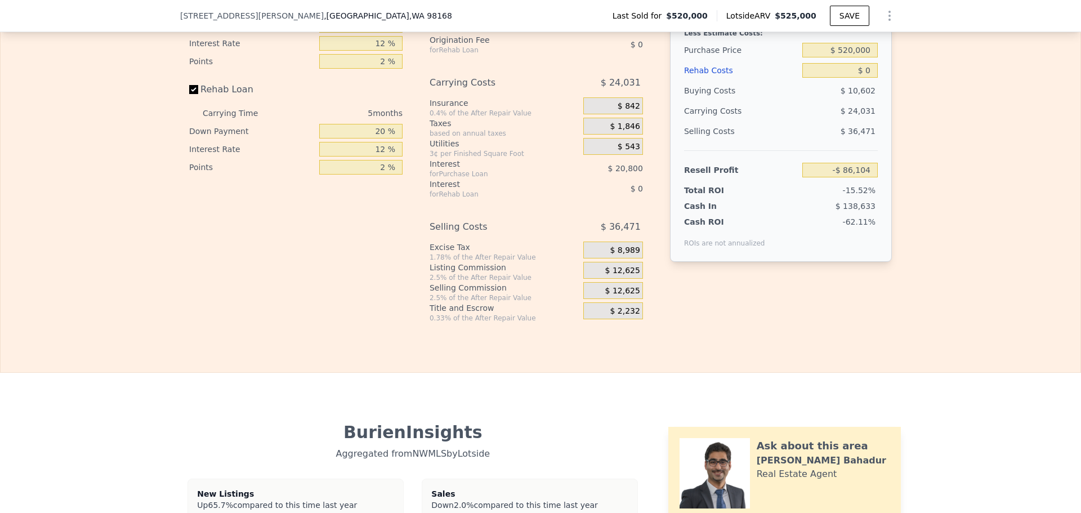
scroll to position [1873, 0]
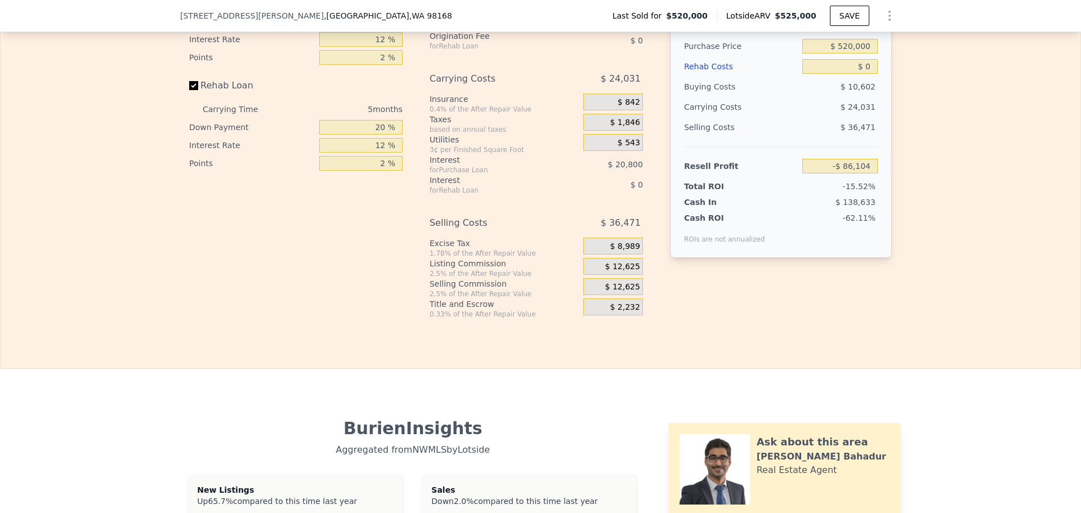
click at [894, 306] on div "Edit the assumptions in yellow boxes. Input profit to calculate an offer price.…" at bounding box center [540, 109] width 721 height 419
drag, startPoint x: 892, startPoint y: 306, endPoint x: 733, endPoint y: 311, distance: 159.4
click at [733, 301] on div "After Repair Value $ 505,000 Carrying Months 5 Less Estimate Costs: Purchase Pr…" at bounding box center [781, 123] width 222 height 356
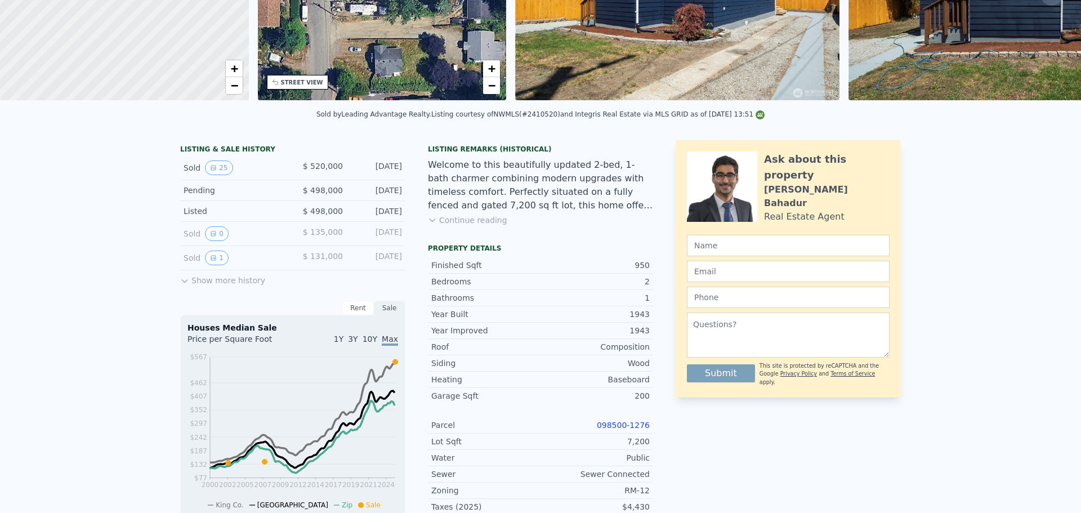
scroll to position [0, 0]
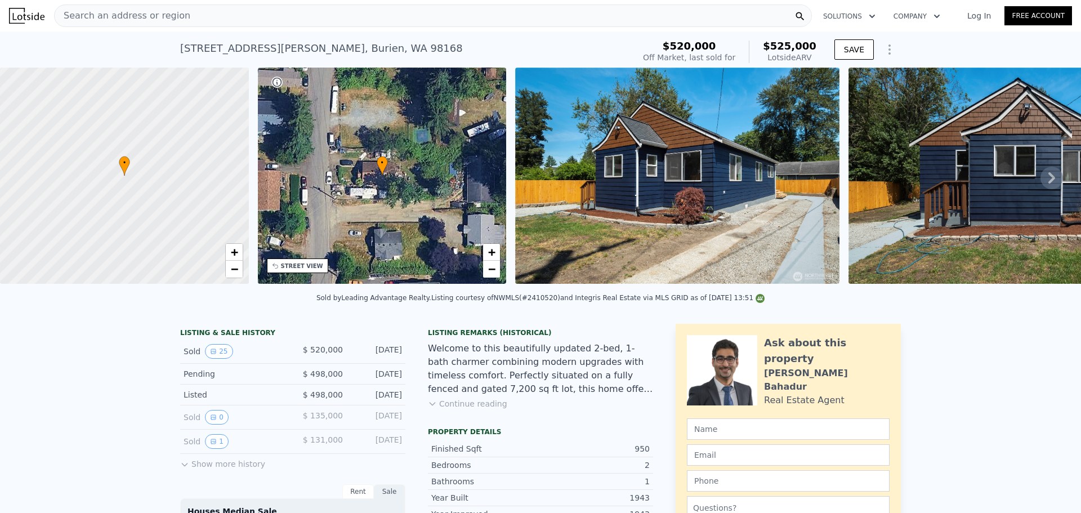
click at [191, 14] on div "Search an address or region" at bounding box center [433, 16] width 758 height 23
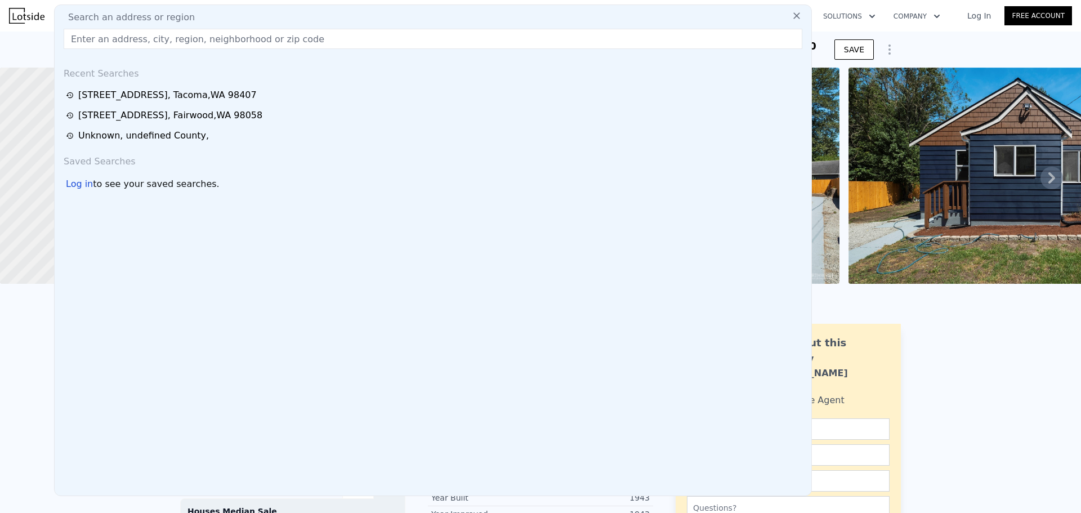
type input "16604 32nd Avenue S, SeaTac, WA 98188"
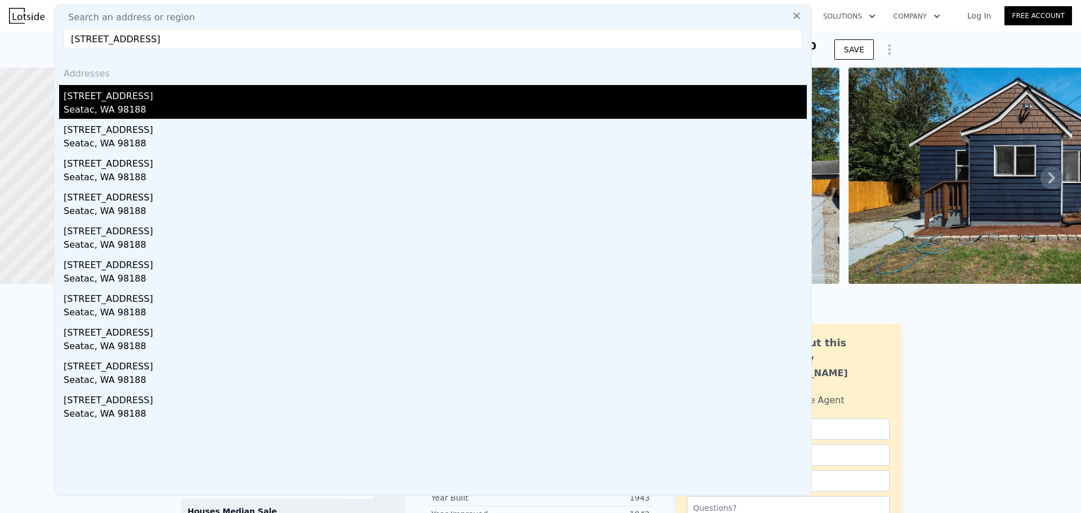
click at [175, 95] on div "16604 32nd Ave S" at bounding box center [435, 94] width 743 height 18
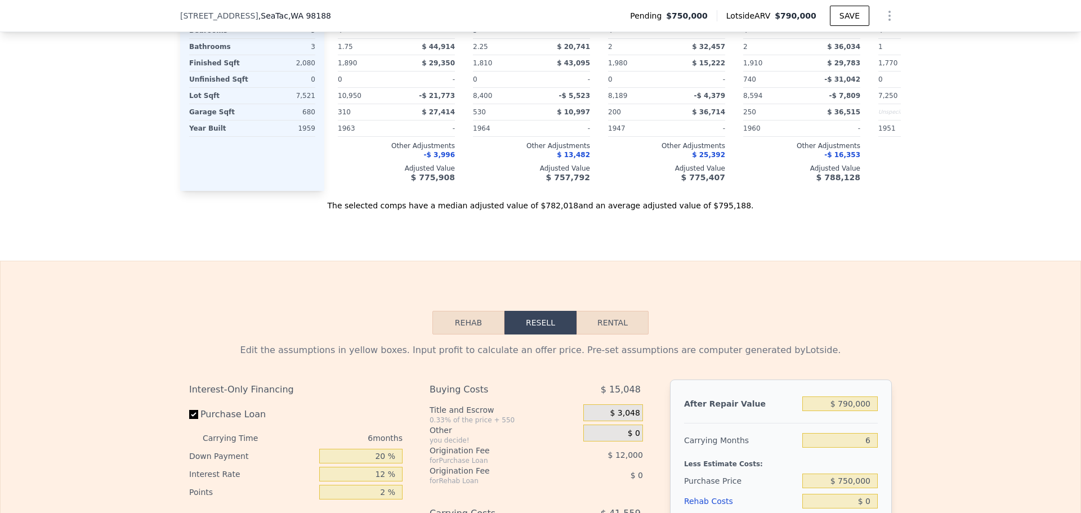
scroll to position [1498, 0]
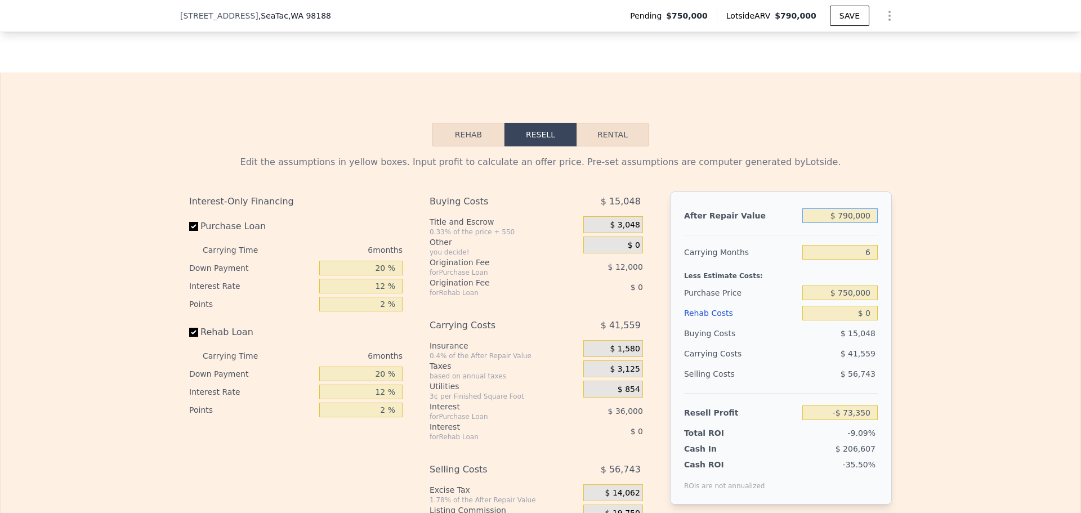
click at [859, 223] on input "$ 790,000" at bounding box center [839, 215] width 75 height 15
type input "$ 7"
type input "-$ 805,570"
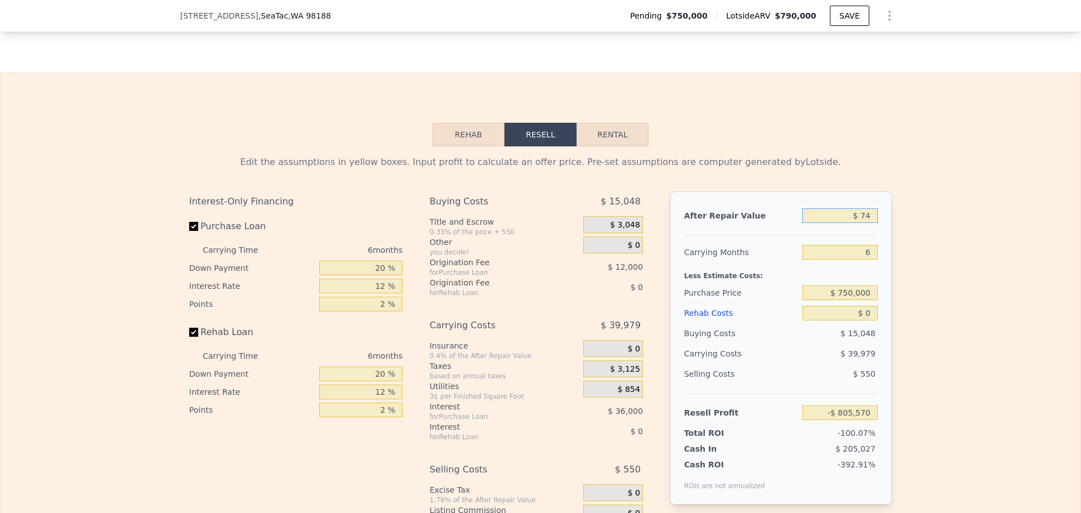
type input "$ 745"
type input "-$ 804,886"
type input "$ 745,000"
type input "-$ 115,059"
type input "$ 745,000"
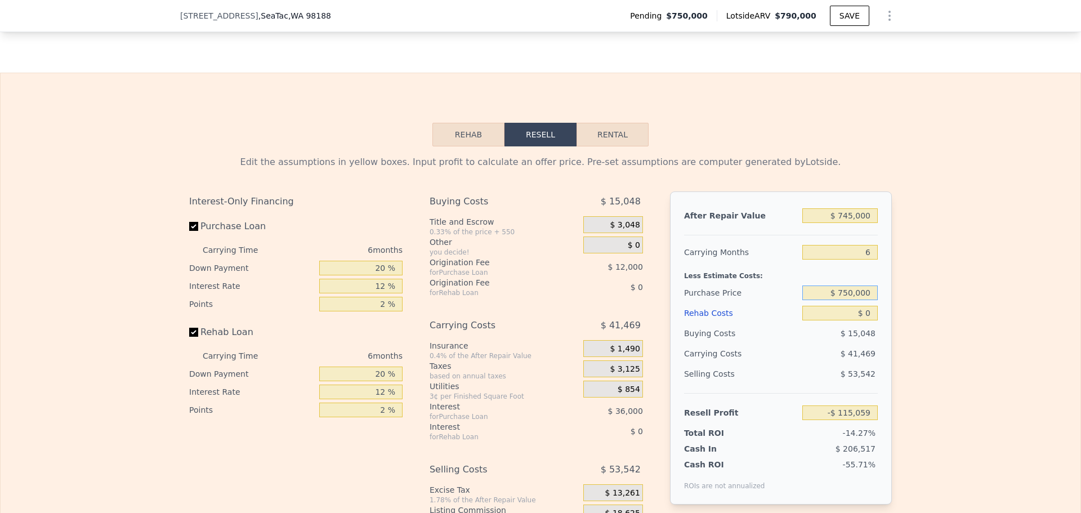
click at [866, 300] on input "$ 750,000" at bounding box center [839, 293] width 75 height 15
click at [811, 364] on div "$ 41,469" at bounding box center [818, 354] width 119 height 20
click at [871, 340] on div "$ 15,048" at bounding box center [840, 333] width 76 height 20
click at [868, 320] on input "$ 0" at bounding box center [839, 313] width 75 height 15
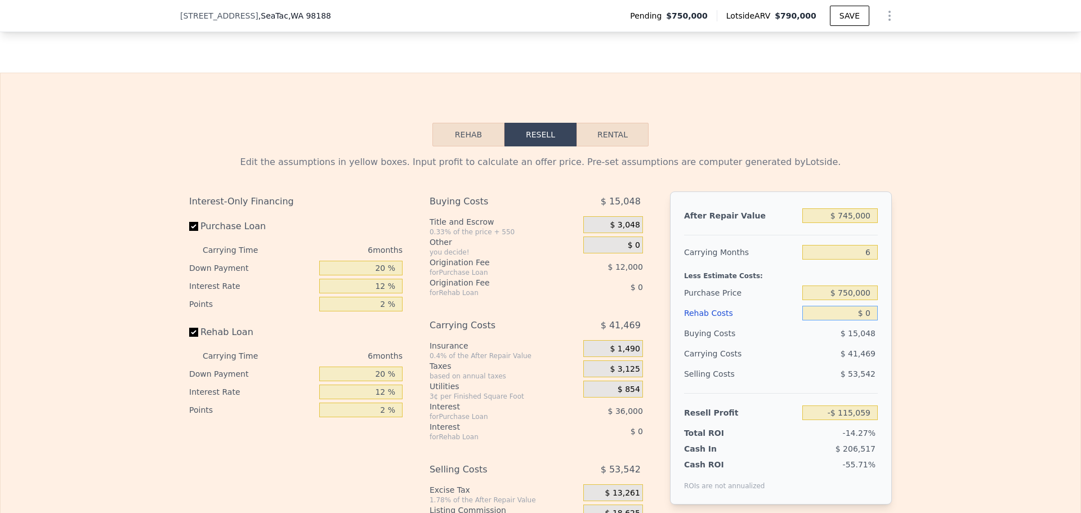
click at [868, 320] on input "$ 0" at bounding box center [839, 313] width 75 height 15
type input "$ 1"
type input "-$ 115,060"
type input "$ 14"
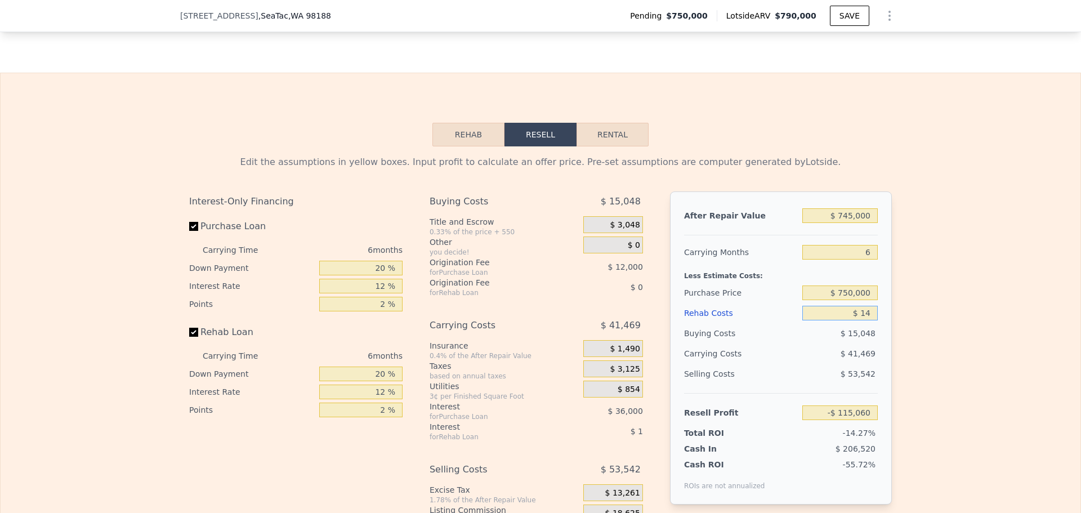
type input "-$ 115,073"
type input "$ 140"
type input "-$ 115,207"
type input "$ 1,400"
type input "-$ 116,547"
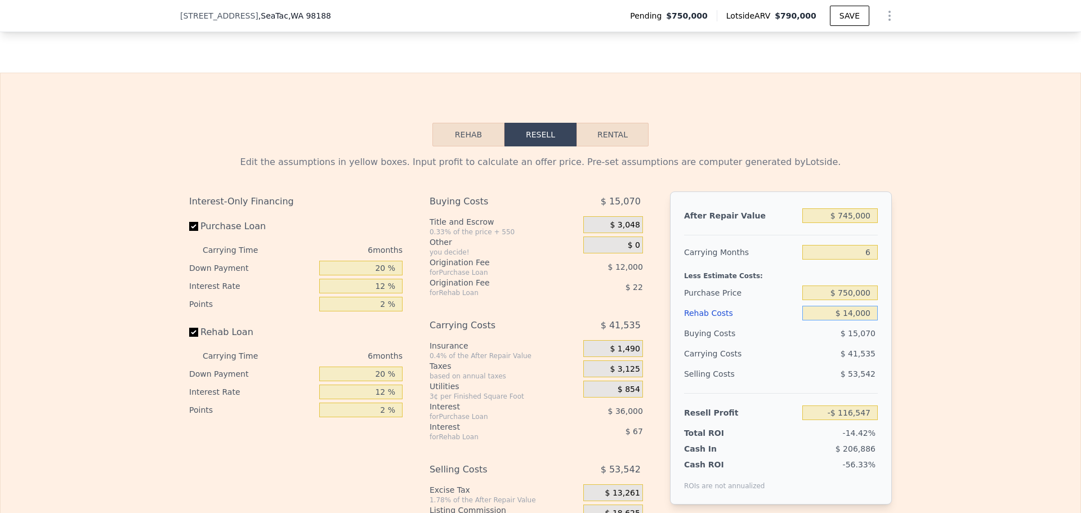
type input "$ 140,000"
type input "-$ 264,019"
type input "$ 140,000"
click at [869, 300] on input "$ 750,000" at bounding box center [839, 293] width 75 height 15
click at [868, 300] on input "$ 750,000" at bounding box center [839, 293] width 75 height 15
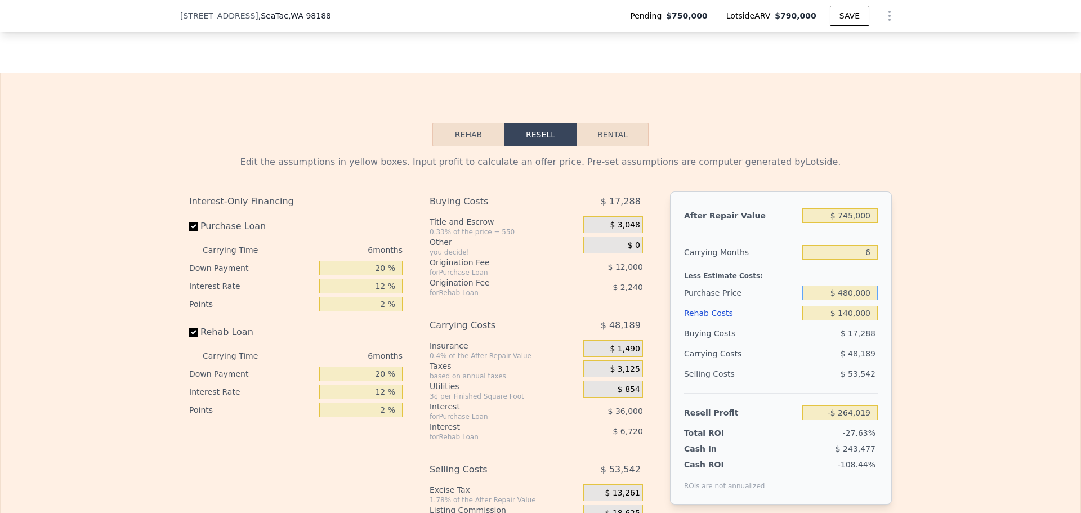
type input "$ 480,000"
click at [863, 260] on input "6" at bounding box center [839, 252] width 75 height 15
type input "$ 24,161"
click at [863, 260] on input "6" at bounding box center [839, 252] width 75 height 15
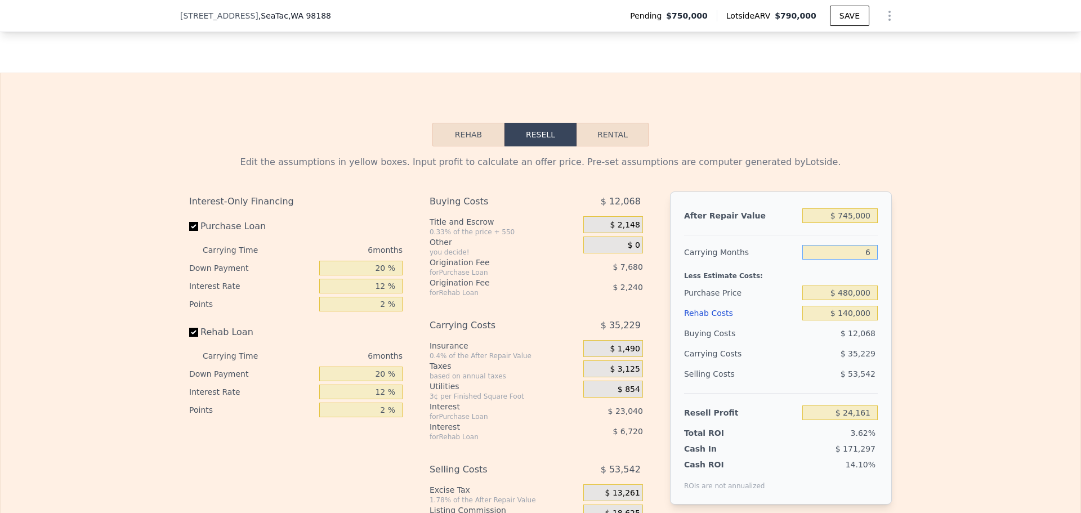
type input "4"
type input "$ 35,904"
type input "4"
click at [722, 364] on div "Carrying Costs" at bounding box center [719, 354] width 70 height 20
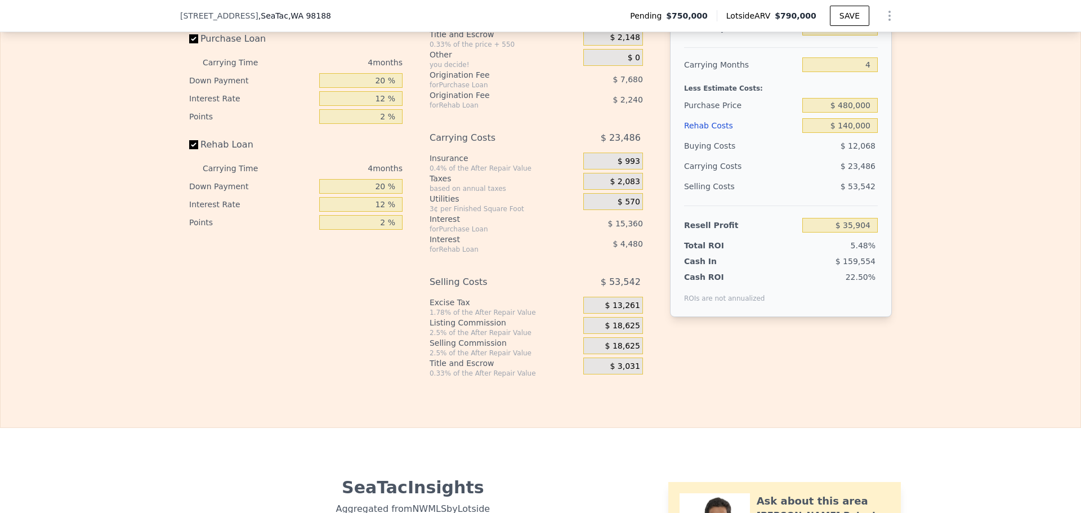
click at [622, 331] on span "$ 18,625" at bounding box center [622, 326] width 35 height 10
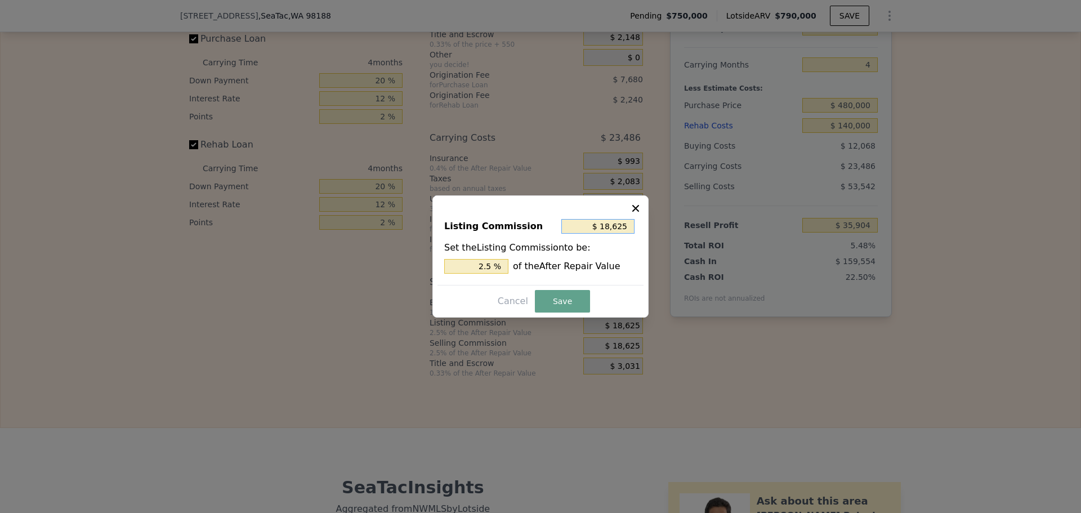
click at [612, 225] on input "$ 18,625" at bounding box center [597, 226] width 73 height 15
type input "$ 1"
type input "0.000 %"
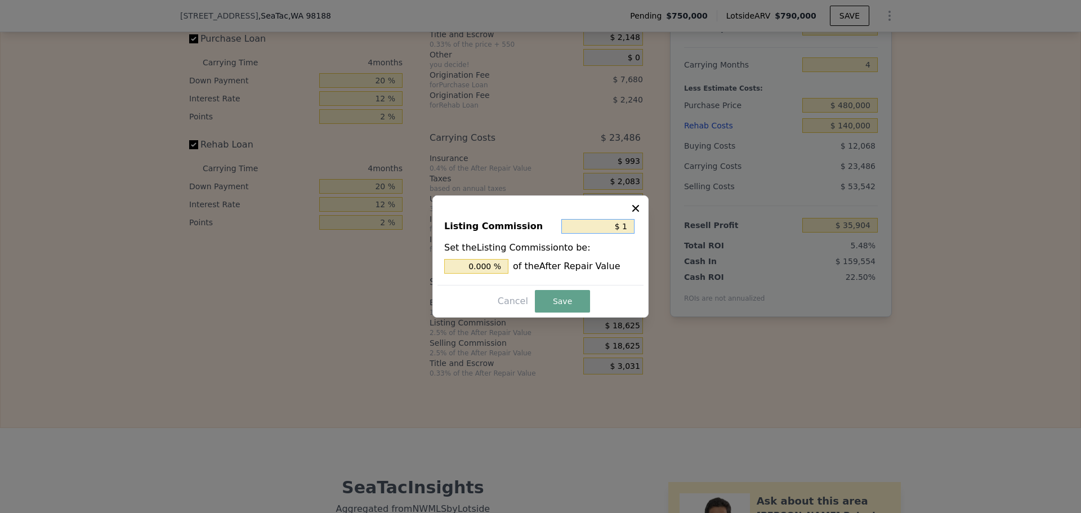
type input "$ 10"
type input "0.001 %"
type input "$ 100"
type input "0.013 %"
type input "$ 1,000"
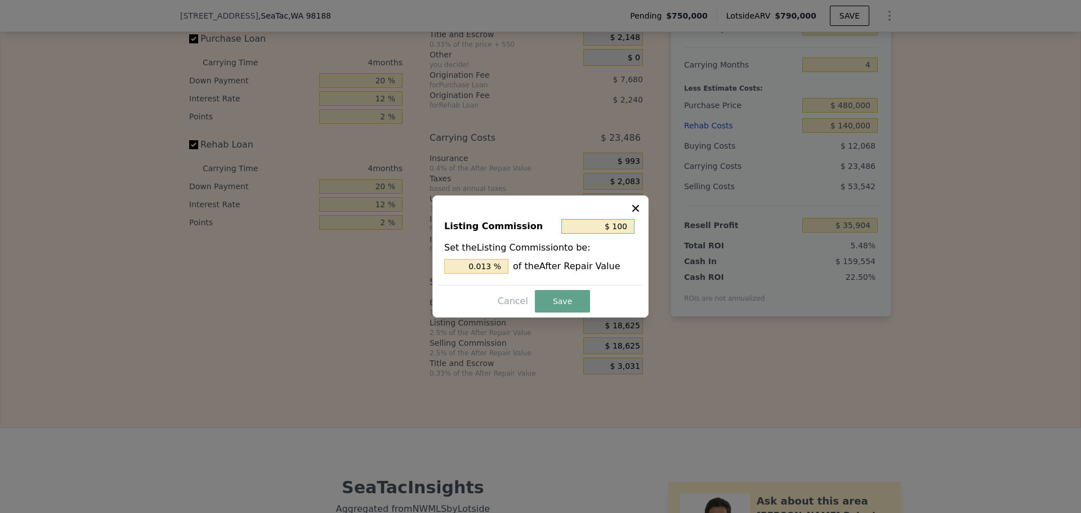
type input "0.134 %"
type input "$ 1,000"
click at [577, 298] on button "Save" at bounding box center [562, 301] width 55 height 23
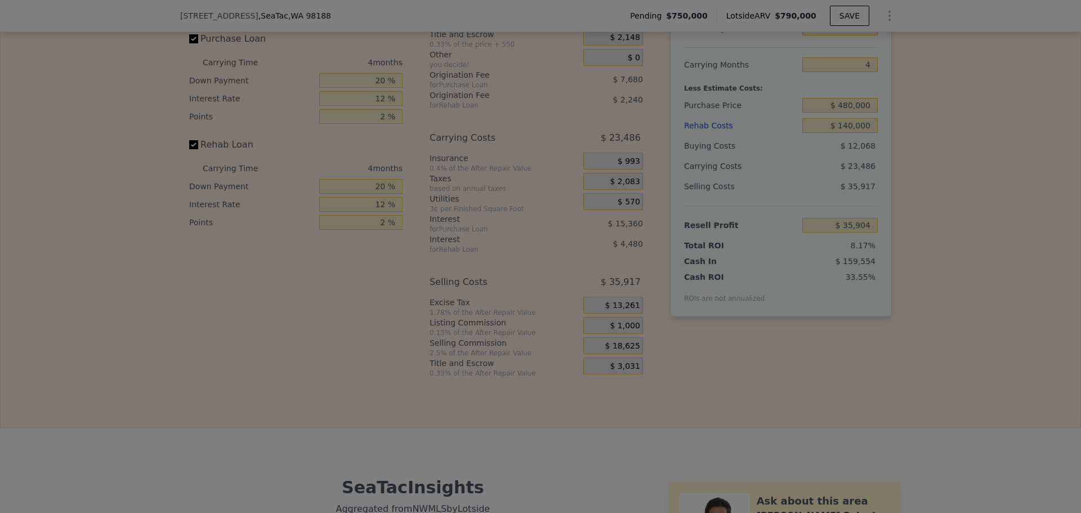
type input "$ 53,529"
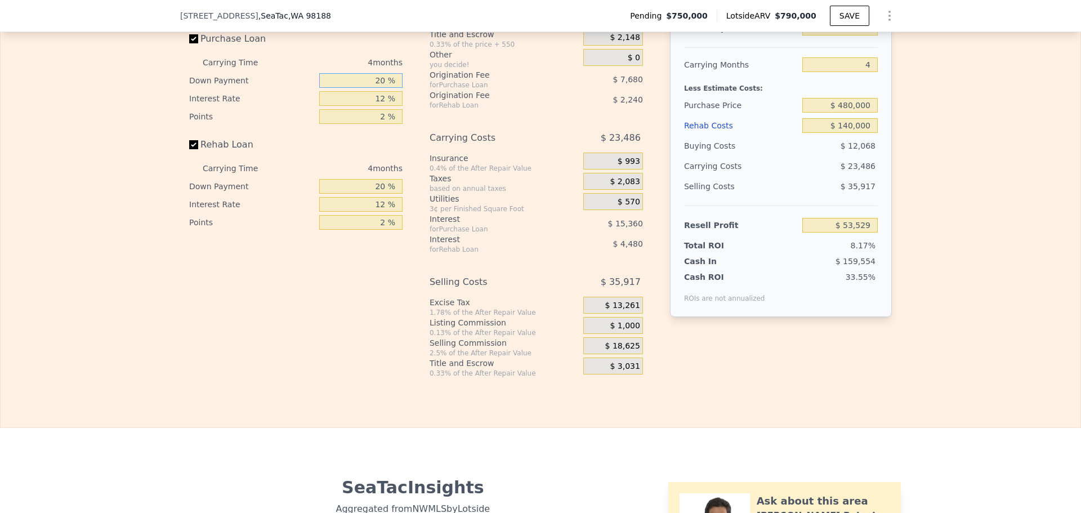
click at [376, 88] on input "20 %" at bounding box center [360, 80] width 83 height 15
type input "1 %"
type input "$ 48,057"
type input "10 %"
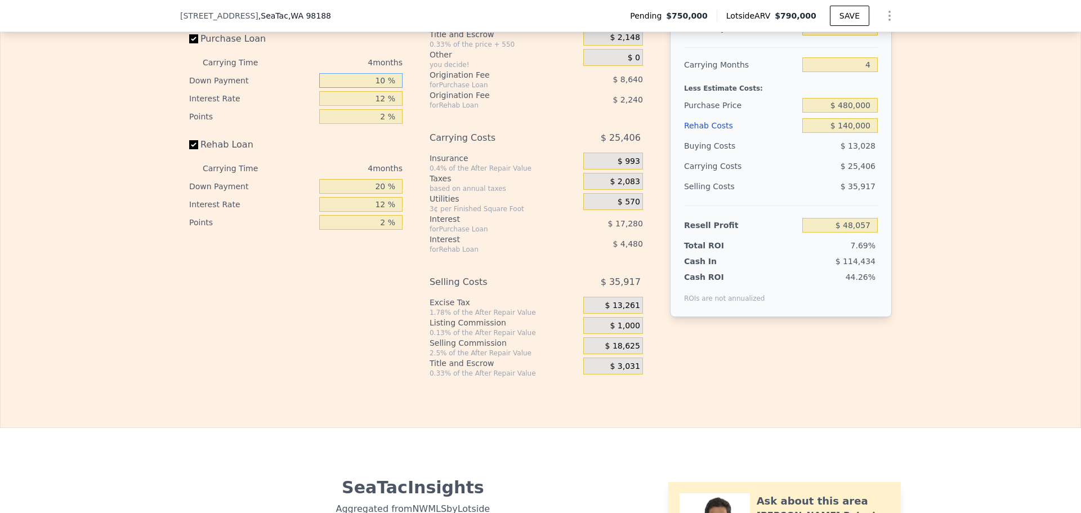
type input "$ 50,649"
type input "10 %"
click at [367, 106] on input "12 %" at bounding box center [360, 98] width 83 height 15
click at [369, 106] on input "12 %" at bounding box center [360, 98] width 83 height 15
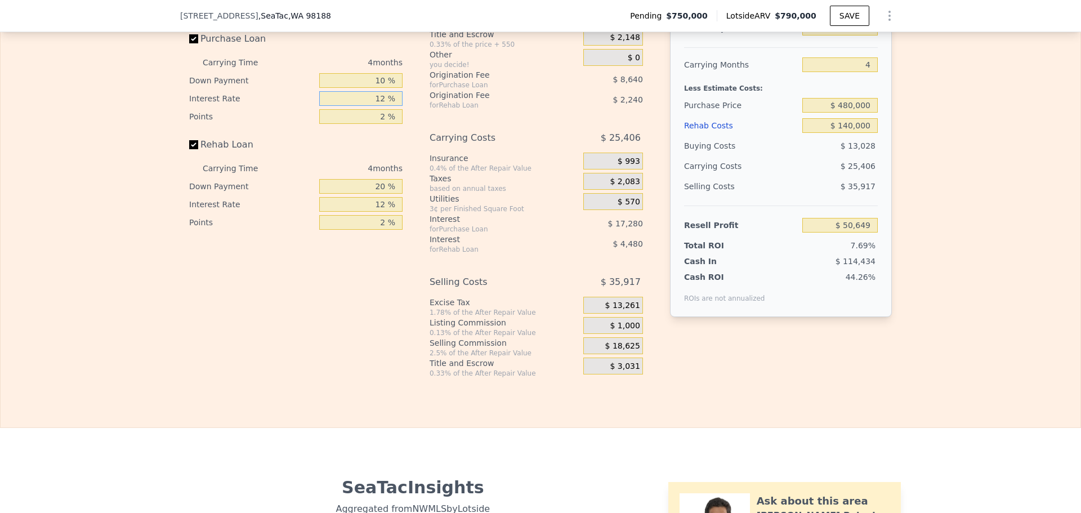
click at [369, 106] on input "12 %" at bounding box center [360, 98] width 83 height 15
type input "1 %"
type input "$ 66,489"
type input "10 %"
type input "$ 53,529"
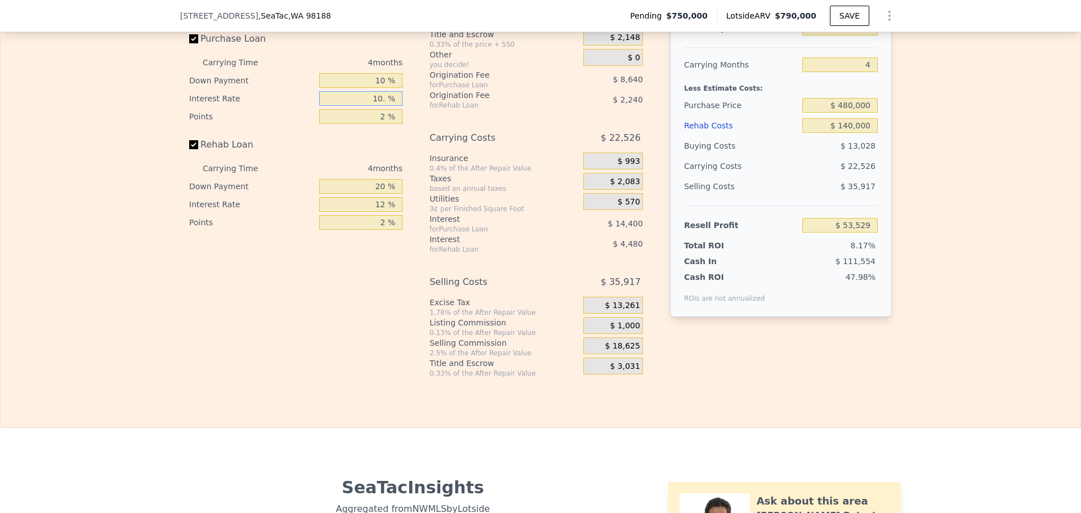
type input "10.5 %"
type input "$ 52,809"
type input "10.5 %"
click at [382, 124] on input "2 %" at bounding box center [360, 116] width 83 height 15
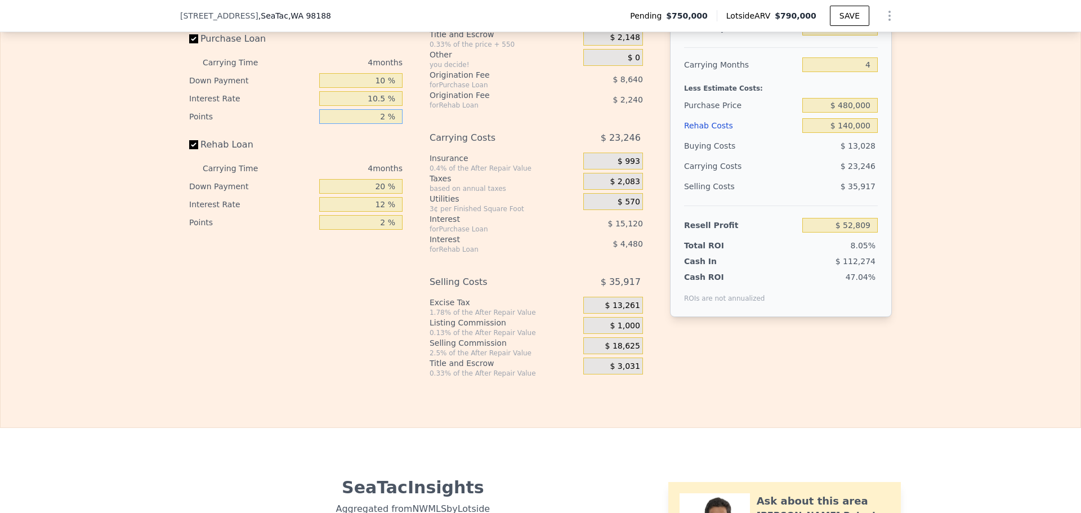
click at [382, 124] on input "2 %" at bounding box center [360, 116] width 83 height 15
type input "1 %"
type input "$ 57,129"
click at [384, 230] on input "2 %" at bounding box center [360, 222] width 83 height 15
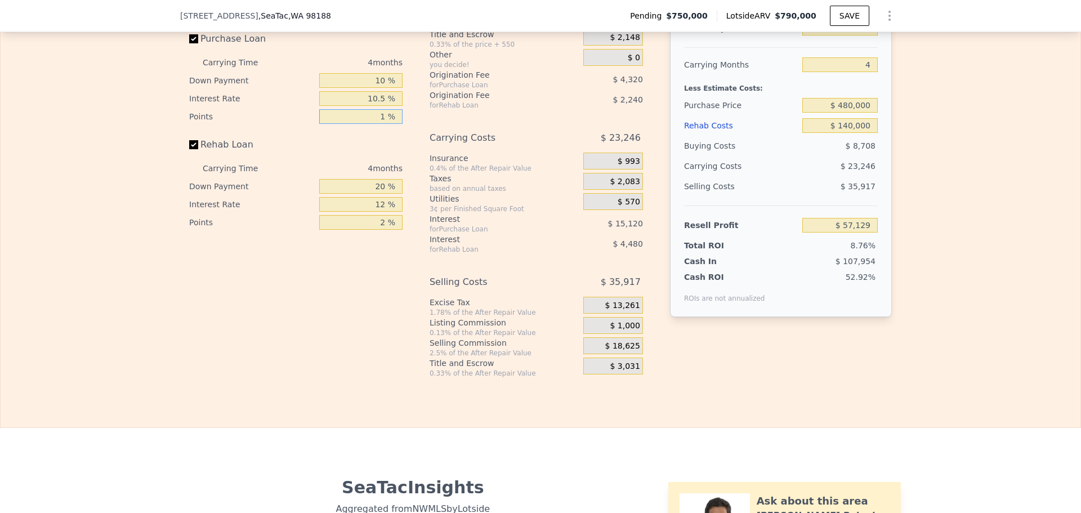
click at [379, 124] on input "1 %" at bounding box center [360, 116] width 83 height 15
type input "1.25 %"
type input "$ 56,049"
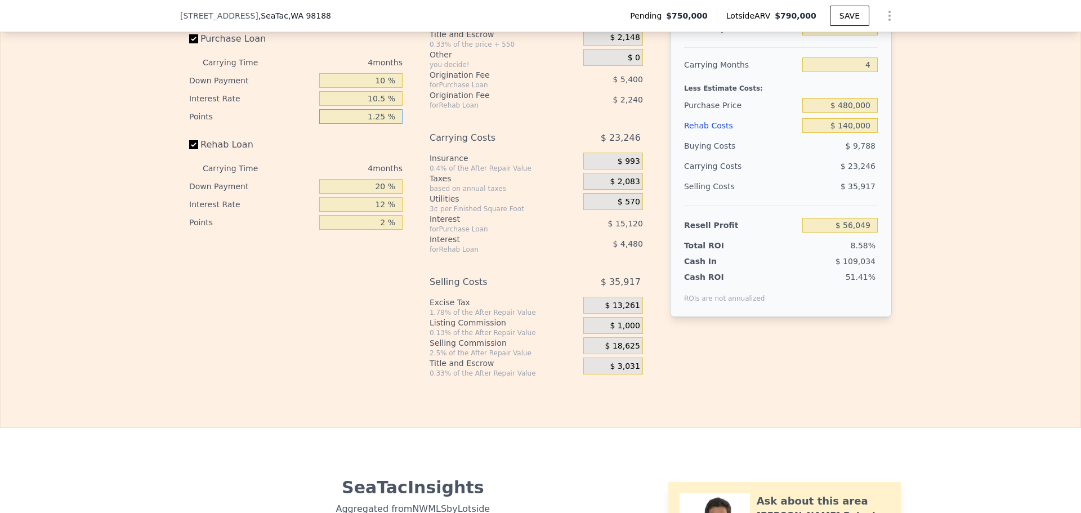
type input "1.25 %"
click at [372, 230] on input "2 %" at bounding box center [360, 222] width 83 height 15
type input "1 %"
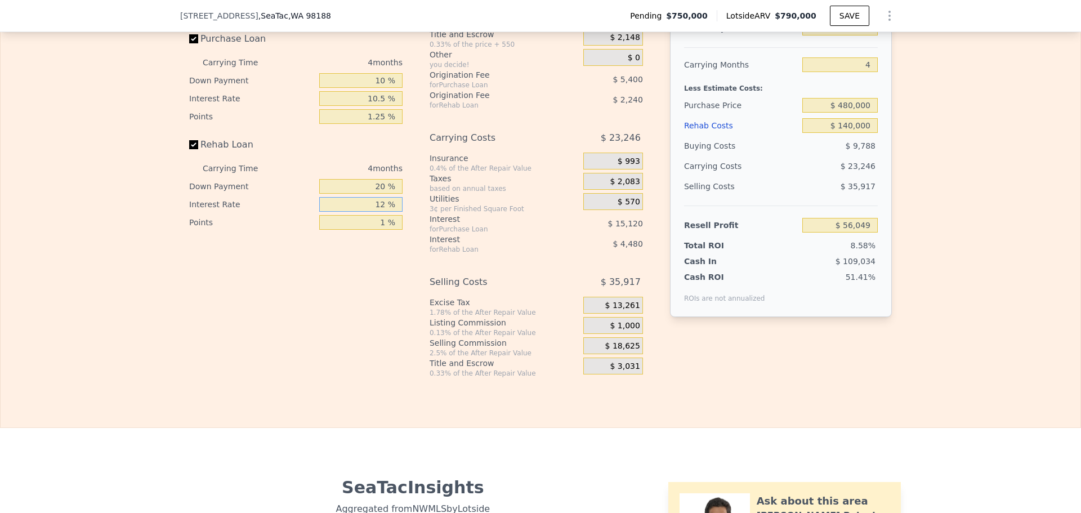
click at [372, 212] on input "12 %" at bounding box center [360, 204] width 83 height 15
type input "$ 57,169"
click at [372, 212] on input "12 %" at bounding box center [360, 204] width 83 height 15
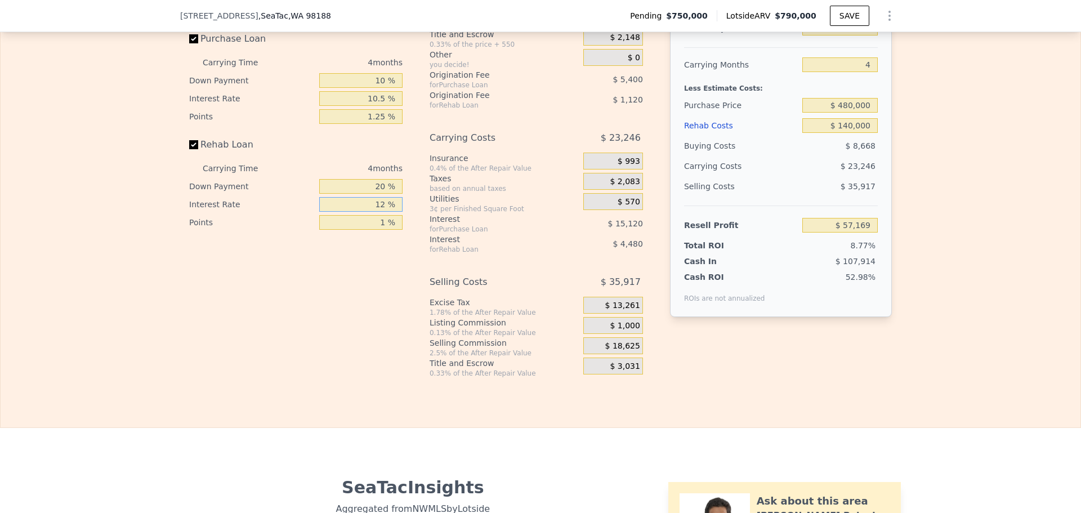
type input "1 %"
type input "$ 61,277"
type input "10 %"
type input "$ 57,917"
type input "10 %"
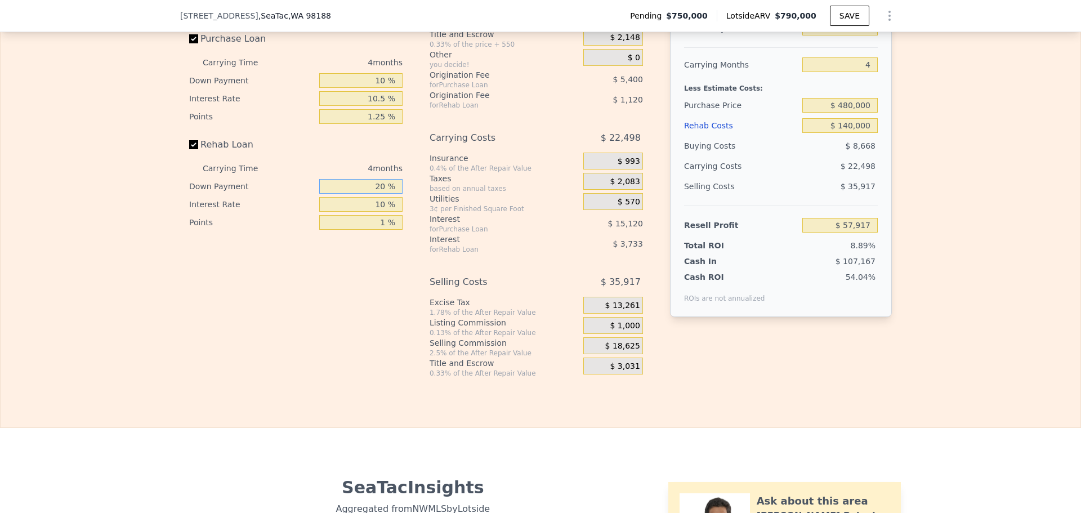
click at [371, 194] on input "20 %" at bounding box center [360, 186] width 83 height 15
type input "1 %"
type input "$ 56,763"
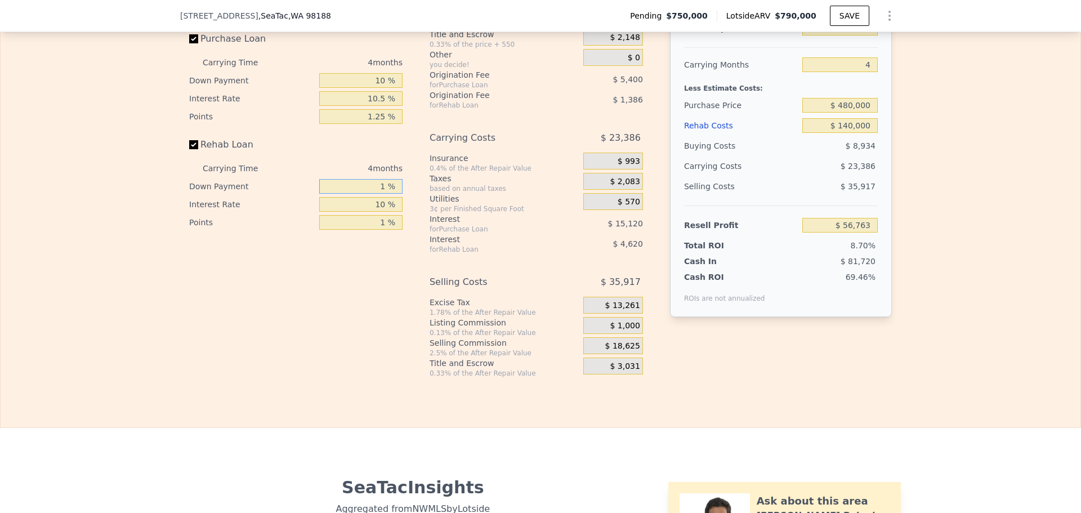
type input "10 %"
type input "$ 57,309"
type input "10 %"
click at [740, 267] on div "Cash In $ 93,774" at bounding box center [781, 259] width 194 height 16
click at [366, 230] on input "1 %" at bounding box center [360, 222] width 83 height 15
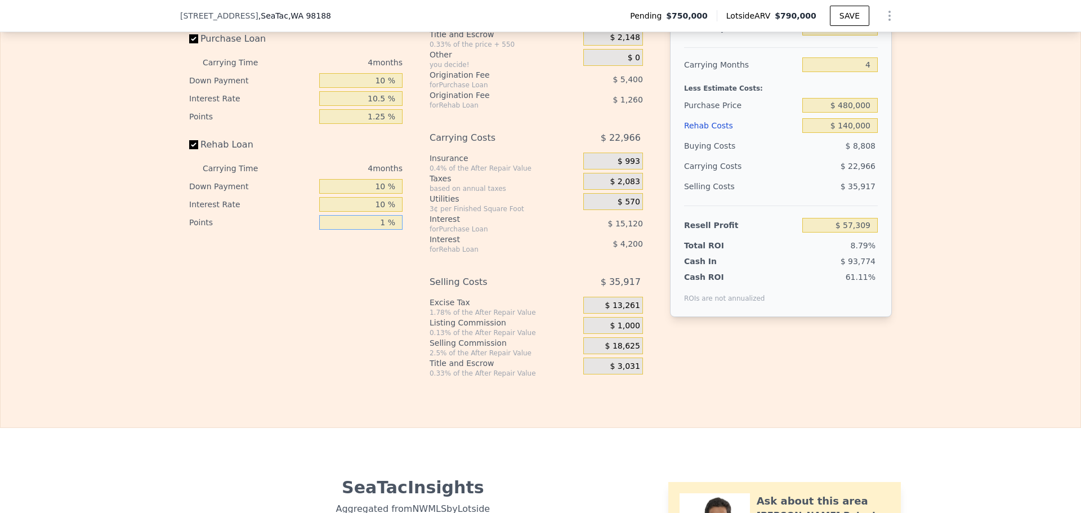
click at [366, 230] on input "1 %" at bounding box center [360, 222] width 83 height 15
type input "1.25 %"
type input "$ 56,994"
type input "1.25 %"
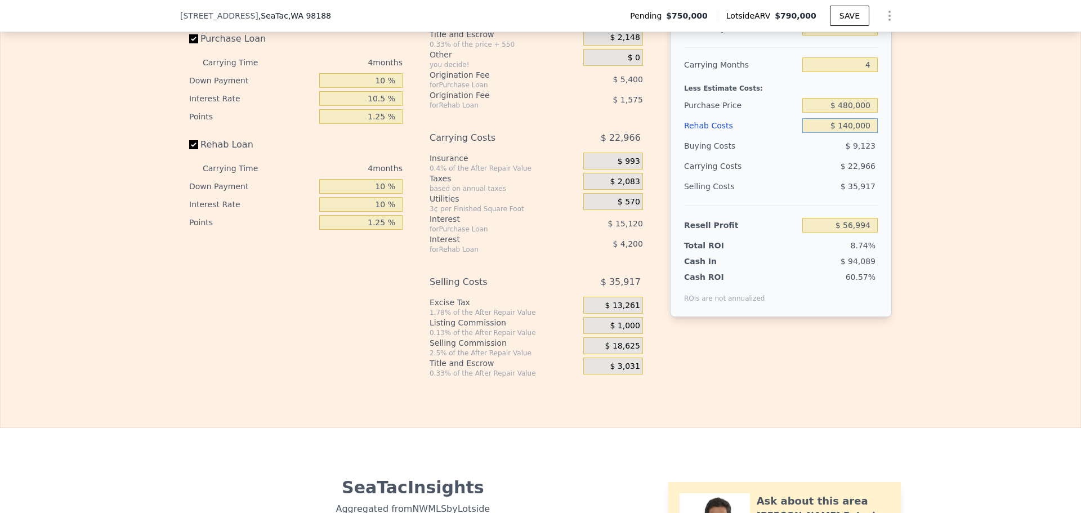
click at [850, 133] on input "$ 140,000" at bounding box center [839, 125] width 75 height 15
type input "$ 13"
type input "$ 202,756"
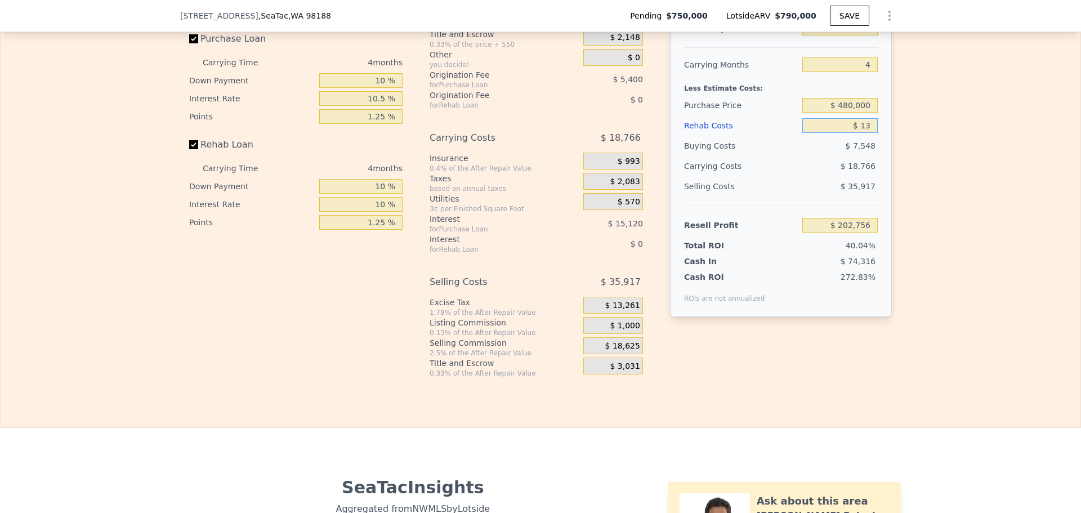
type input "$ 135"
type input "$ 202,628"
type input "$ 135,000"
type input "$ 62,198"
type input "$ 135,000"
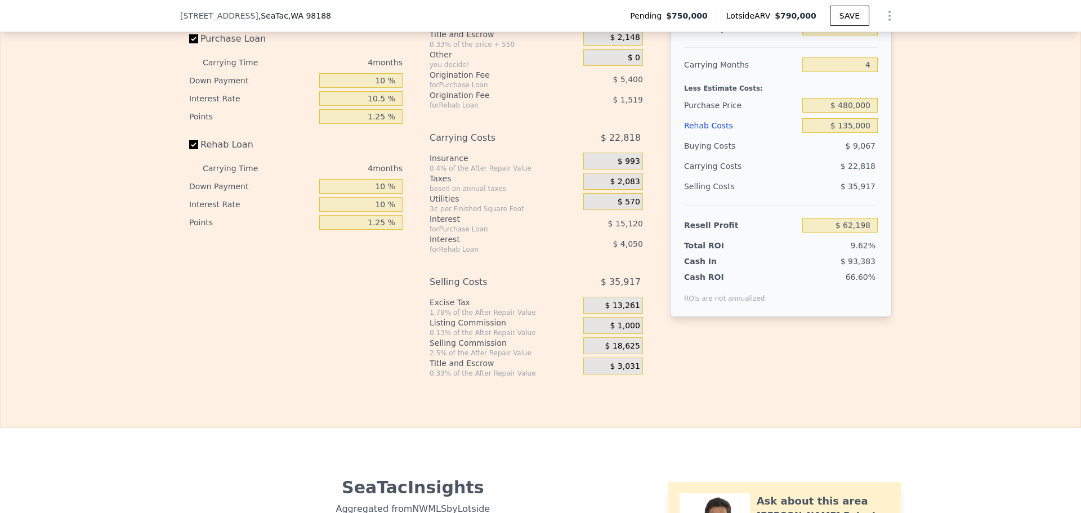
click at [734, 197] on div "Selling Costs" at bounding box center [741, 186] width 114 height 20
type input "$ 790,000"
type input "6"
type input "$ 0"
type input "-$ 73,350"
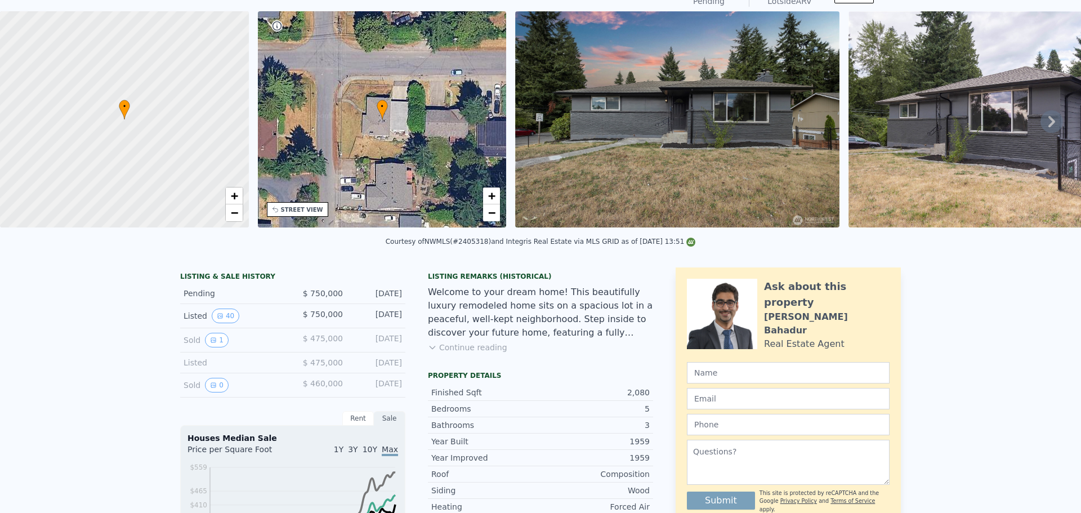
scroll to position [0, 0]
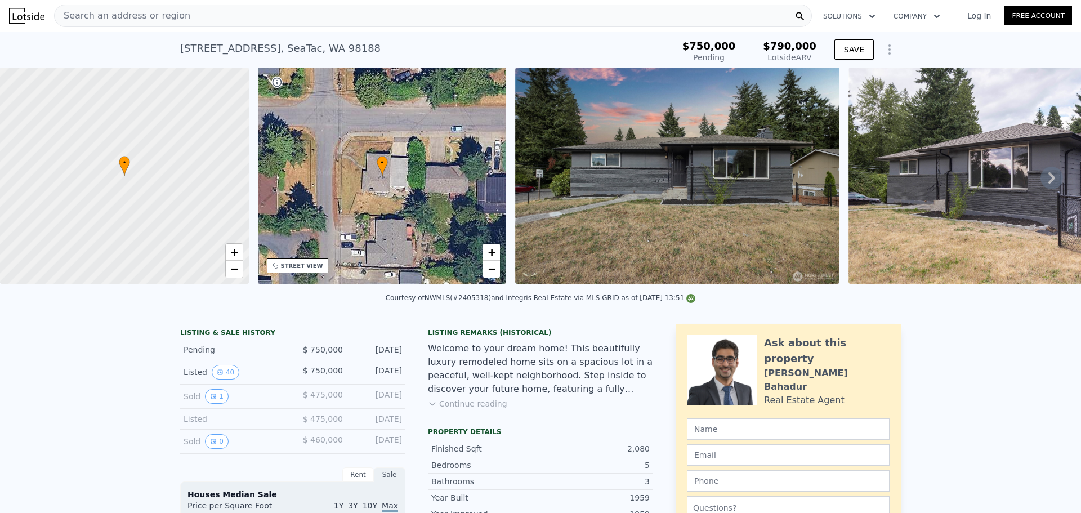
click at [281, 14] on div "Search an address or region" at bounding box center [433, 16] width 758 height 23
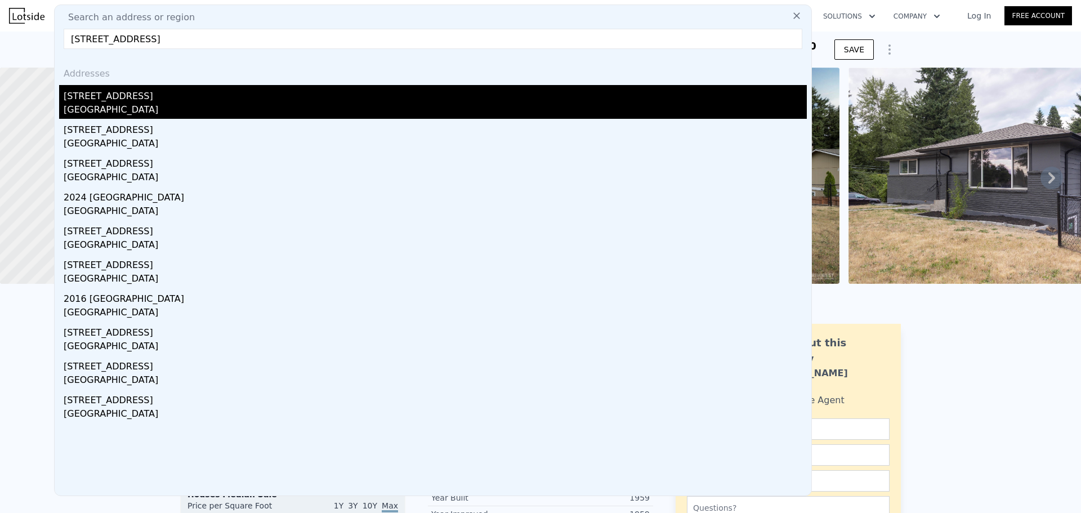
type input "1803 150th Avenue SE, Bellevue, WA 98007"
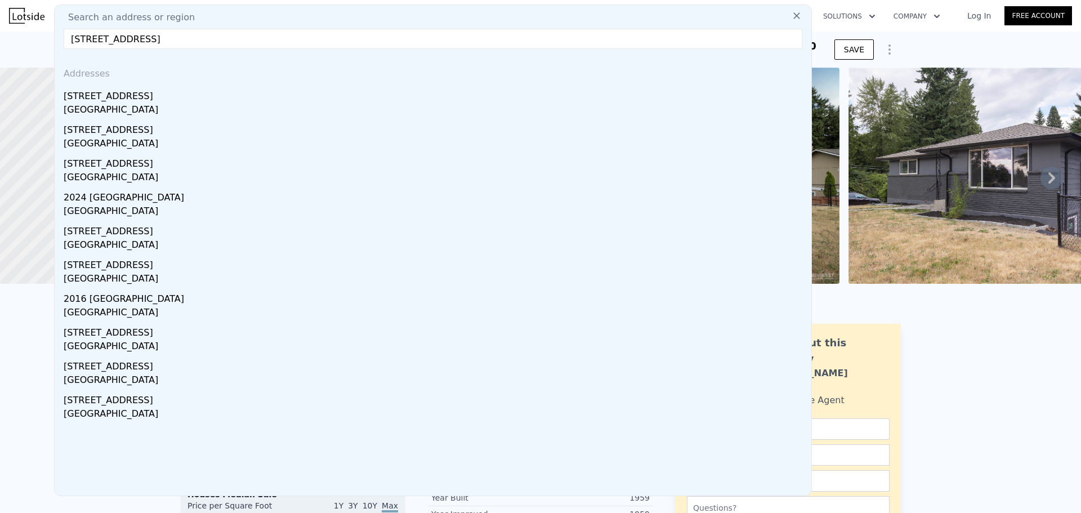
drag, startPoint x: 214, startPoint y: 94, endPoint x: 646, endPoint y: 167, distance: 438.1
click at [214, 94] on div "1803 150th Ave SE" at bounding box center [435, 94] width 743 height 18
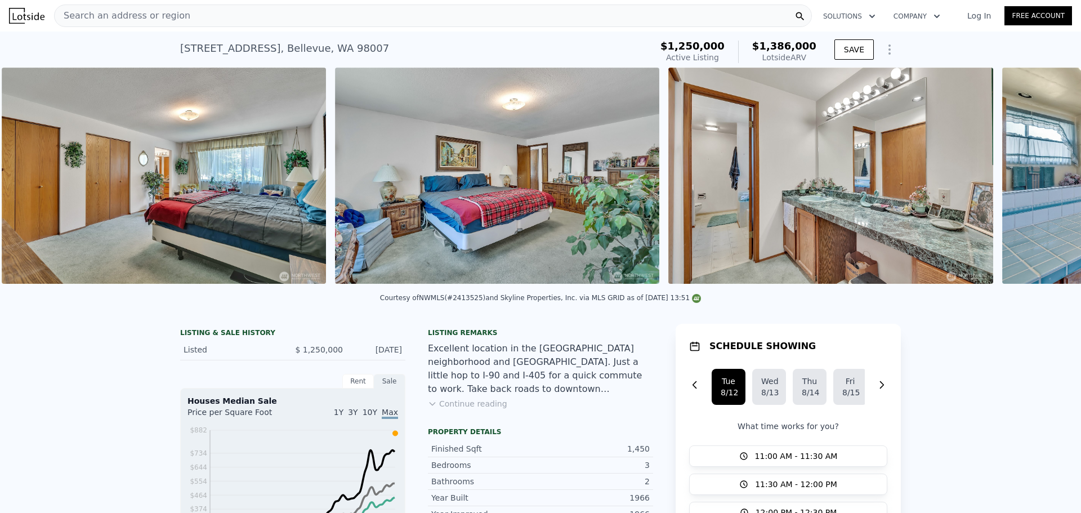
scroll to position [0, 5852]
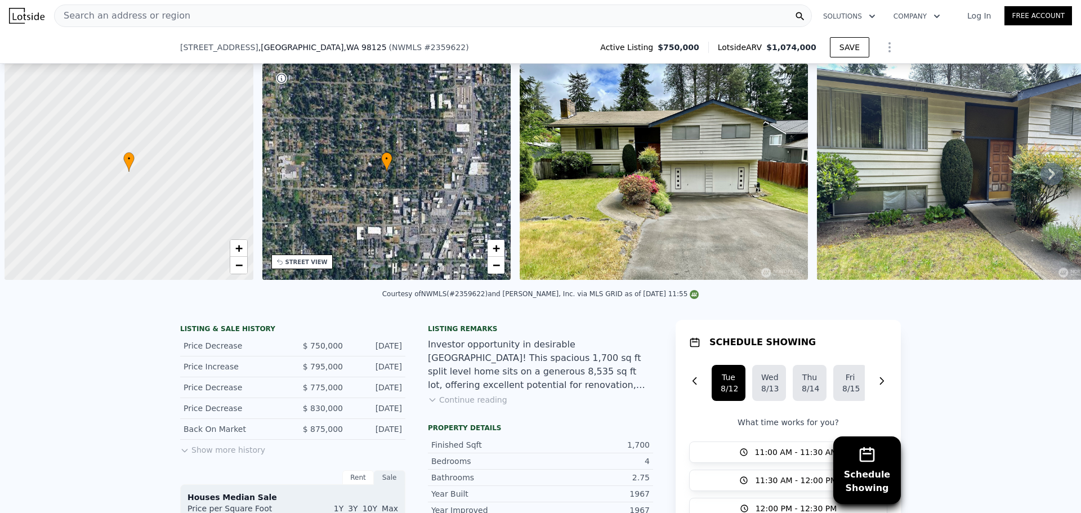
scroll to position [0, 286]
